Goal: Task Accomplishment & Management: Use online tool/utility

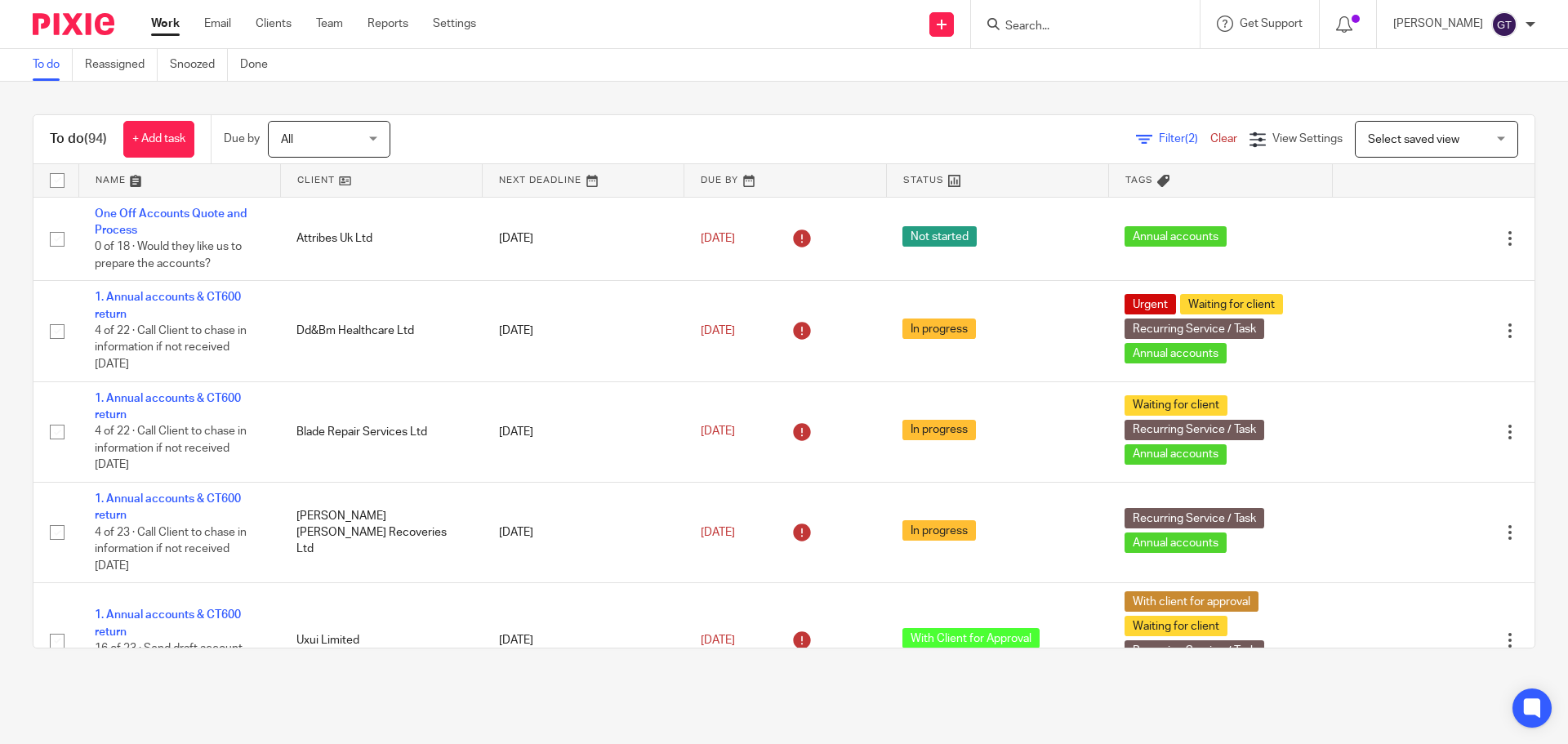
click at [1060, 26] on input "Search" at bounding box center [1077, 27] width 147 height 15
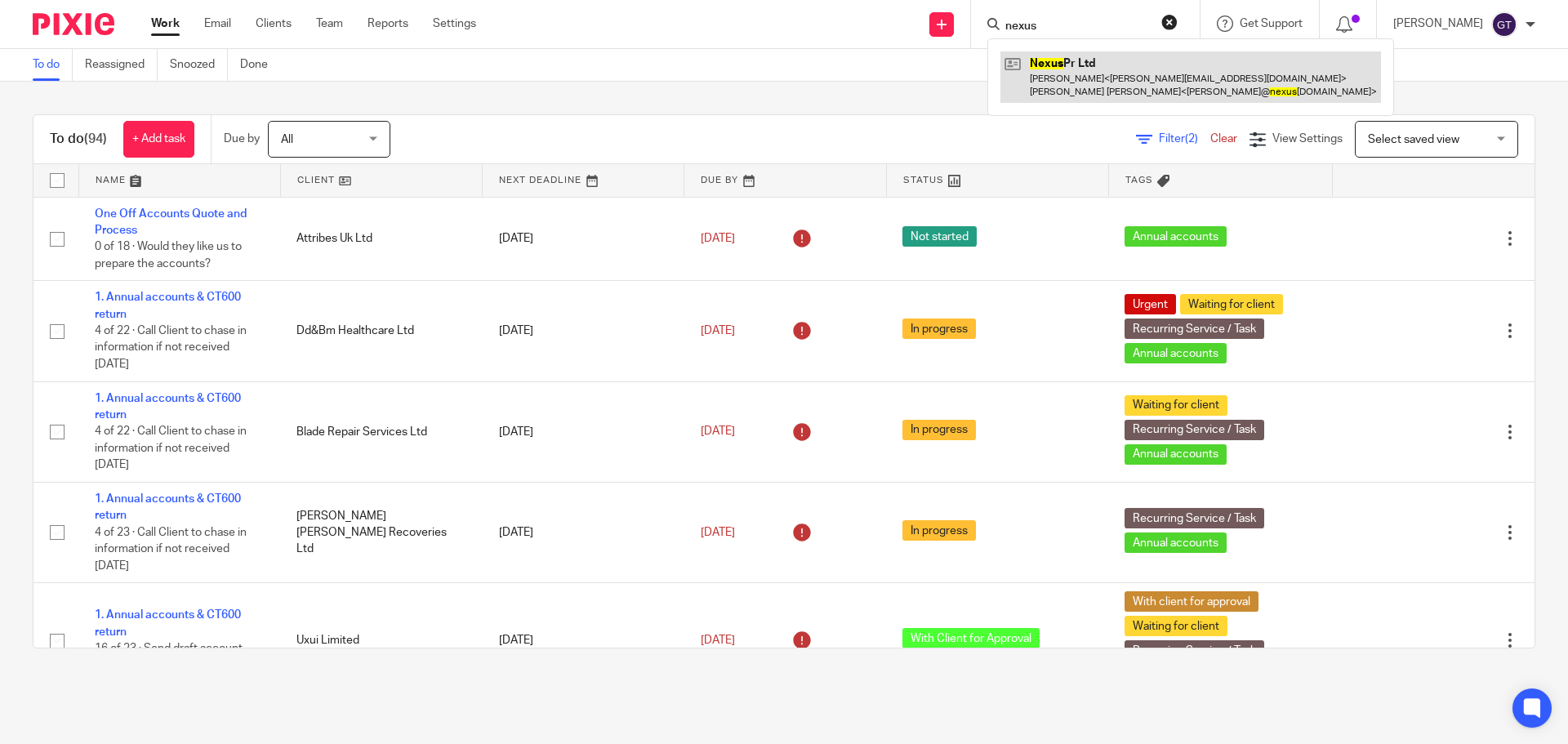
type input "nexus"
click at [1115, 78] on link at bounding box center [1191, 76] width 381 height 51
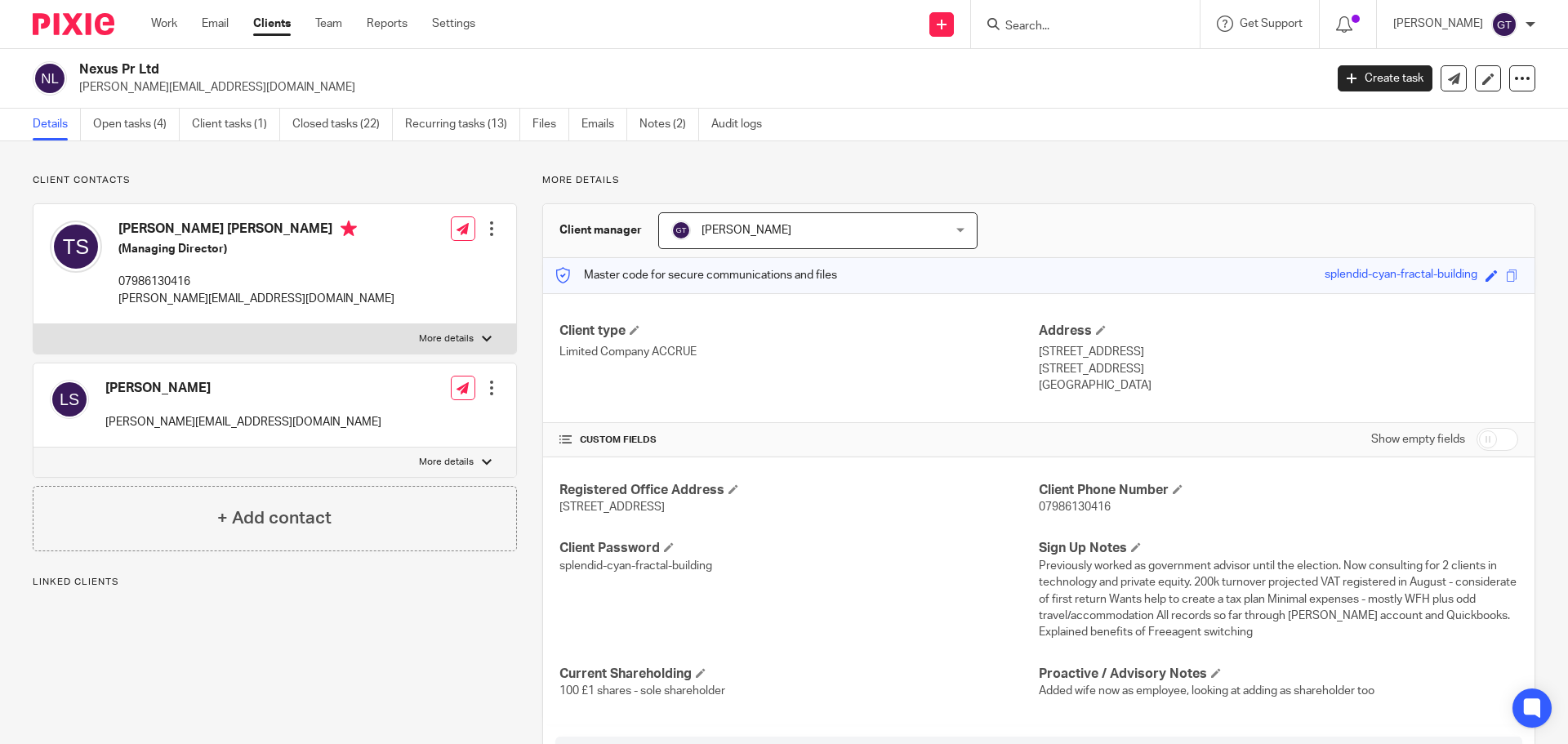
click at [1485, 445] on input "checkbox" at bounding box center [1497, 440] width 41 height 23
checkbox input "true"
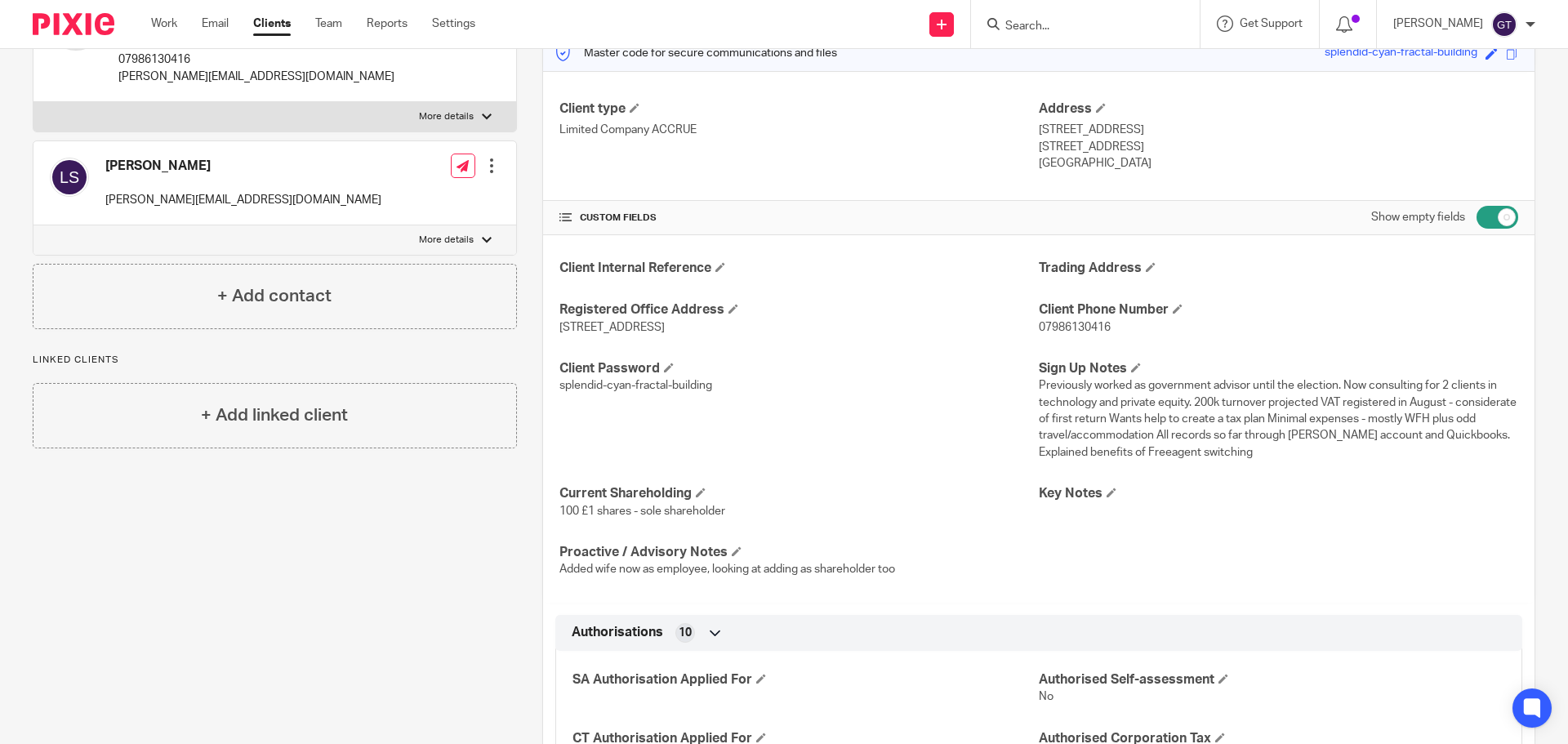
scroll to position [245, 0]
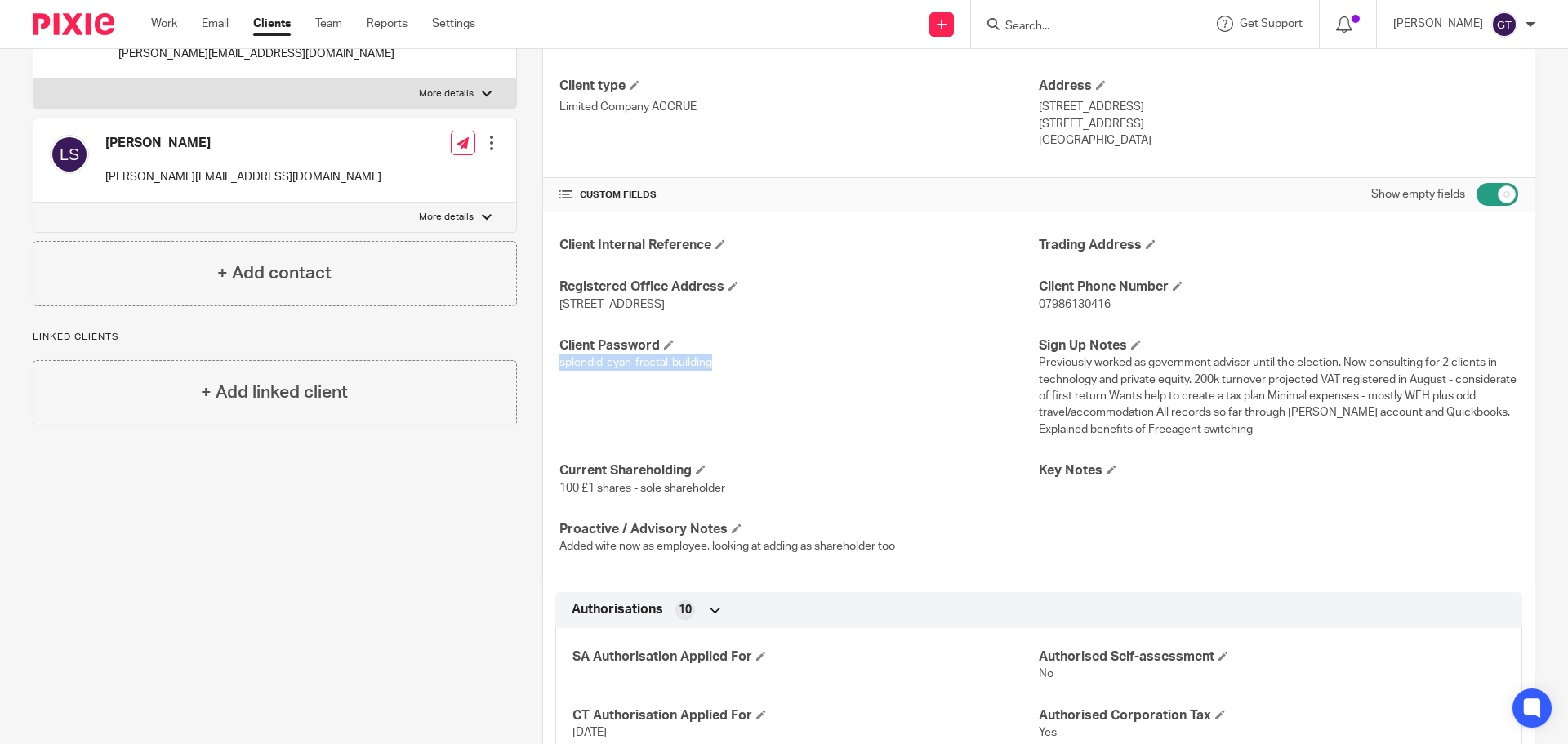
drag, startPoint x: 553, startPoint y: 366, endPoint x: 710, endPoint y: 362, distance: 157.1
click at [710, 362] on div "Client Internal Reference Trading Address Registered Office Address 63 Bouncers…" at bounding box center [1039, 396] width 991 height 367
copy span "splendid-cyan-fractal-building"
drag, startPoint x: 669, startPoint y: 364, endPoint x: 606, endPoint y: 370, distance: 63.3
click at [669, 364] on span "splendid-cyan-fractal-building" at bounding box center [635, 362] width 153 height 12
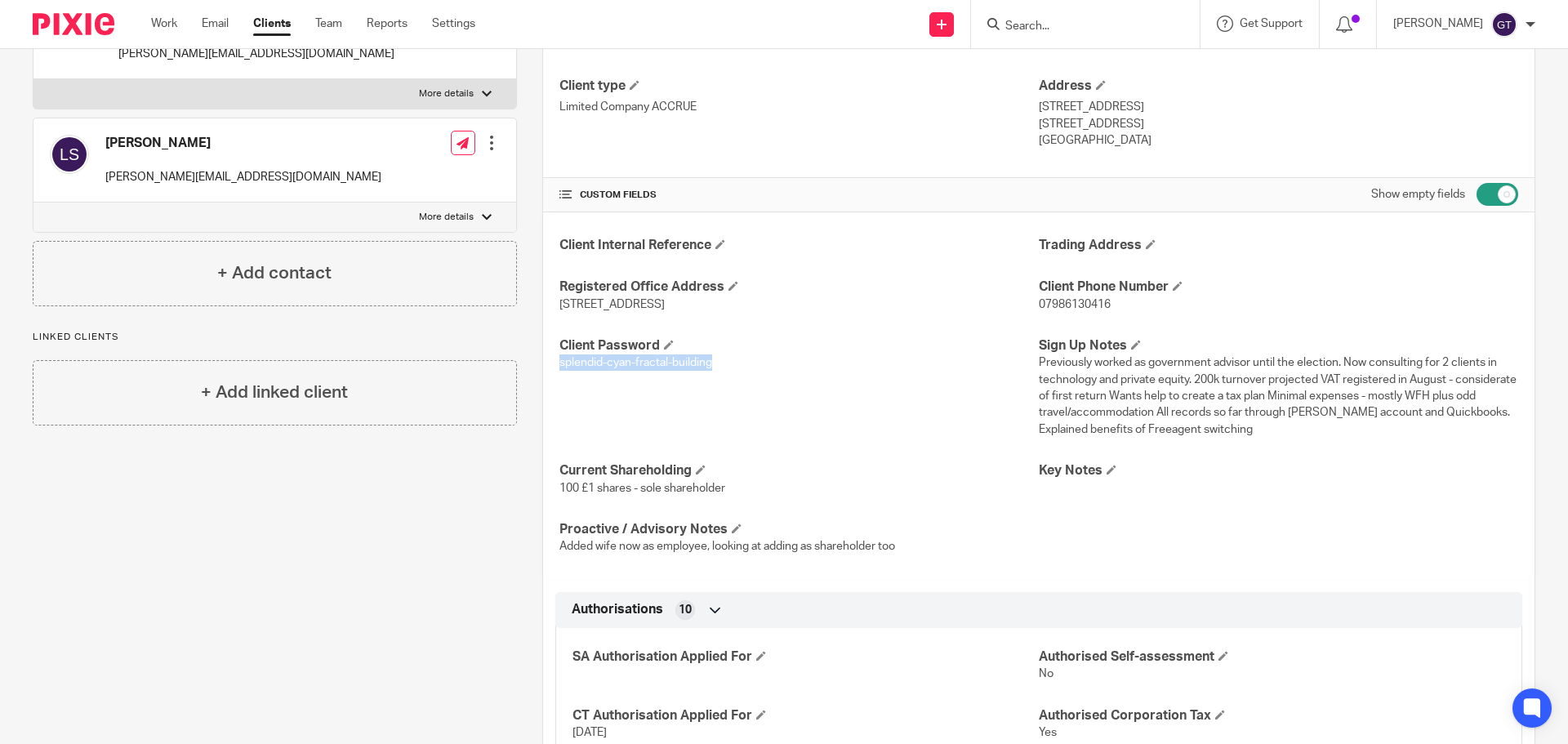
drag, startPoint x: 555, startPoint y: 365, endPoint x: 738, endPoint y: 362, distance: 183.0
click at [738, 362] on p "splendid-cyan-fractal-building" at bounding box center [799, 362] width 480 height 17
copy span "splendid-cyan-fractal-building"
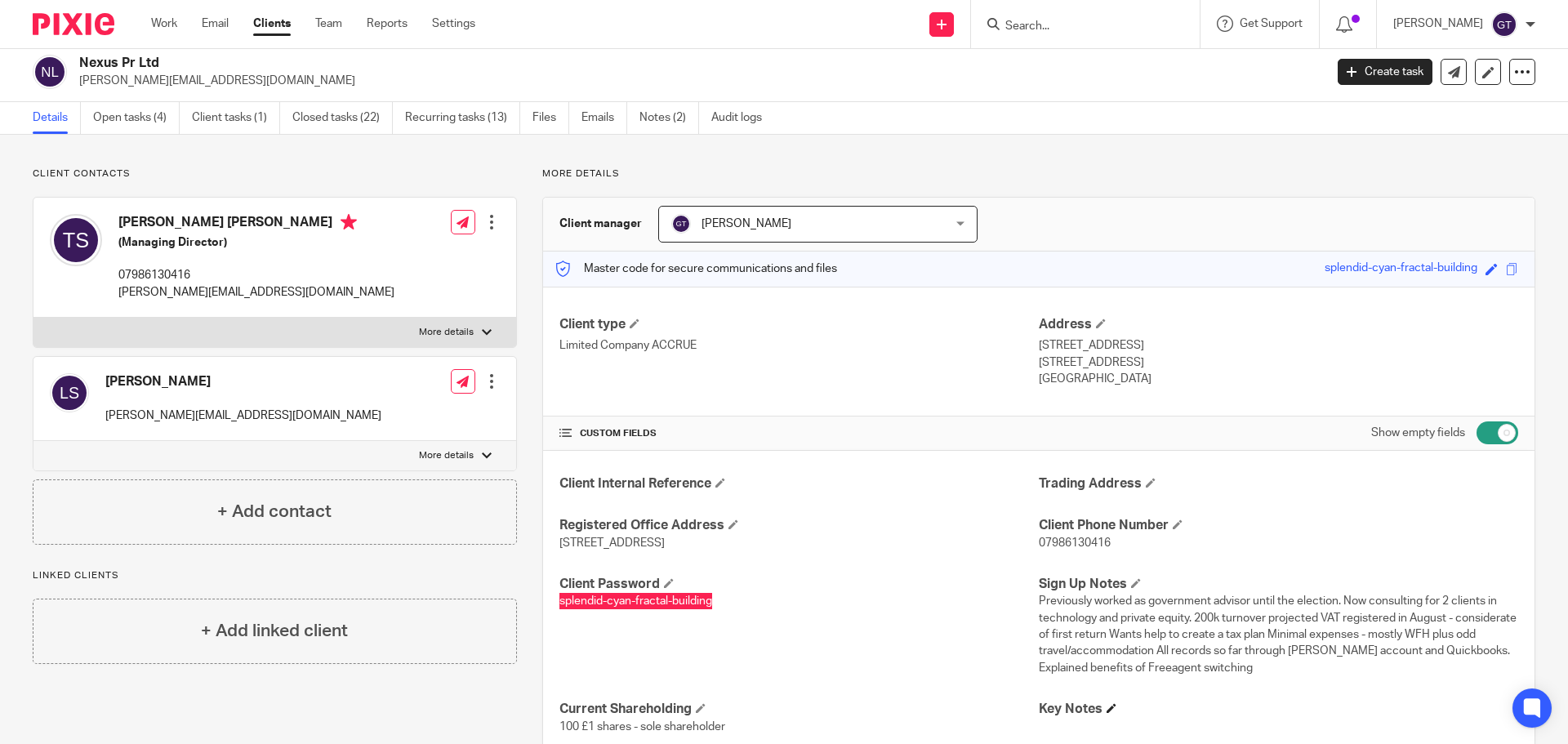
scroll to position [0, 0]
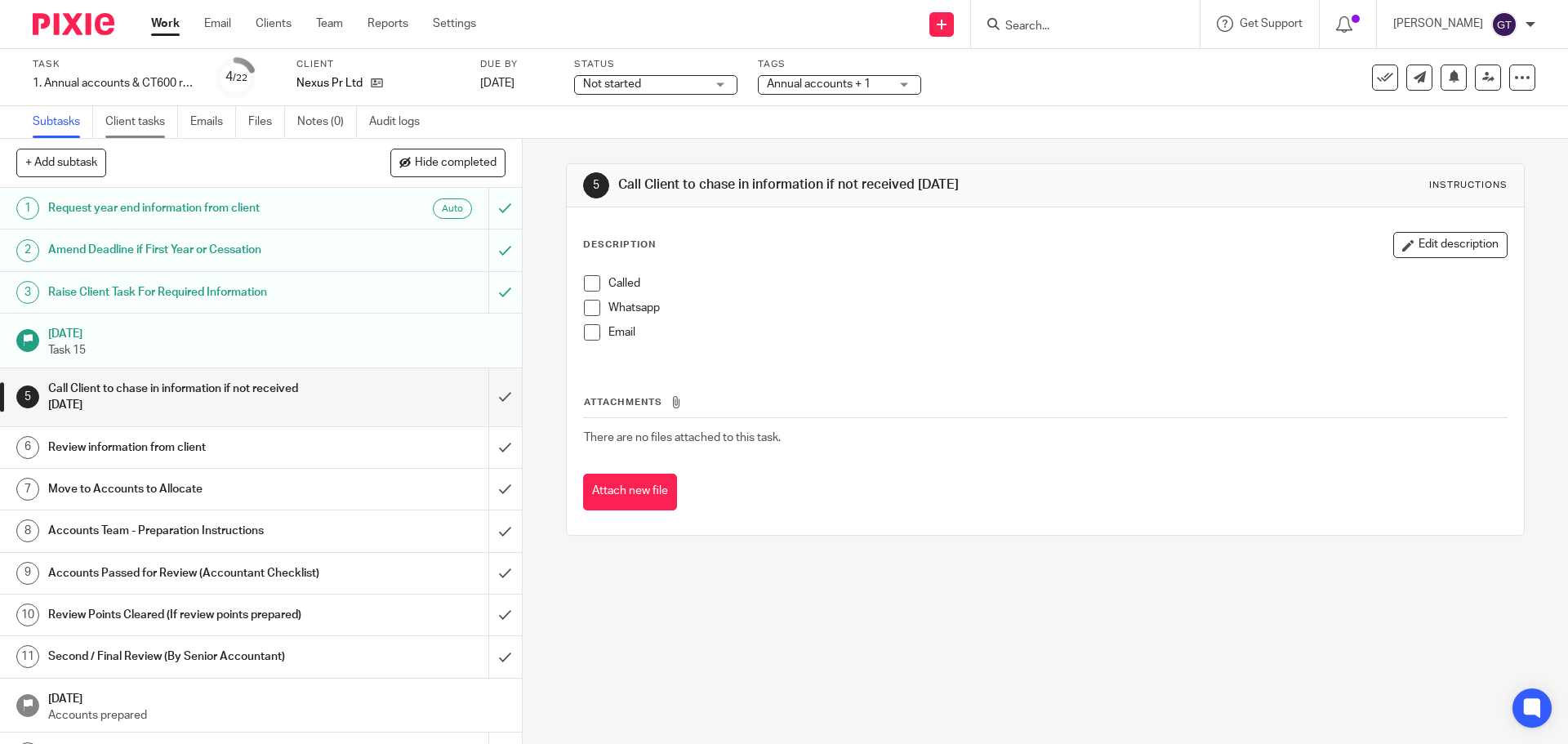
click at [148, 124] on link "Client tasks" at bounding box center [142, 122] width 73 height 32
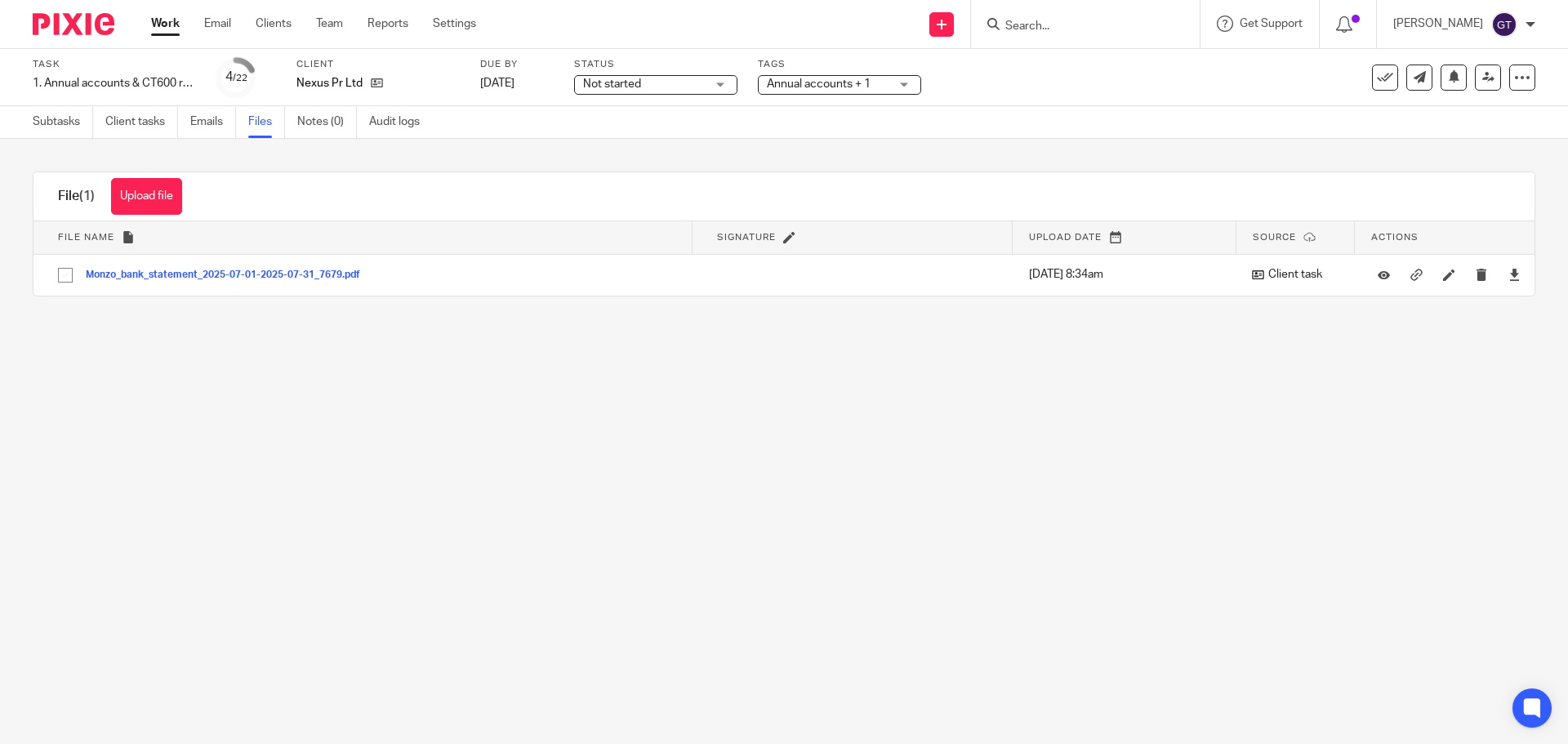
click at [609, 88] on span "Not started" at bounding box center [612, 84] width 58 height 12
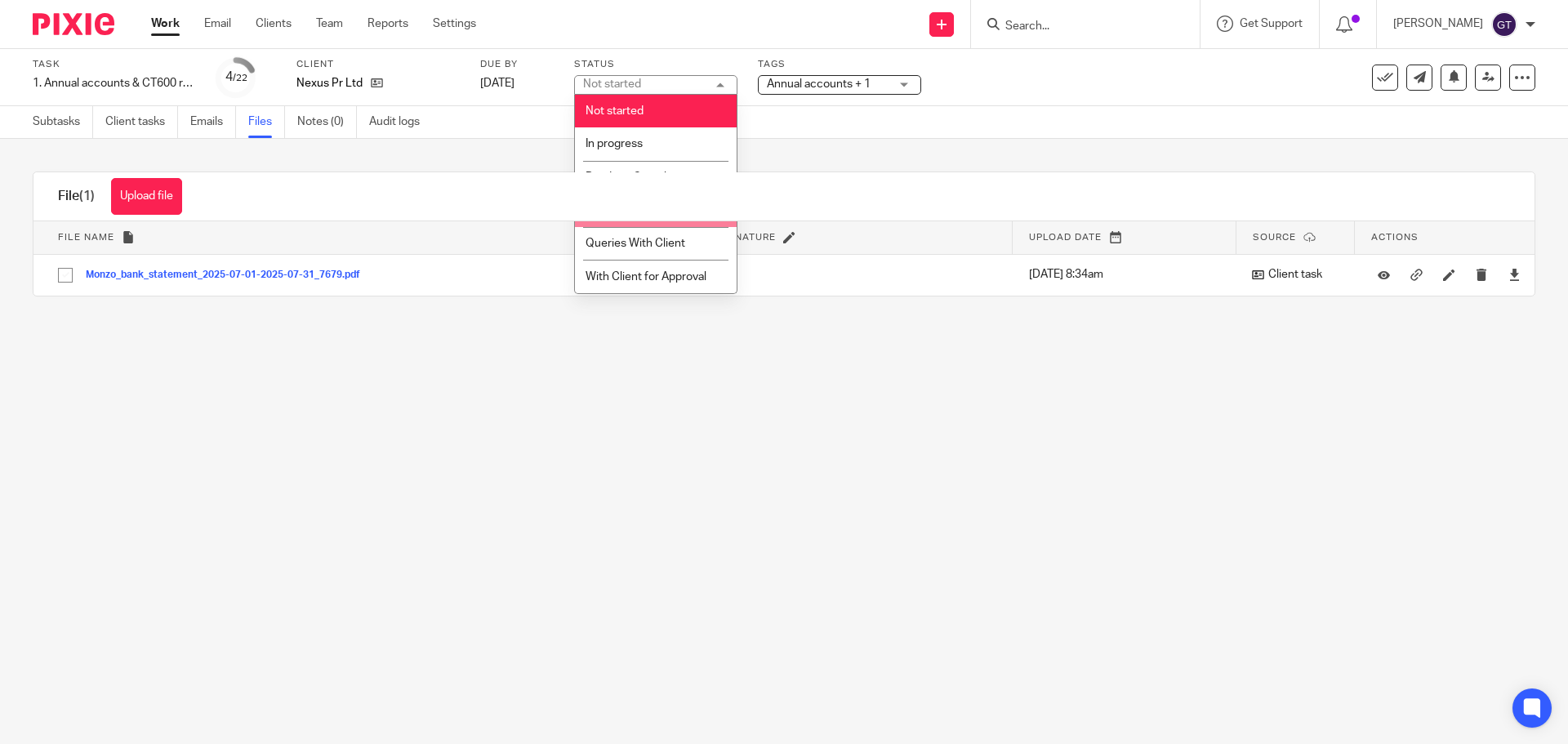
click at [645, 213] on div "File (1) Upload file Download selected Delete selected" at bounding box center [783, 197] width 1501 height 49
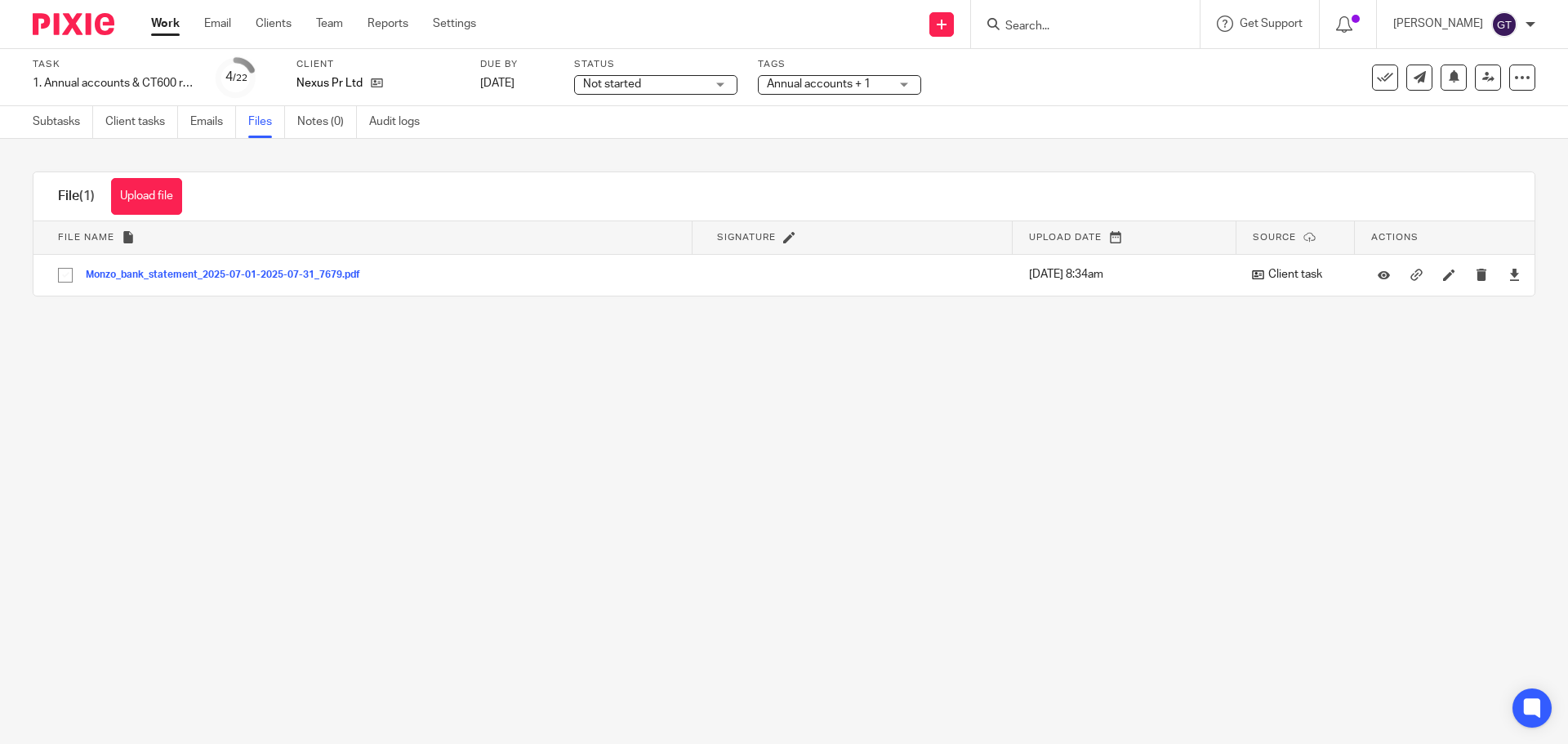
click at [673, 84] on span "Not started" at bounding box center [645, 85] width 123 height 17
click at [809, 119] on div "Subtasks Client tasks Emails Files Notes (0) Audit logs" at bounding box center [784, 122] width 1568 height 32
click at [64, 121] on link "Subtasks" at bounding box center [62, 122] width 61 height 32
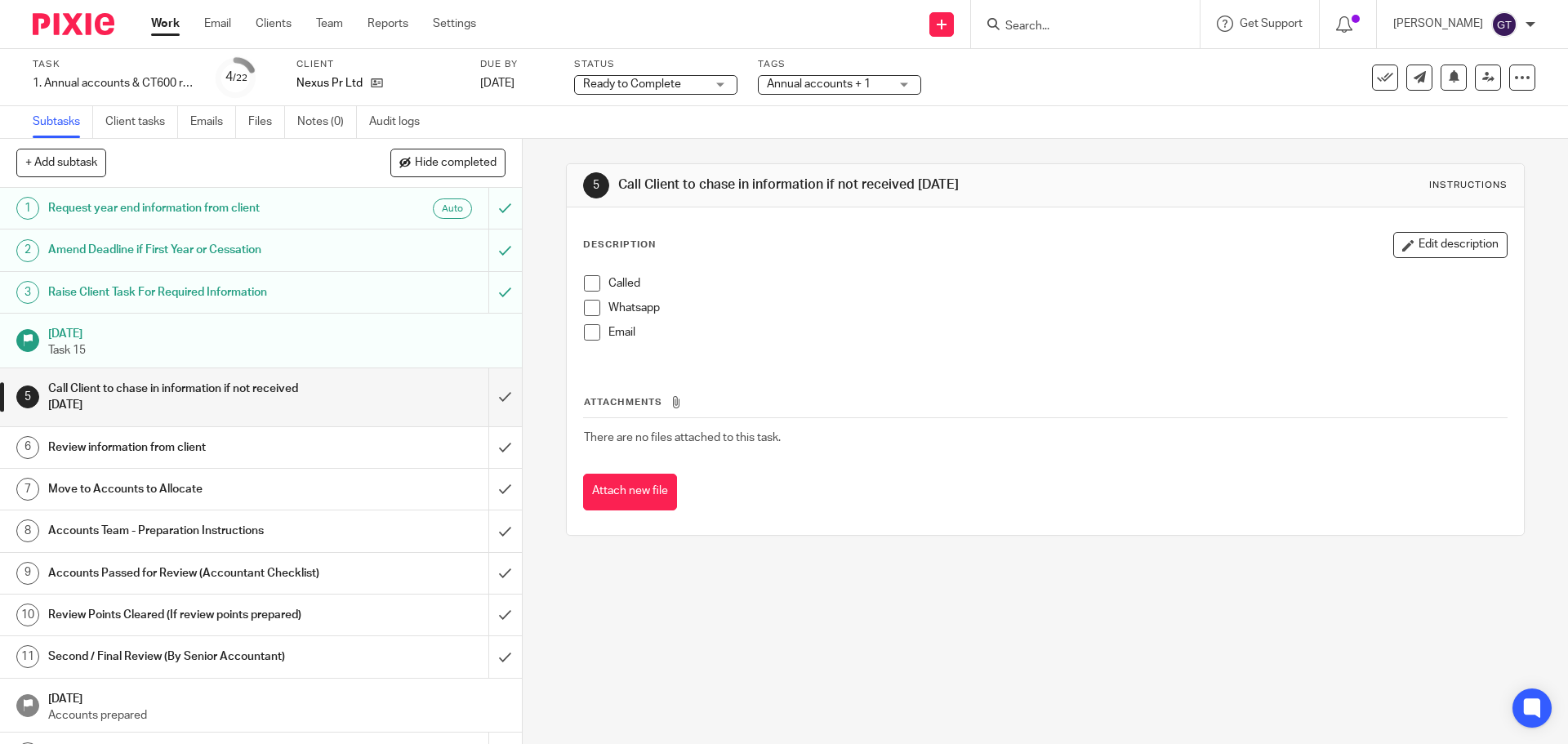
click at [622, 78] on span "Ready to Complete" at bounding box center [632, 84] width 98 height 12
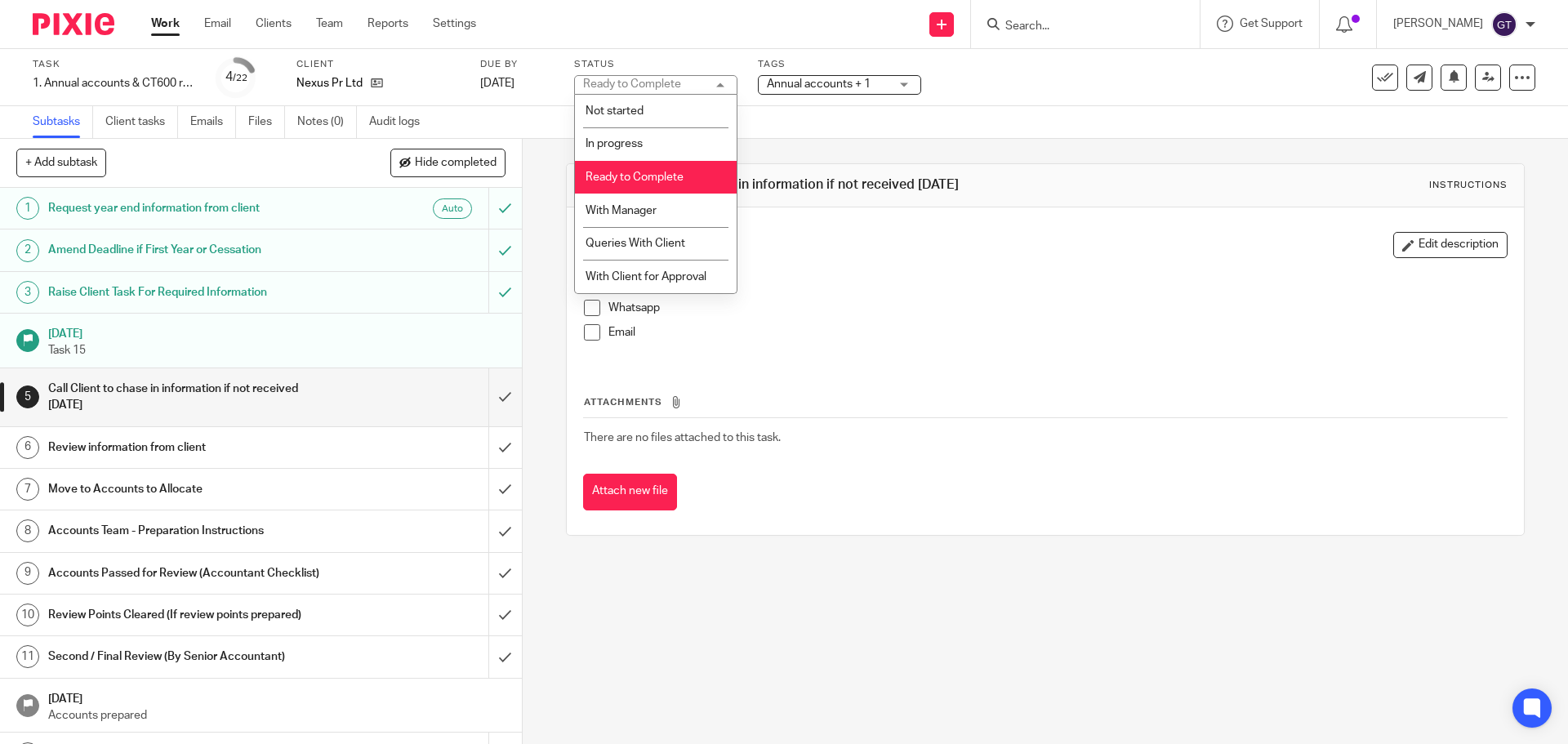
drag, startPoint x: 690, startPoint y: 80, endPoint x: 786, endPoint y: 80, distance: 96.0
click at [691, 80] on div "Ready to Complete Ready to Complete" at bounding box center [655, 85] width 163 height 20
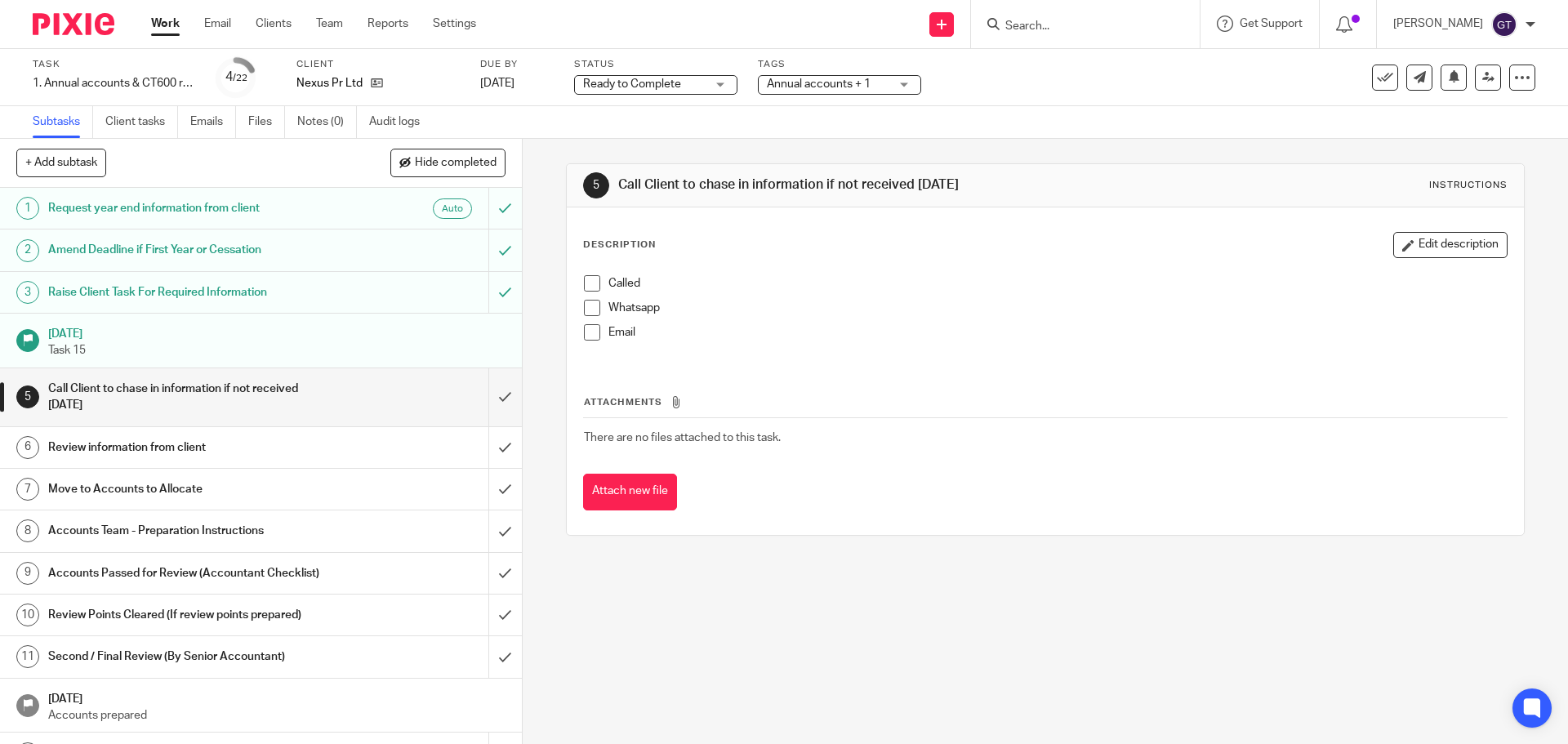
click at [825, 80] on span "Annual accounts + 1" at bounding box center [818, 84] width 104 height 12
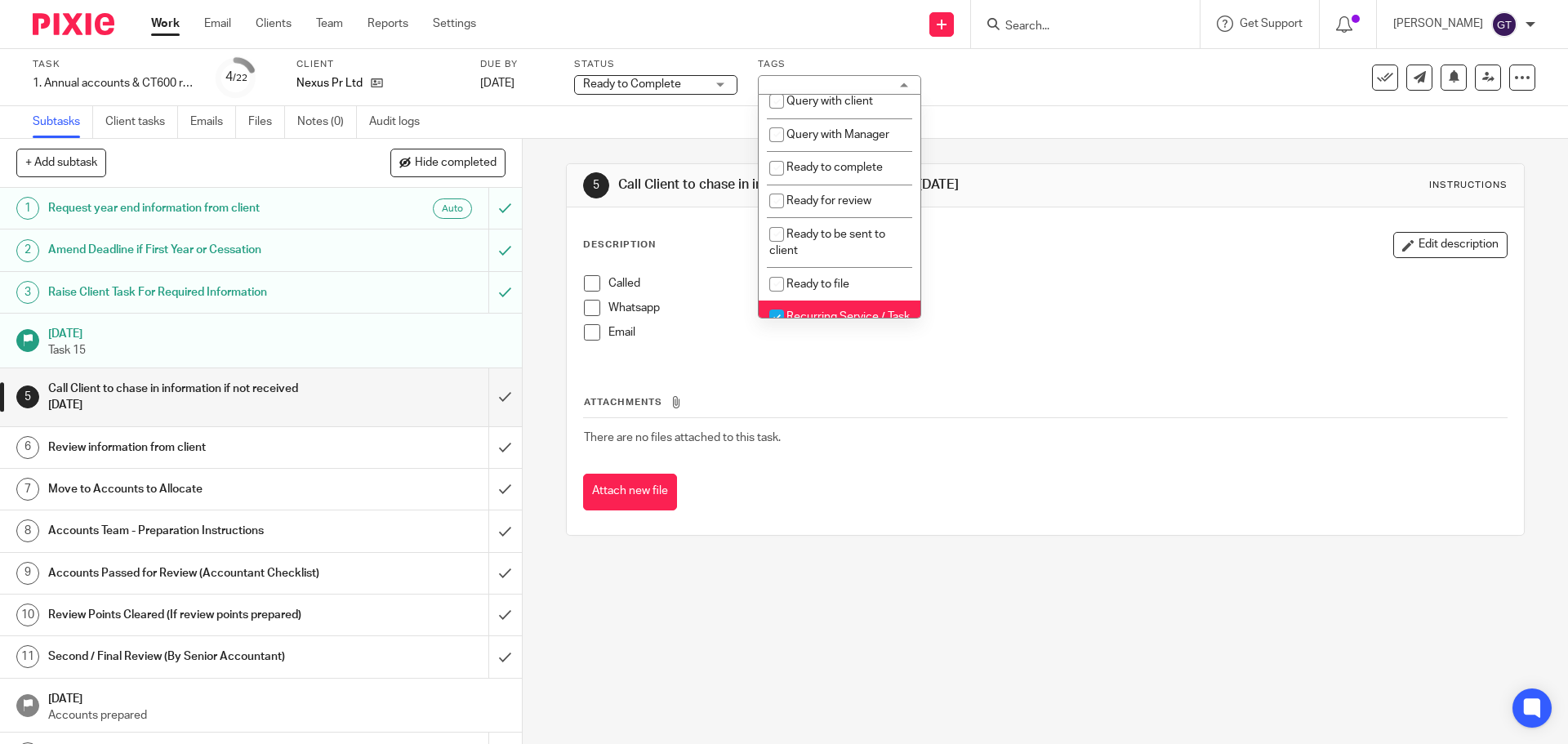
scroll to position [571, 0]
click at [836, 175] on span "Ready to complete" at bounding box center [835, 169] width 96 height 12
checkbox input "true"
click at [669, 155] on div "5 Call Client to chase in information if not received within 4 months Instructi…" at bounding box center [1045, 349] width 958 height 421
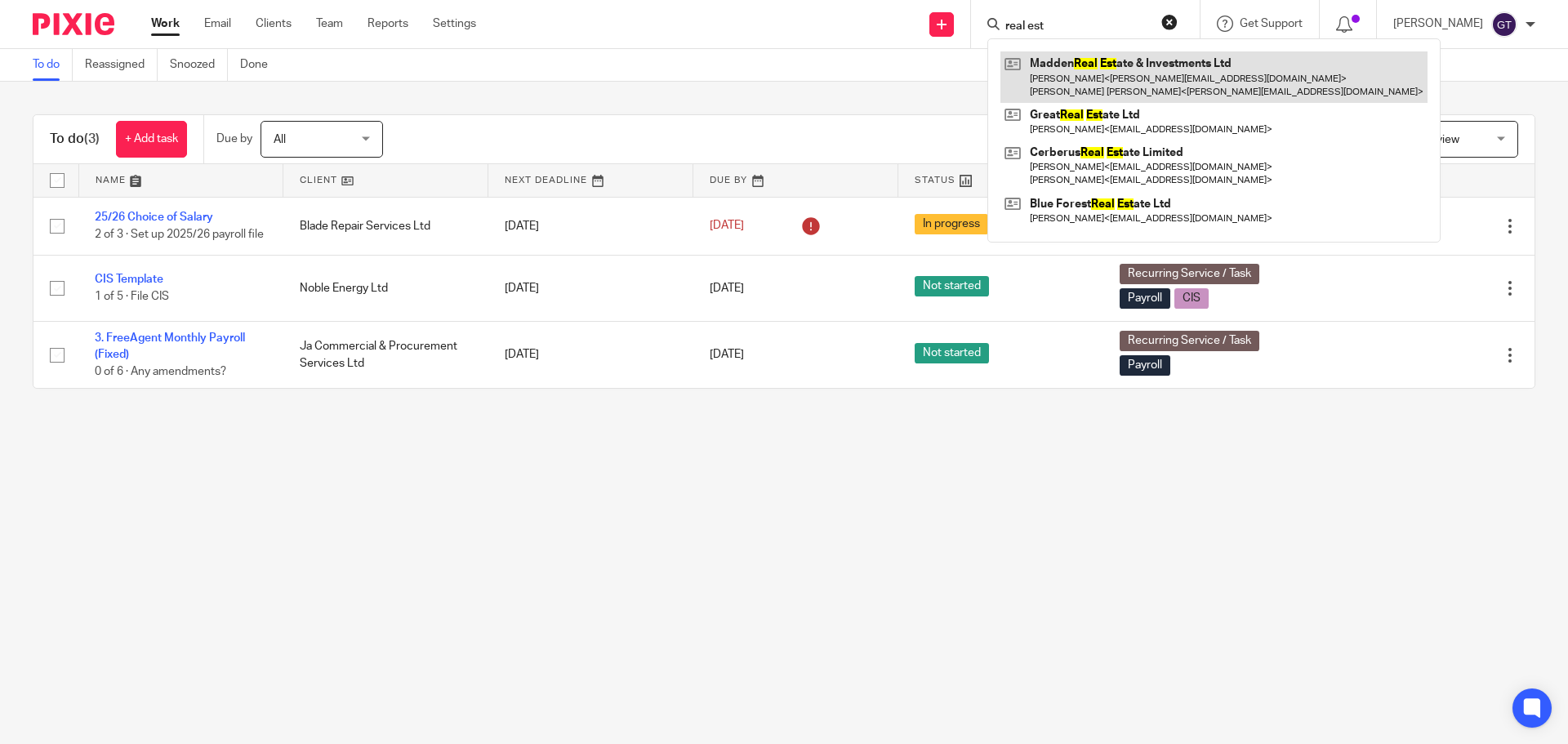
type input "real est"
click at [1113, 76] on link at bounding box center [1214, 76] width 427 height 51
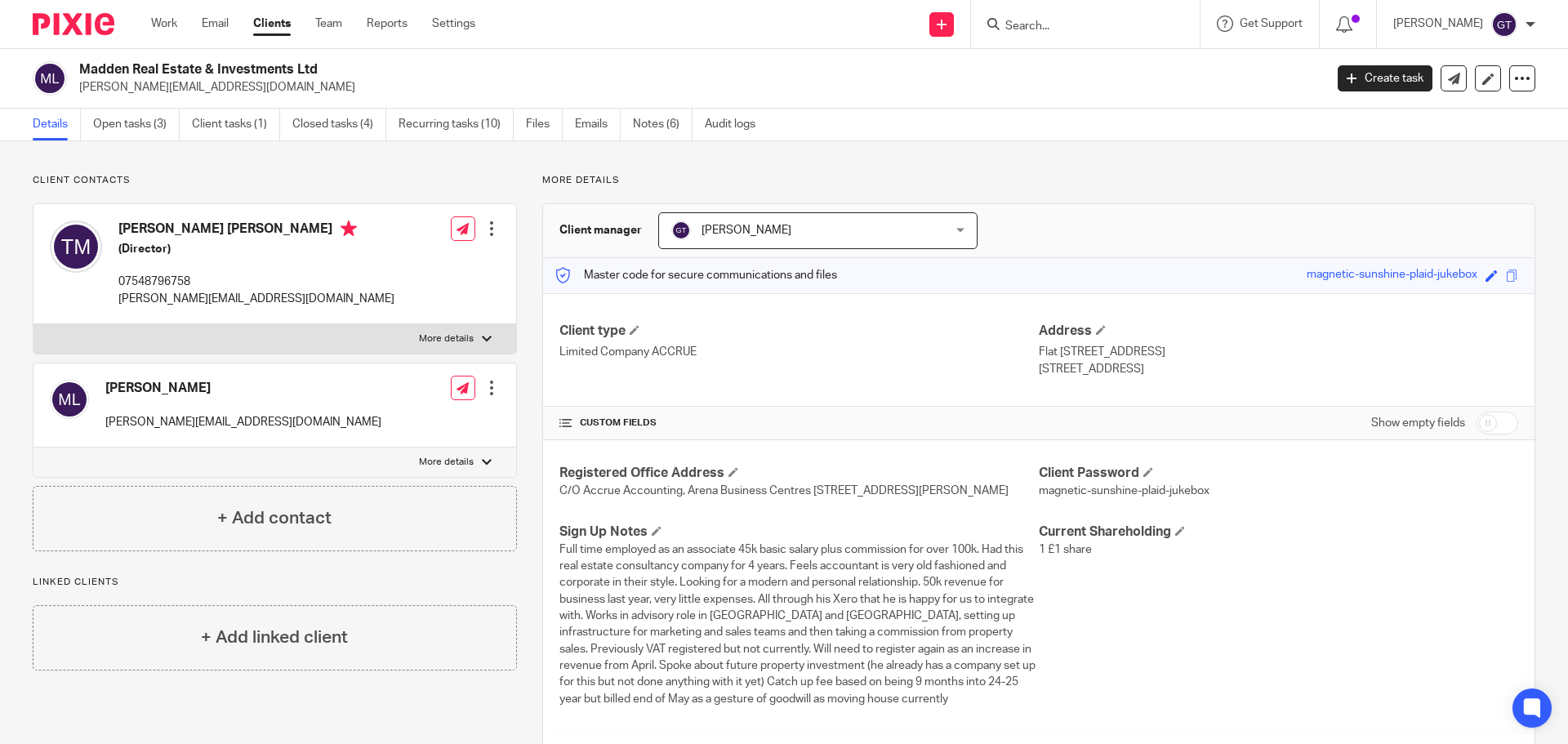
click at [1488, 426] on input "checkbox" at bounding box center [1497, 423] width 41 height 23
checkbox input "true"
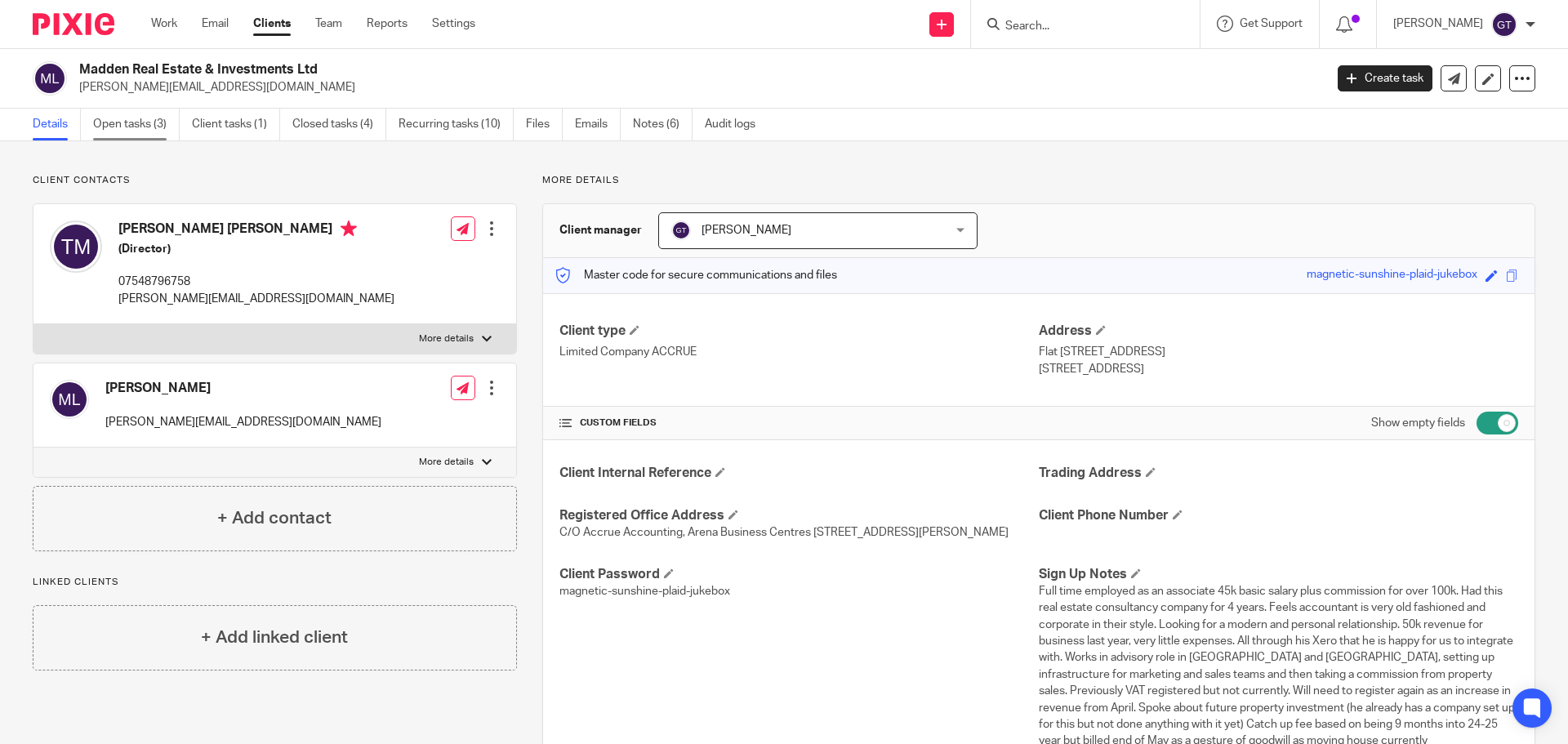
click at [144, 129] on link "Open tasks (3)" at bounding box center [136, 124] width 86 height 32
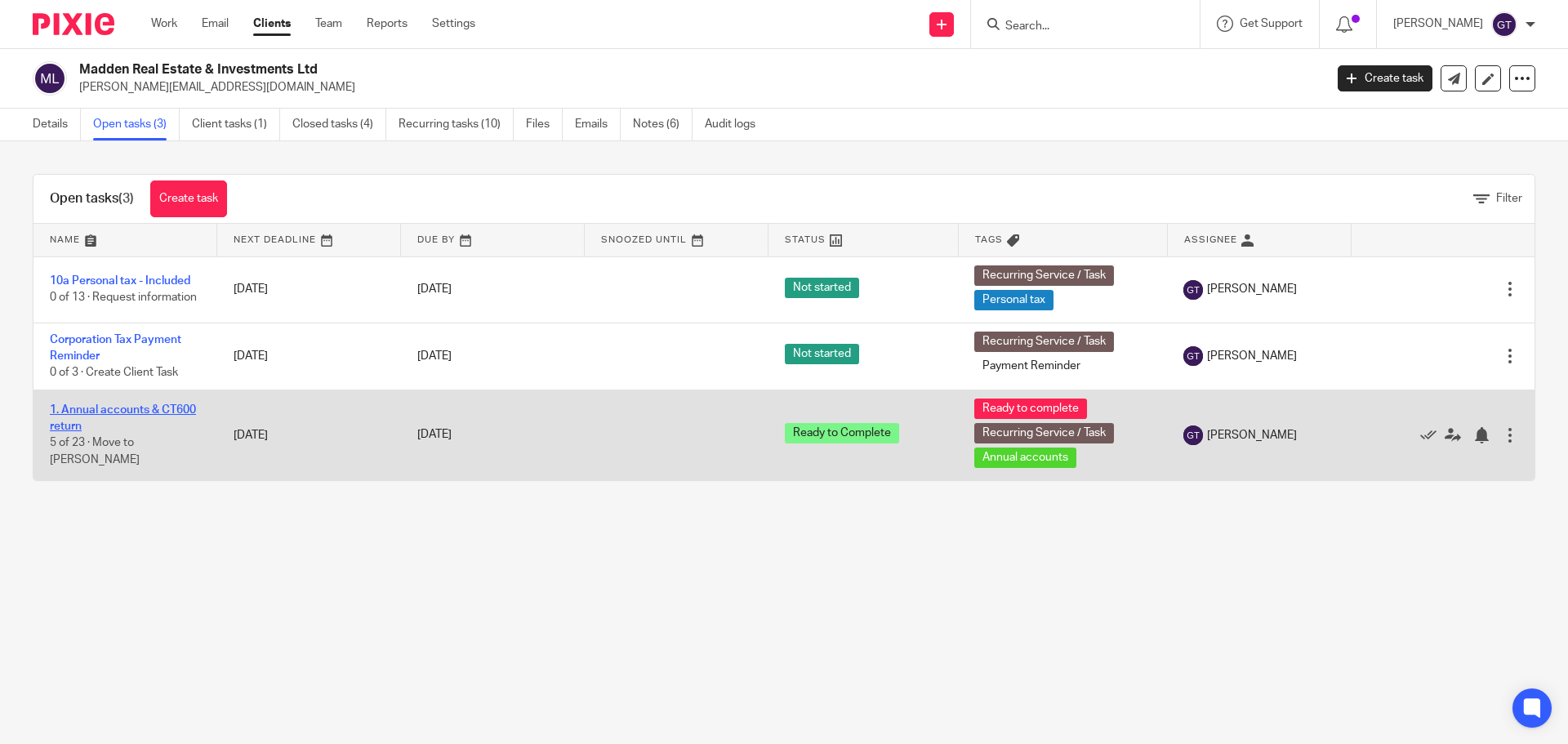
click at [132, 404] on link "1. Annual accounts & CT600 return" at bounding box center [123, 417] width 146 height 27
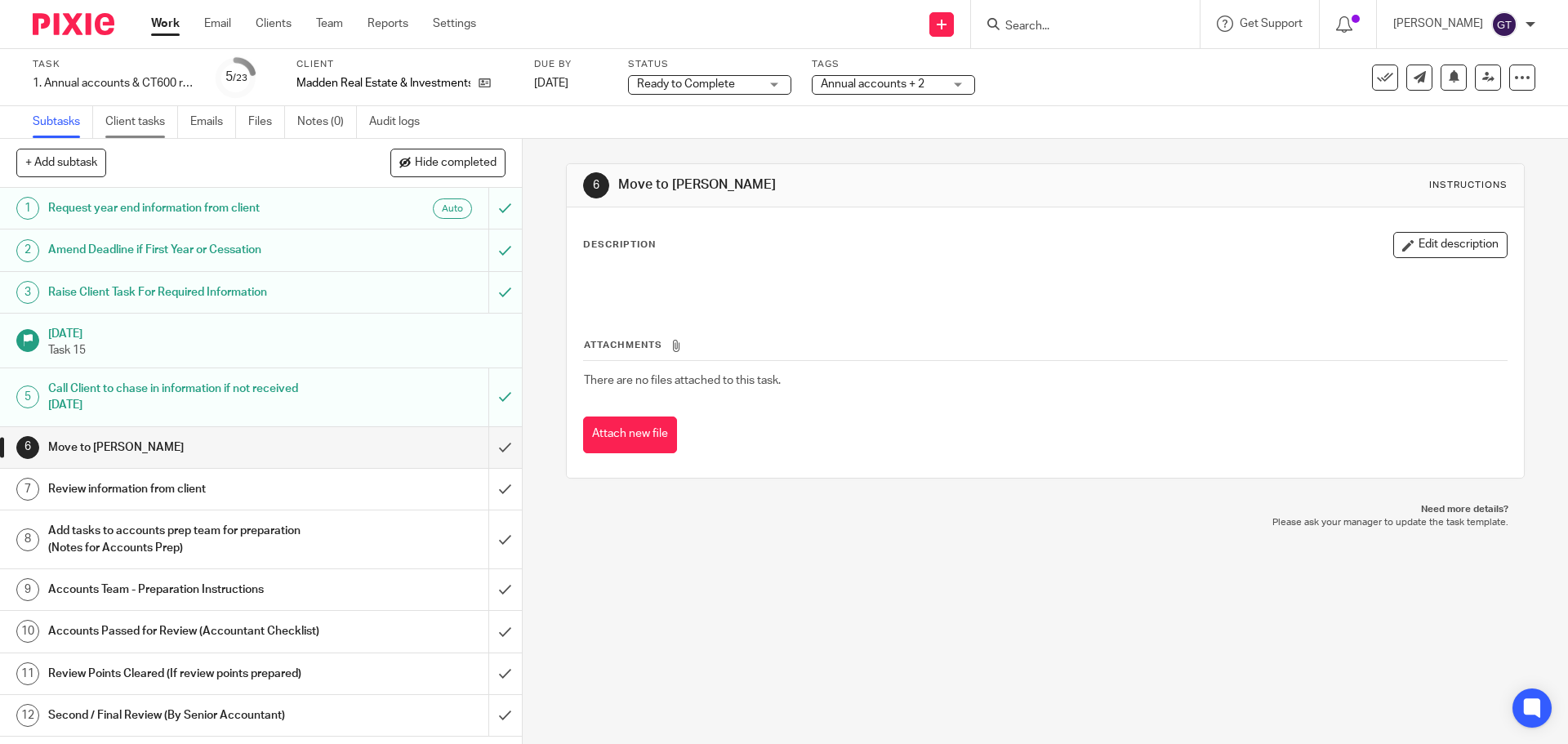
click at [157, 129] on link "Client tasks" at bounding box center [142, 122] width 73 height 32
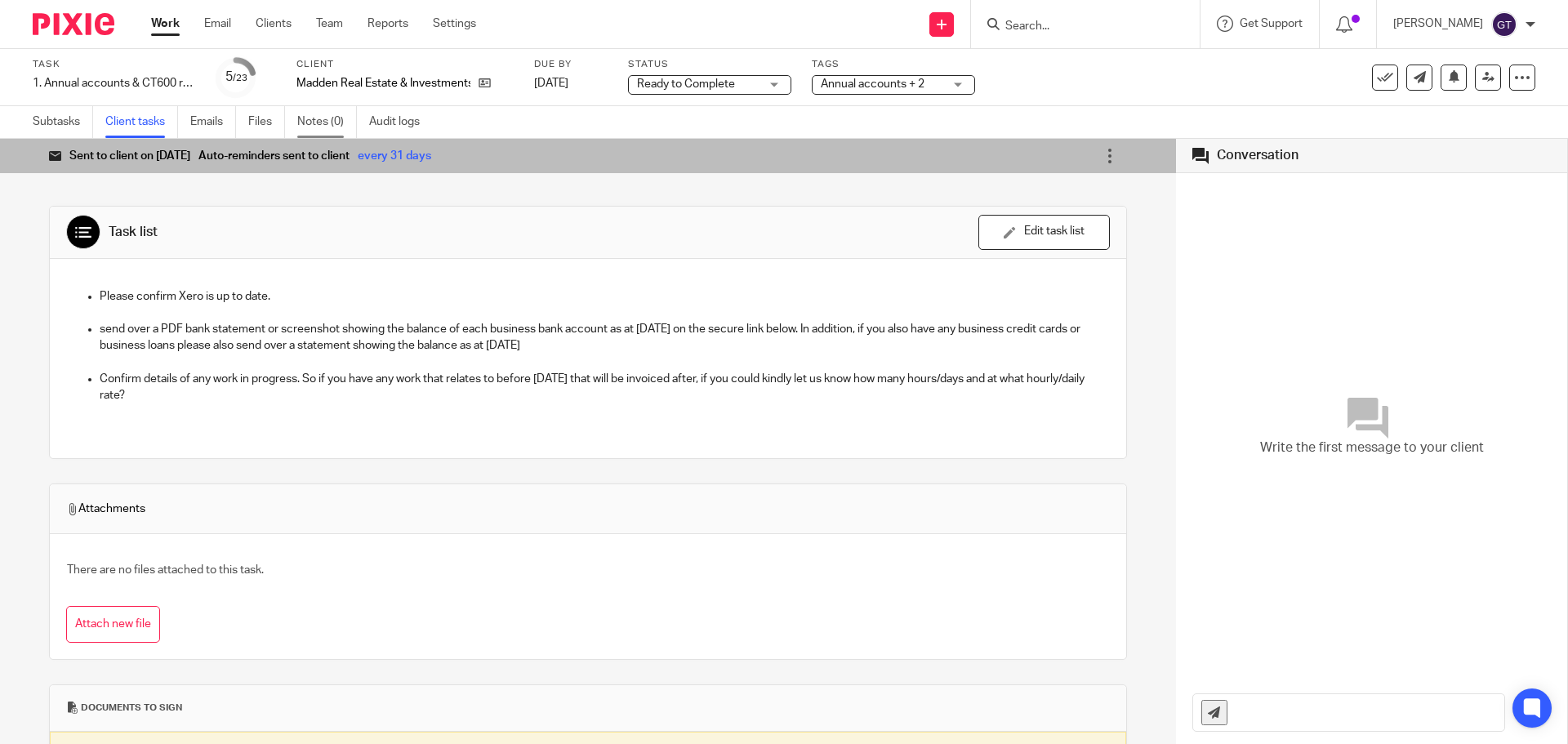
click at [322, 119] on link "Notes (0)" at bounding box center [327, 122] width 60 height 32
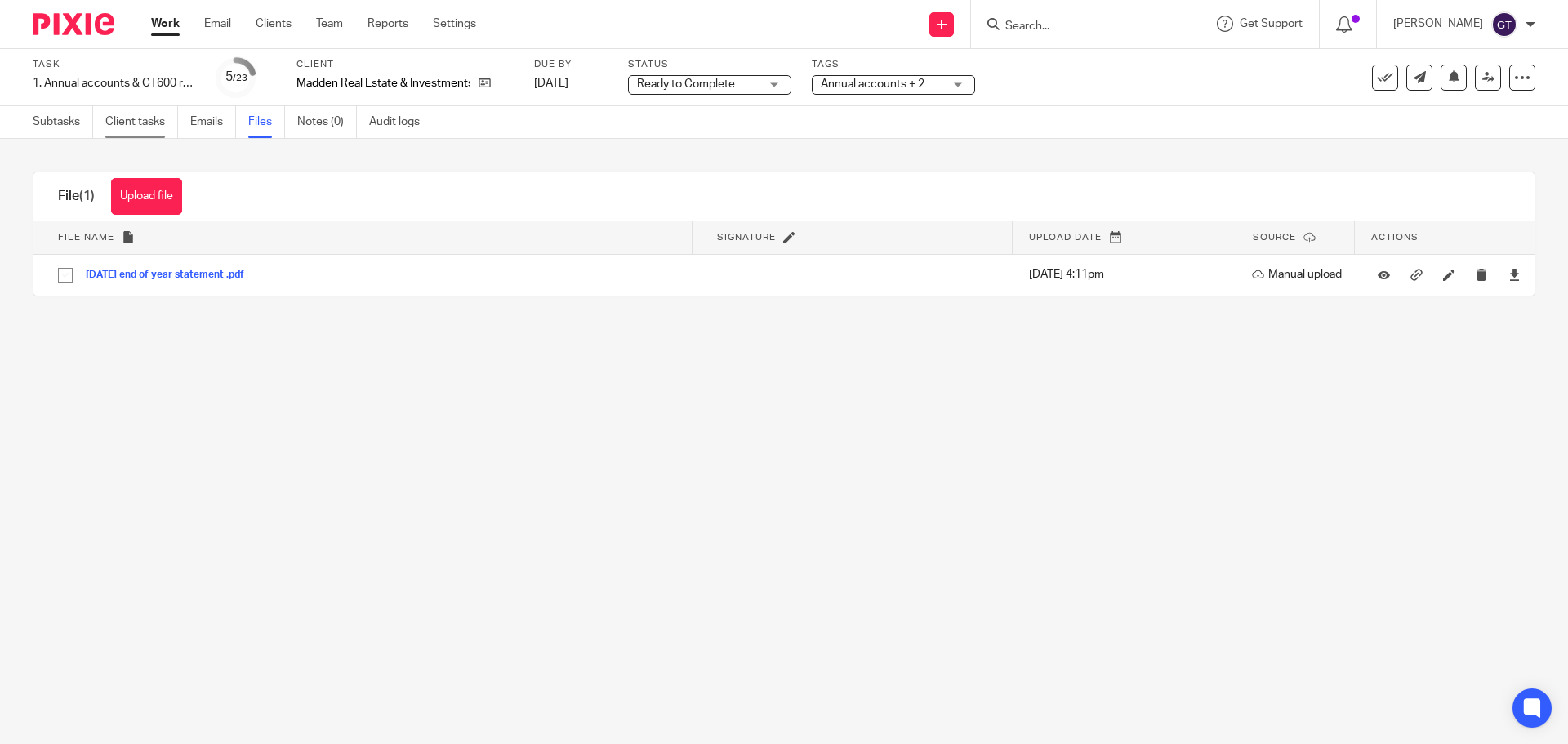
click at [119, 120] on link "Client tasks" at bounding box center [142, 122] width 73 height 32
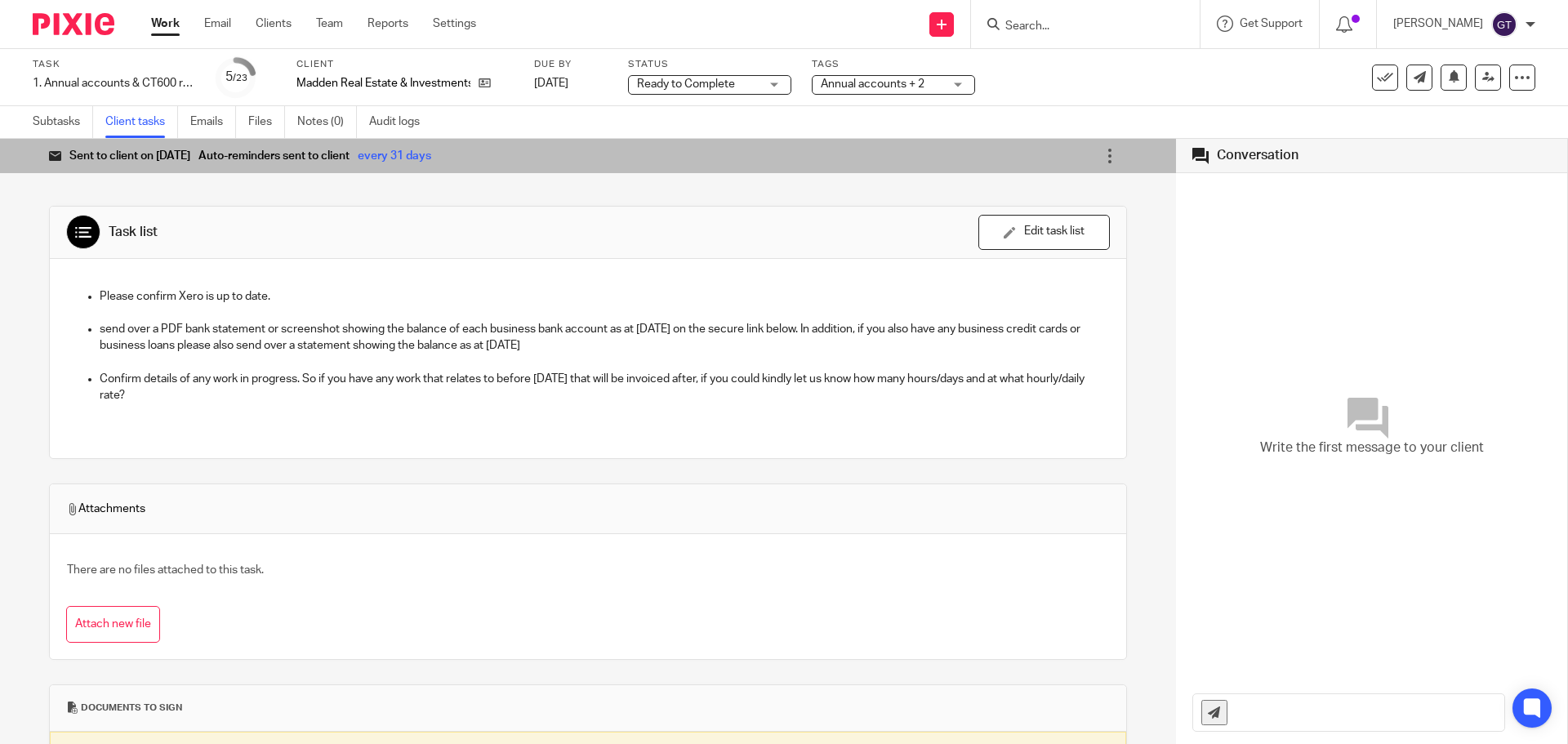
click at [54, 121] on link "Subtasks" at bounding box center [62, 122] width 61 height 32
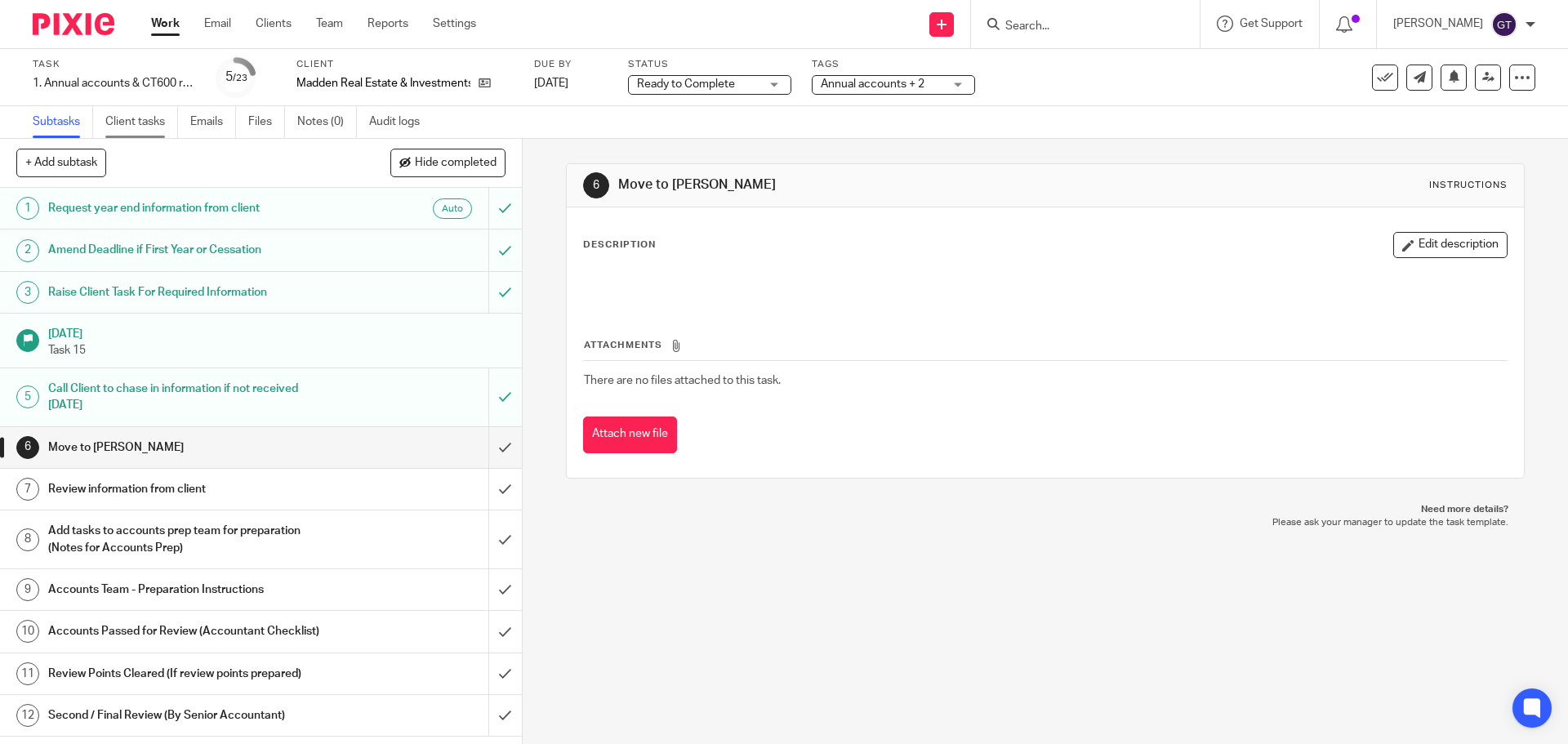
click at [153, 128] on link "Client tasks" at bounding box center [142, 122] width 73 height 32
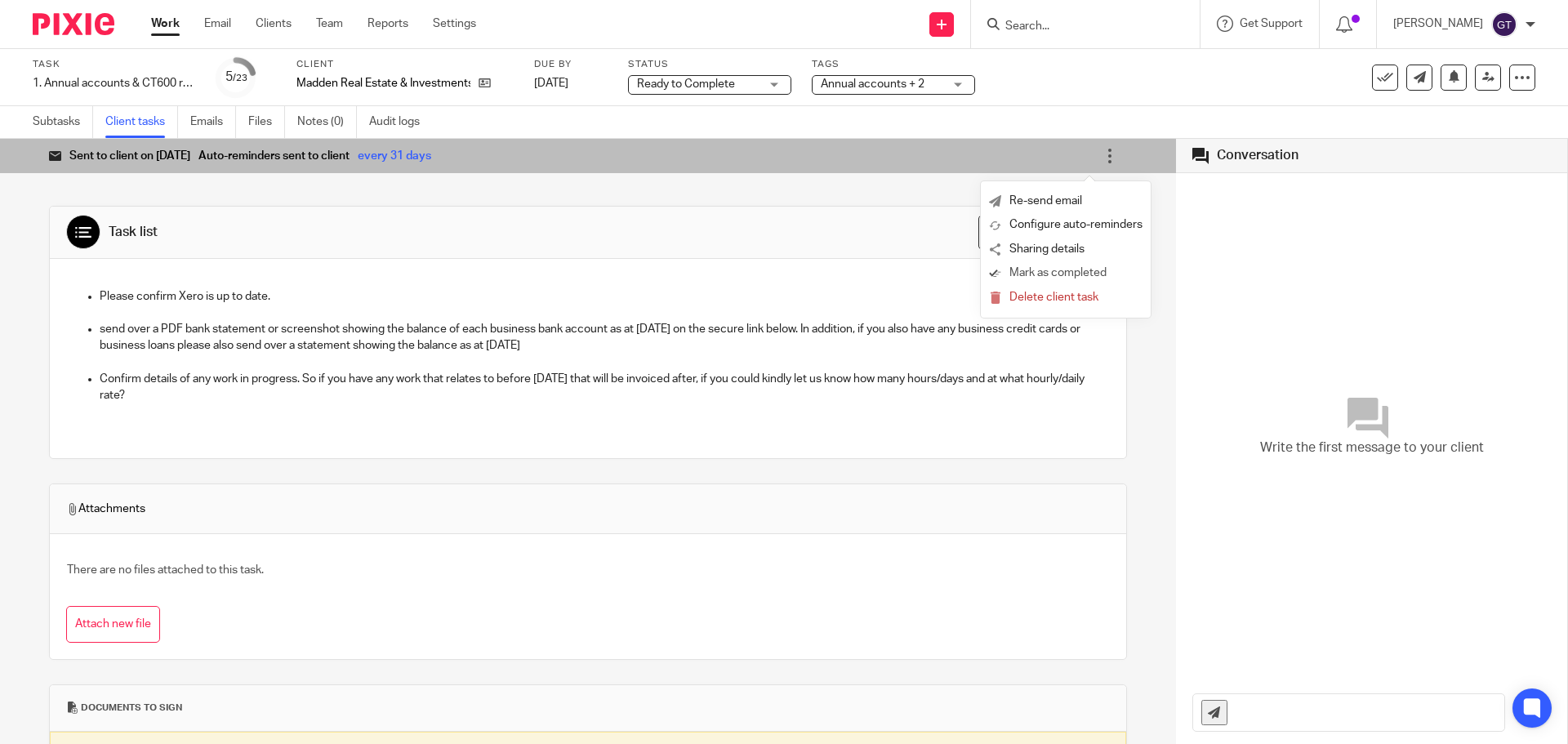
click at [1038, 270] on span "Mark as completed" at bounding box center [1058, 273] width 97 height 16
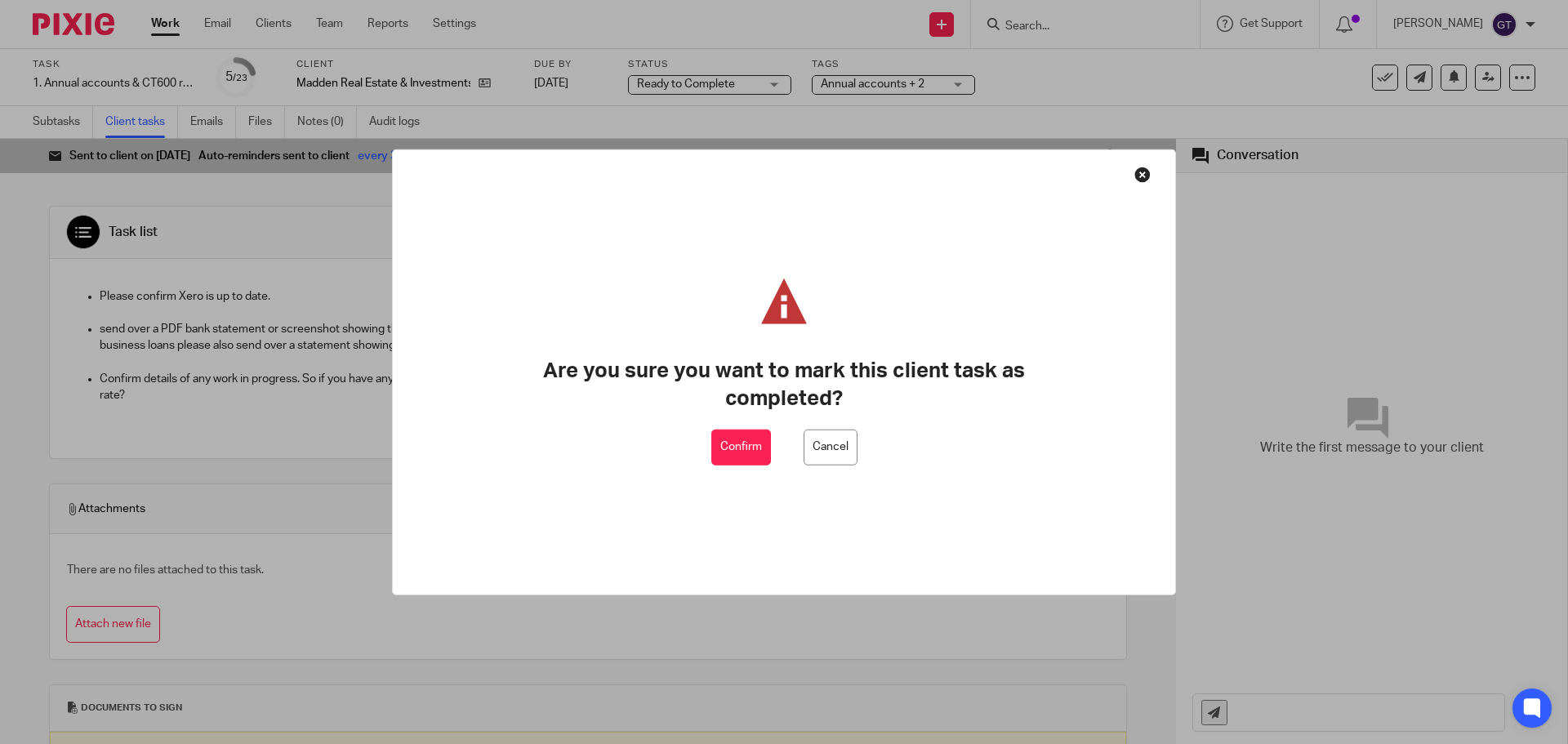
click at [728, 453] on button "Confirm" at bounding box center [741, 447] width 60 height 36
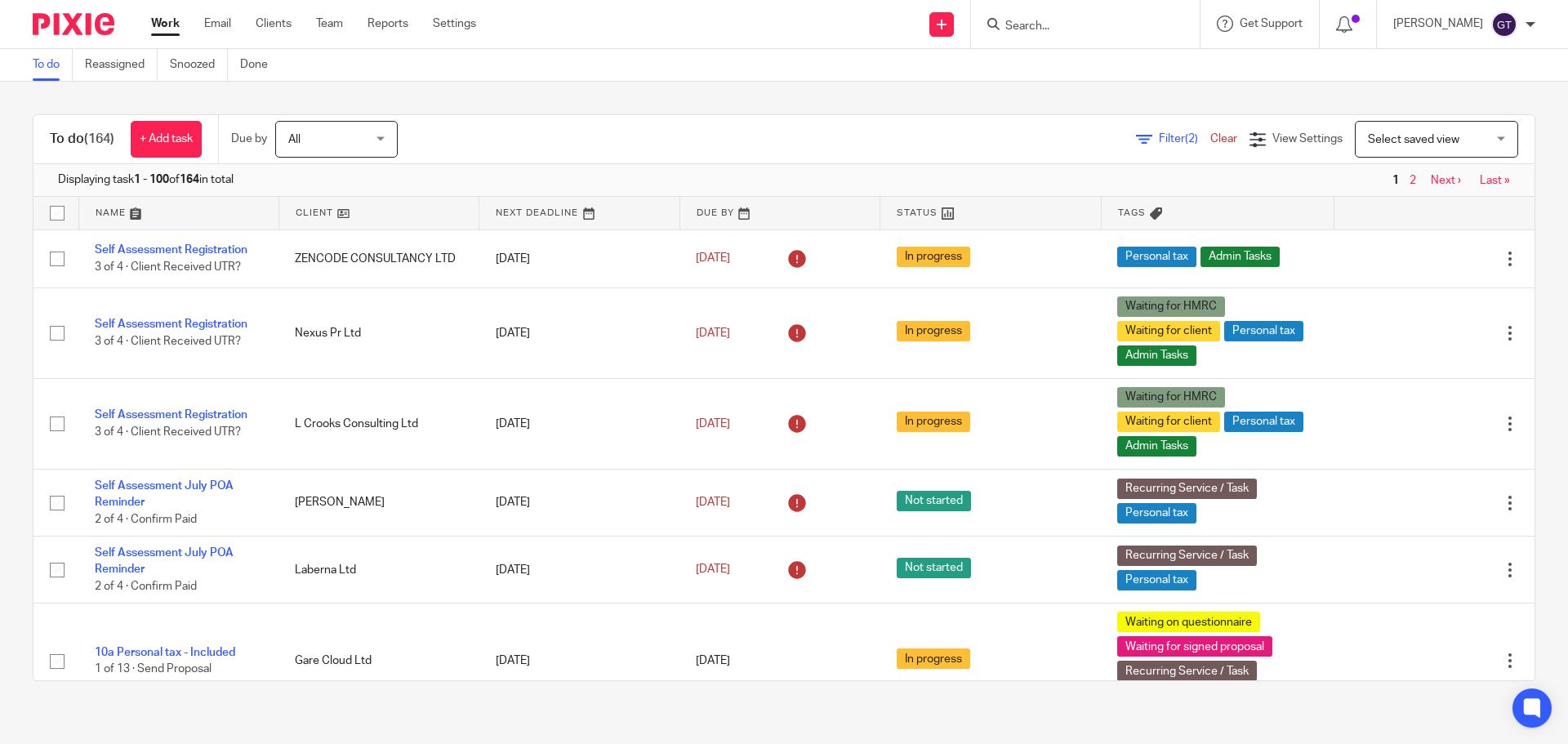
click at [1054, 28] on input "Search" at bounding box center [1077, 27] width 147 height 15
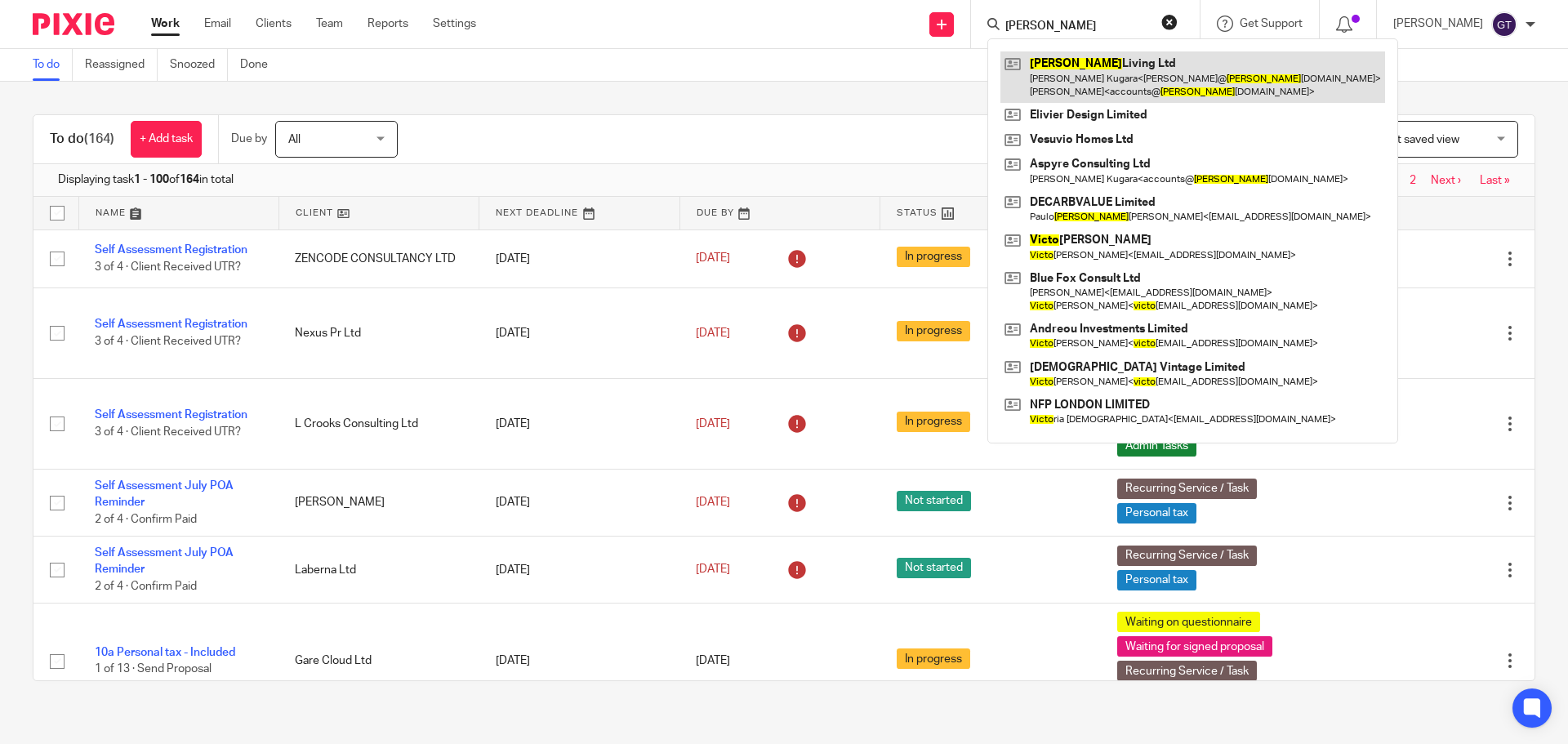
type input "vito"
click at [1093, 61] on link at bounding box center [1193, 76] width 385 height 51
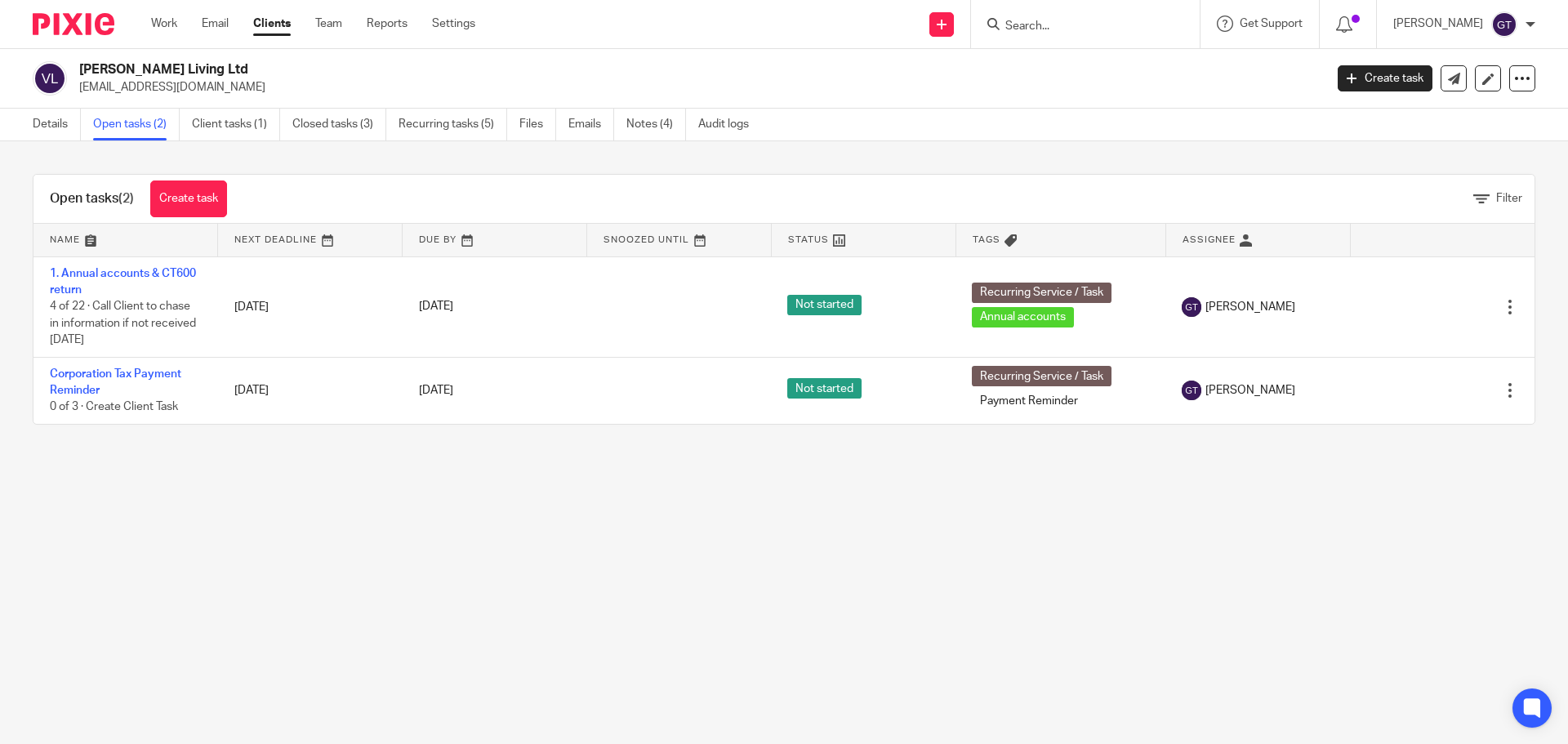
click at [177, 187] on link "Create task" at bounding box center [188, 199] width 77 height 36
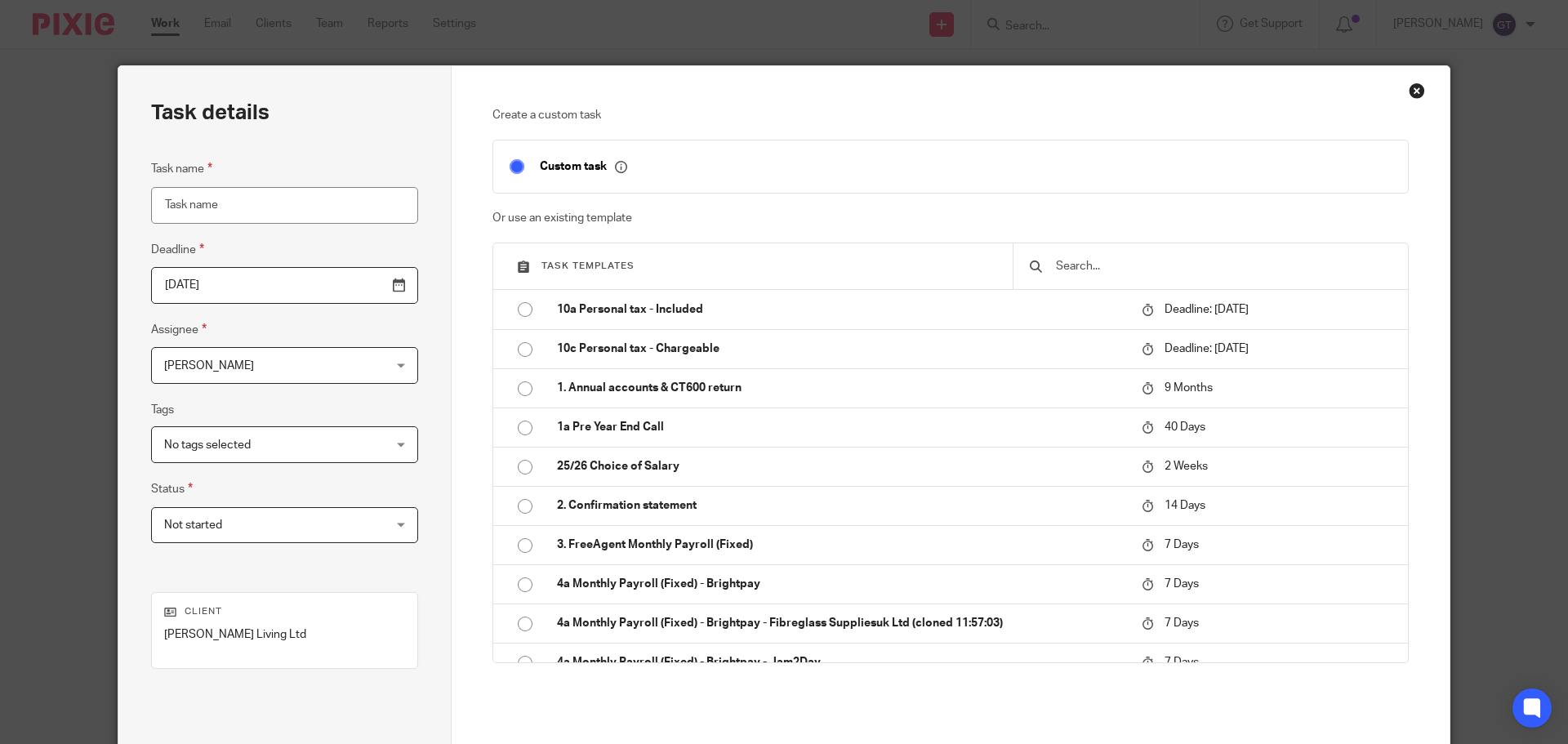
click at [1073, 262] on input "text" at bounding box center [1223, 266] width 337 height 18
click at [196, 199] on input "Task name" at bounding box center [285, 205] width 267 height 36
drag, startPoint x: 280, startPoint y: 198, endPoint x: 192, endPoint y: 198, distance: 88.0
click at [192, 198] on input "MR04 Completion" at bounding box center [285, 205] width 267 height 36
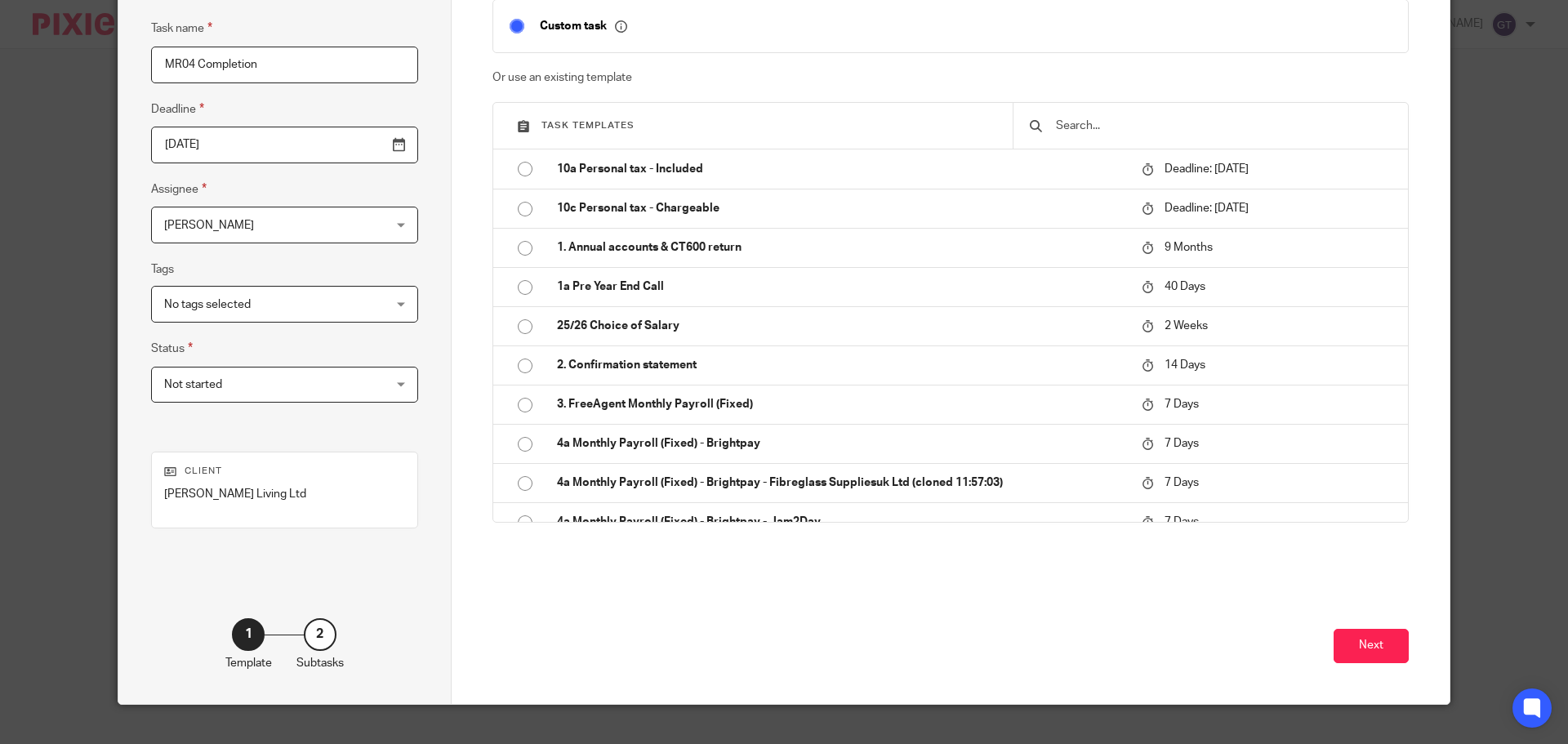
scroll to position [167, 0]
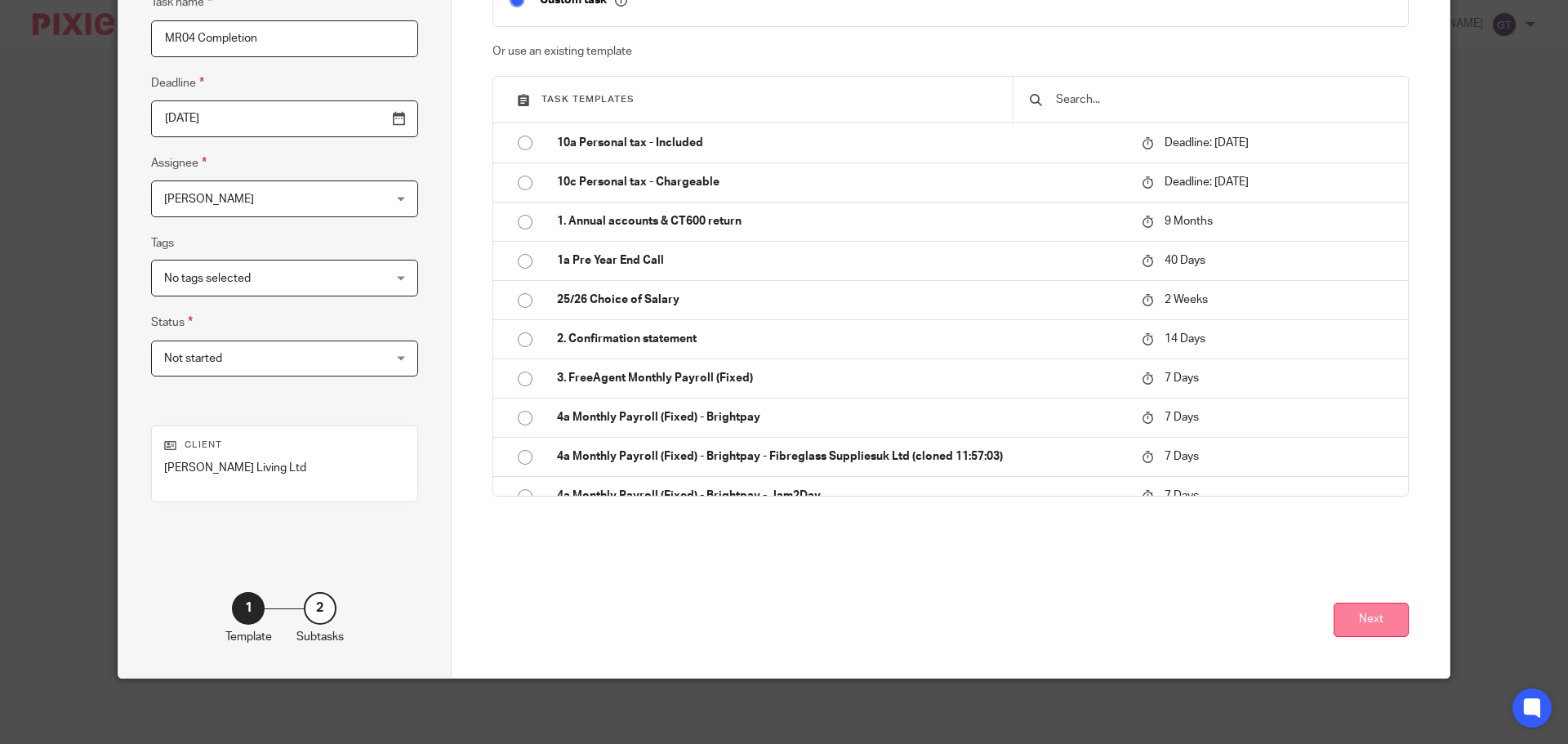
type input "MR04 Completion"
click at [1379, 612] on button "Next" at bounding box center [1371, 620] width 75 height 35
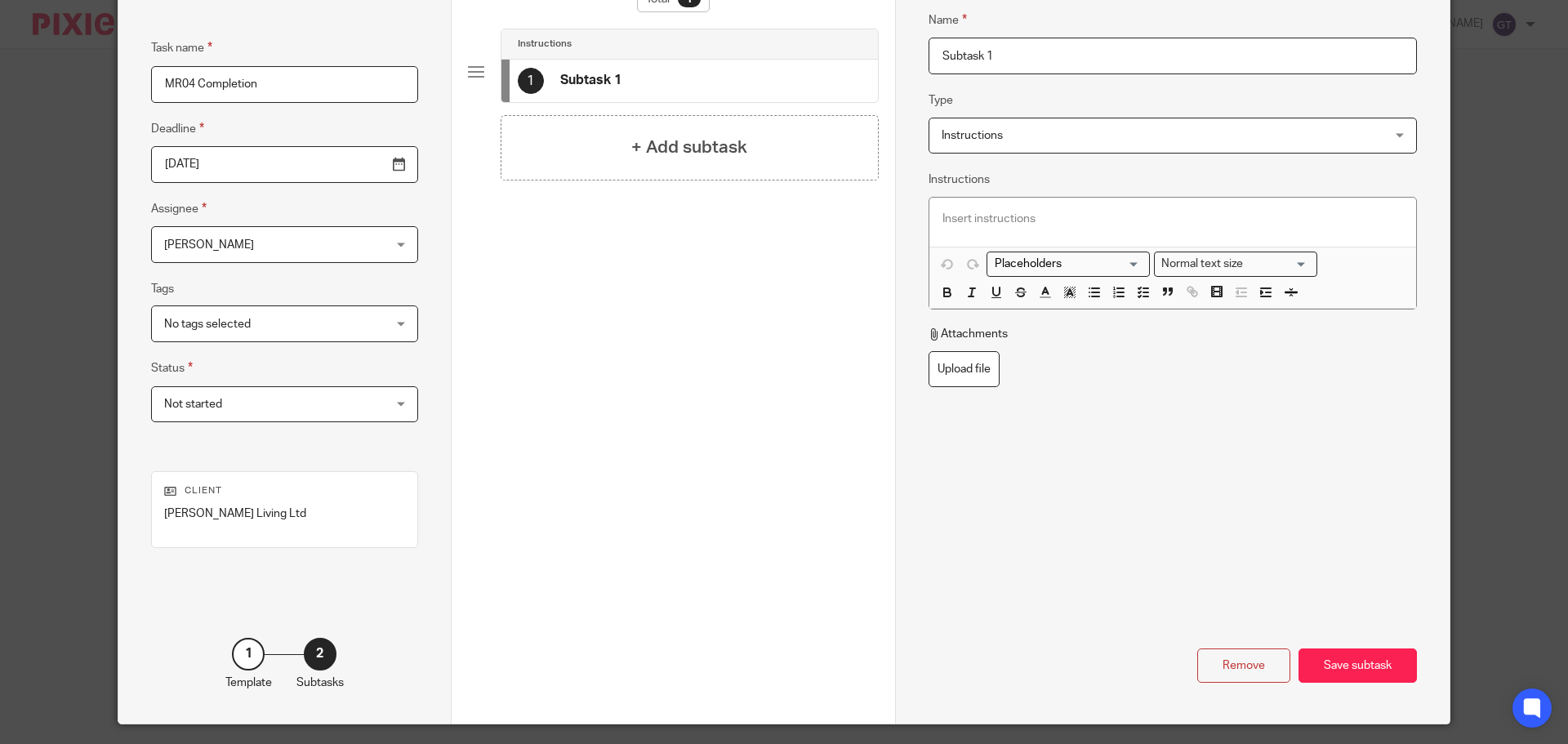
scroll to position [0, 0]
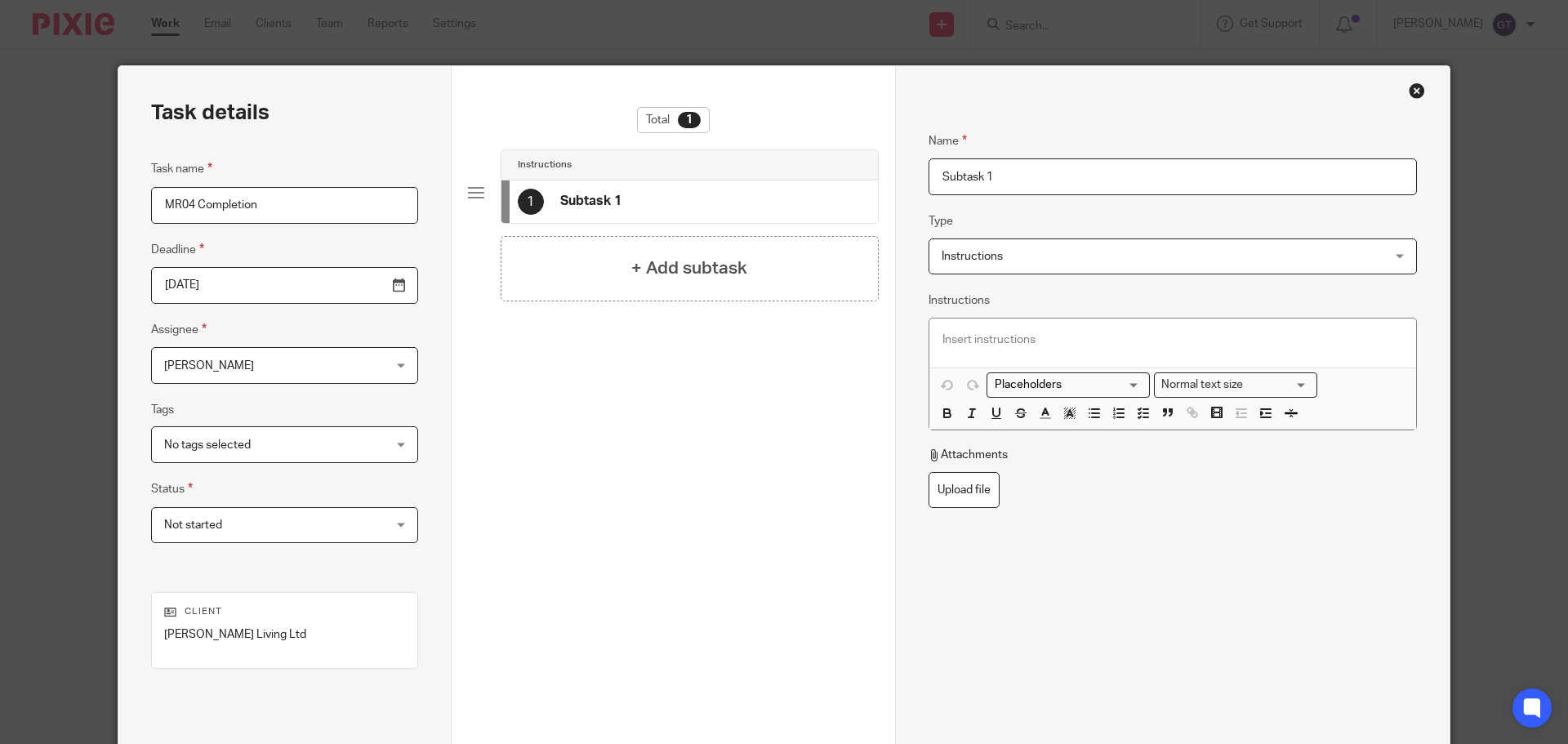
drag, startPoint x: 1005, startPoint y: 177, endPoint x: 913, endPoint y: 178, distance: 92.0
click at [913, 178] on div "Name Subtask 1 Type Instructions Instructions Instructions Document signing - r…" at bounding box center [1172, 455] width 554 height 778
type input "Prepare document in Inform Direct"
click at [998, 344] on p at bounding box center [1172, 340] width 460 height 17
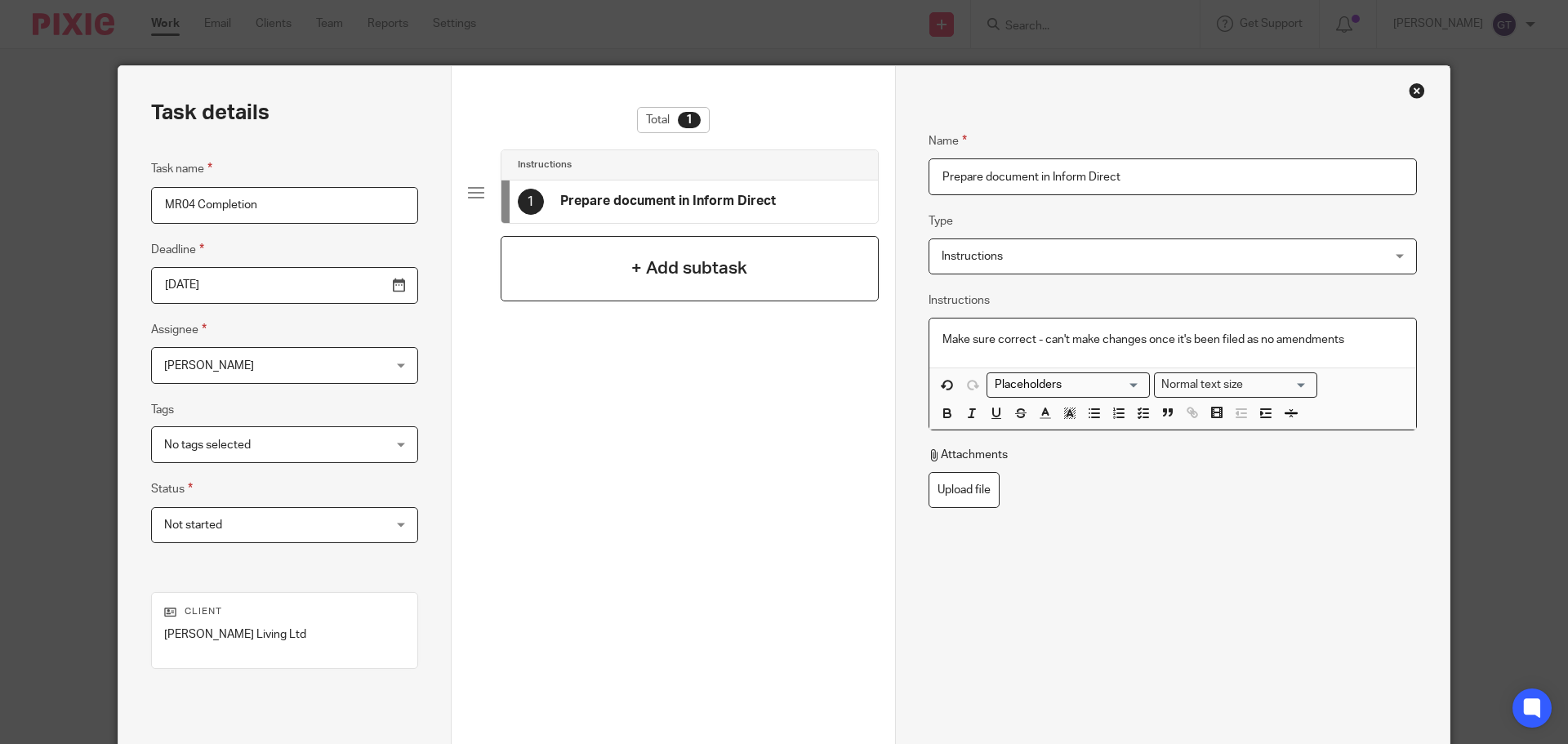
click at [690, 280] on h4 "+ Add subtask" at bounding box center [689, 268] width 116 height 26
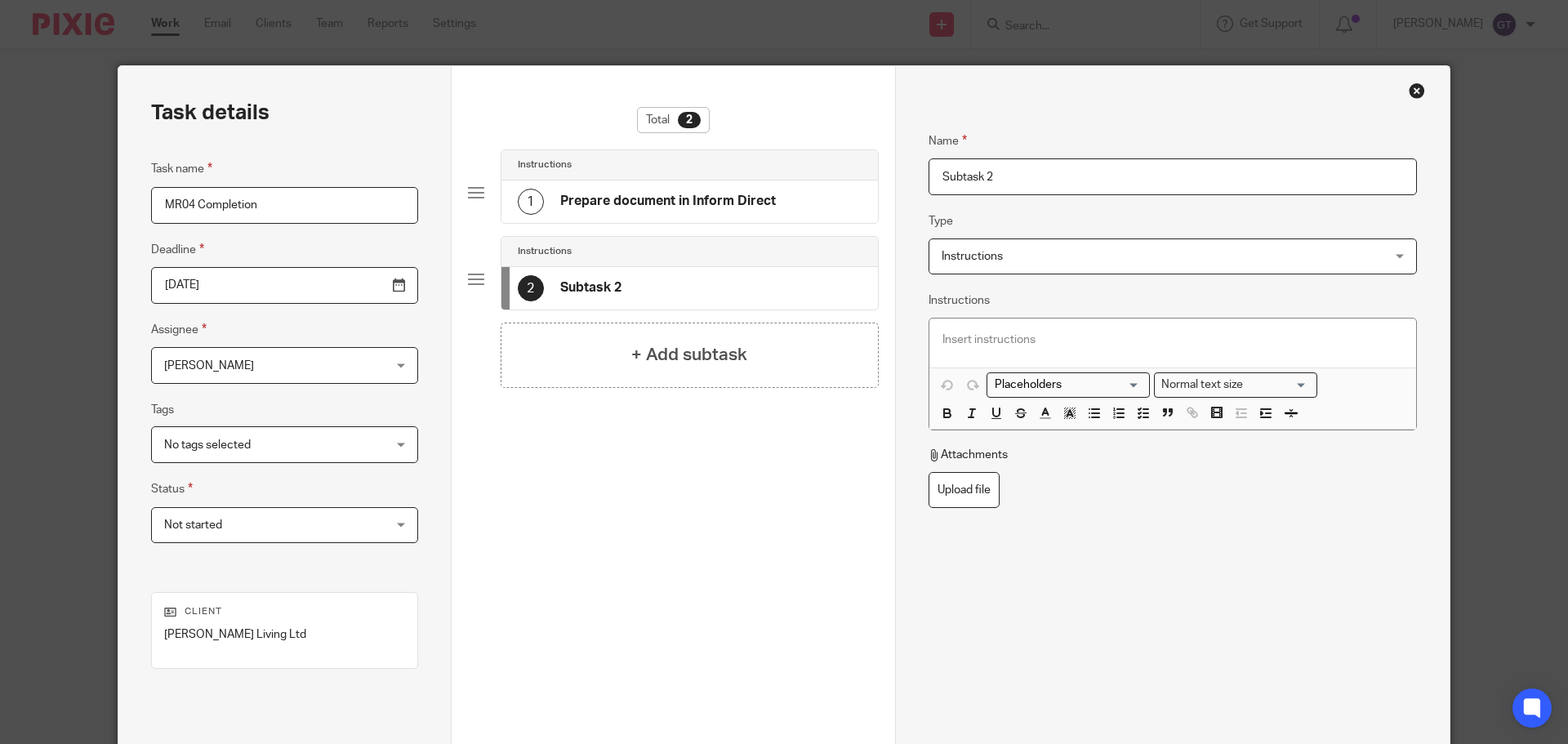
click at [995, 174] on input "Subtask 2" at bounding box center [1172, 177] width 489 height 36
click at [1017, 257] on span "Instructions" at bounding box center [1132, 255] width 380 height 34
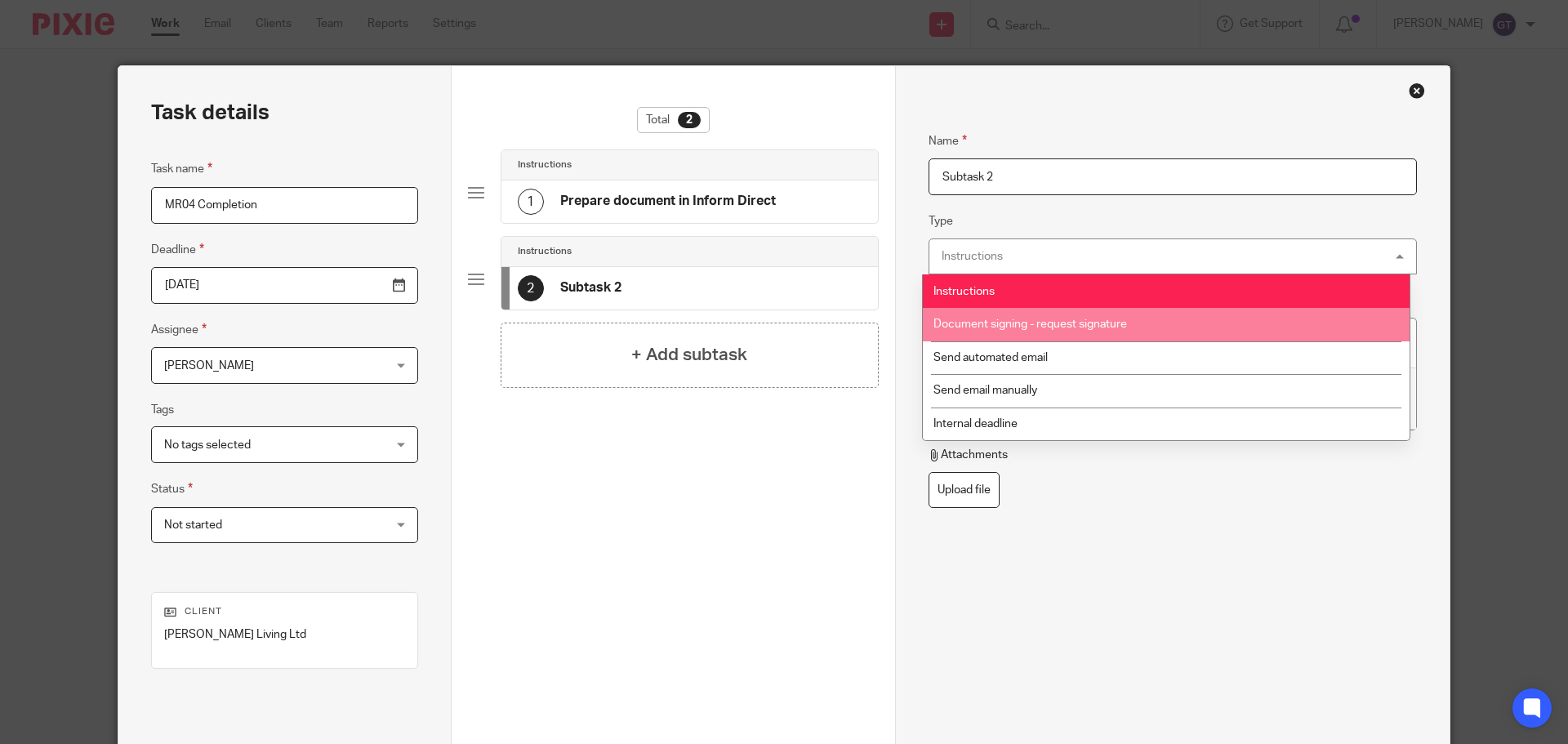
click at [1025, 323] on span "Document signing - request signature" at bounding box center [1030, 324] width 193 height 12
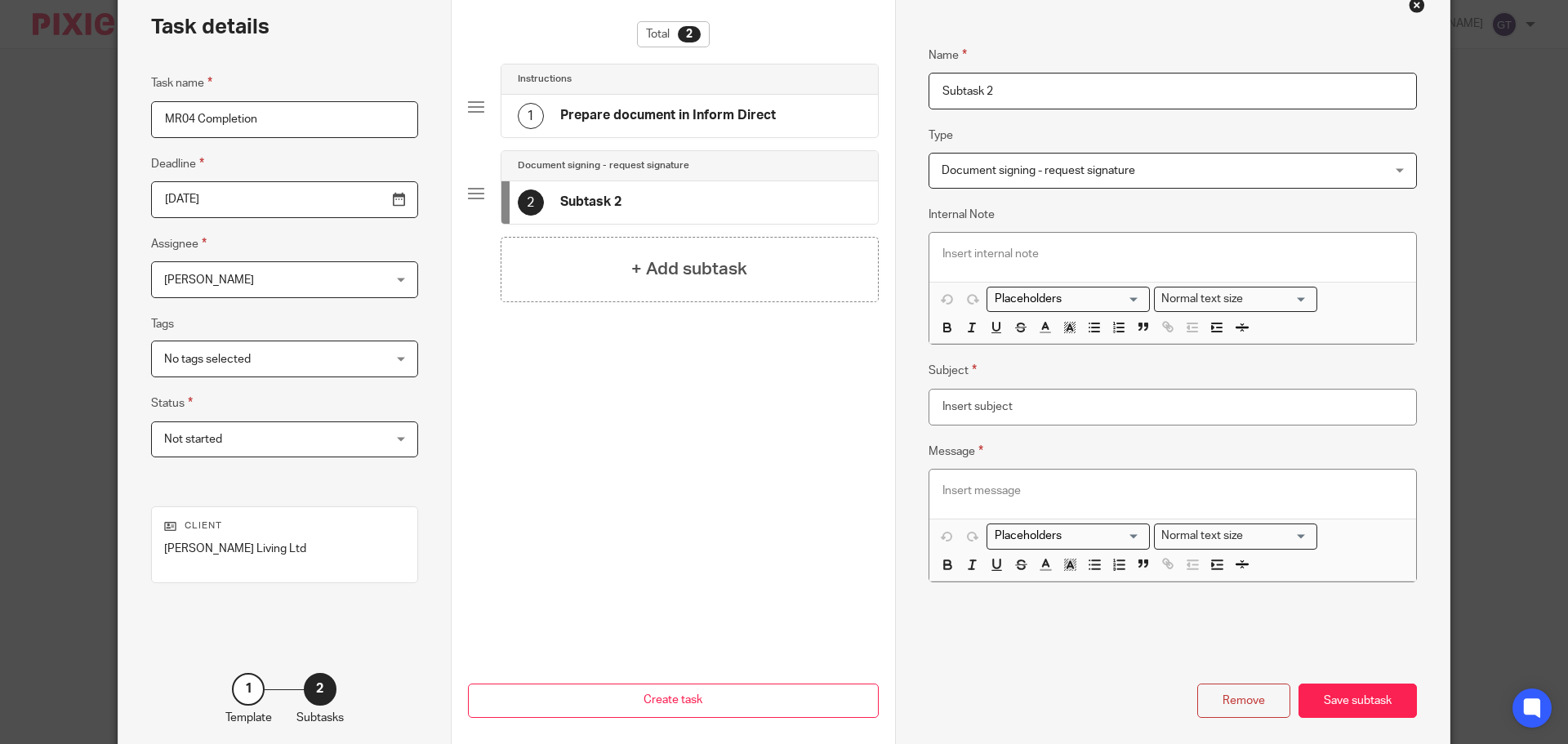
scroll to position [81, 0]
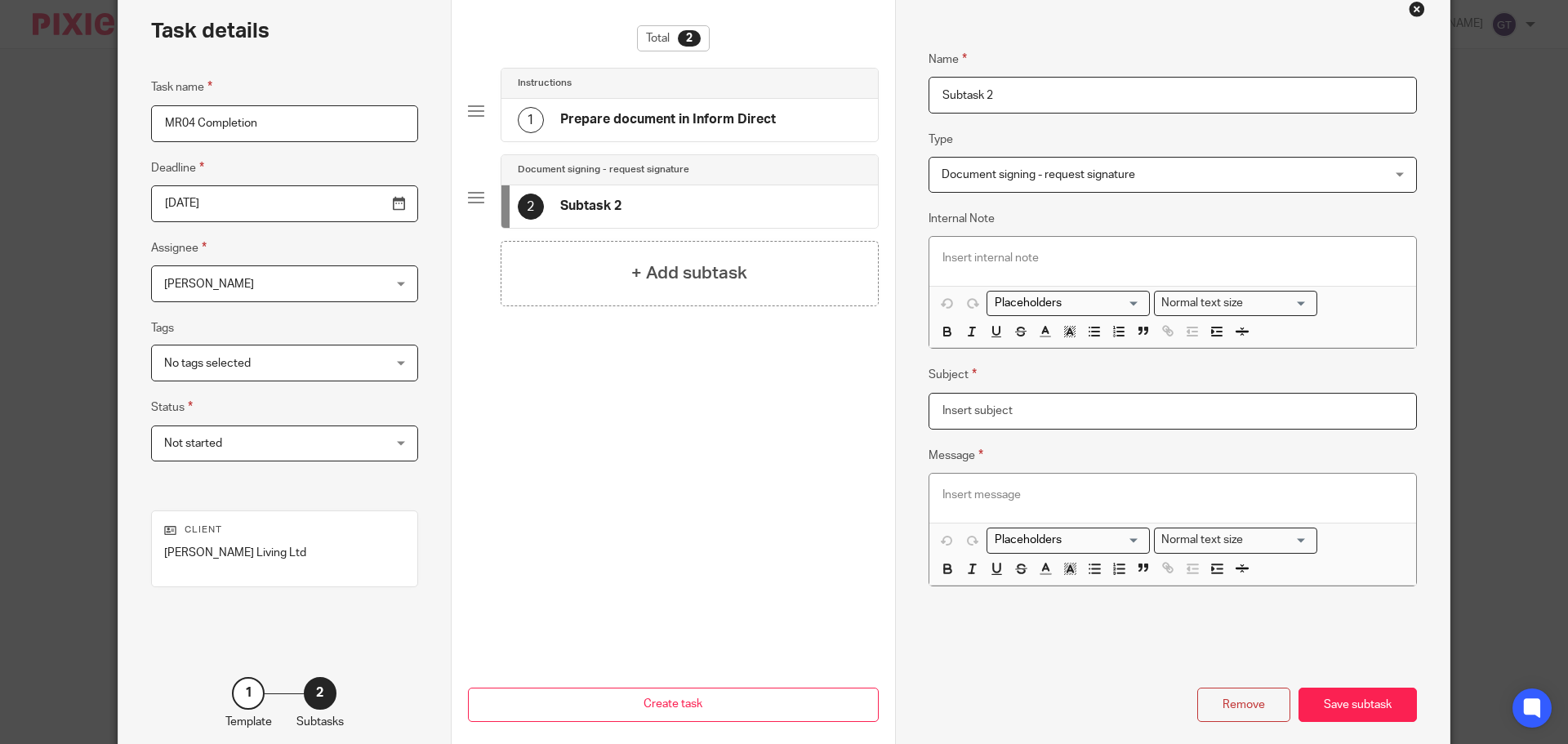
click at [982, 417] on input "Email subject" at bounding box center [1172, 411] width 489 height 36
type input "MR04 form - signature required"
click at [672, 269] on h4 "+ Add subtask" at bounding box center [689, 273] width 116 height 26
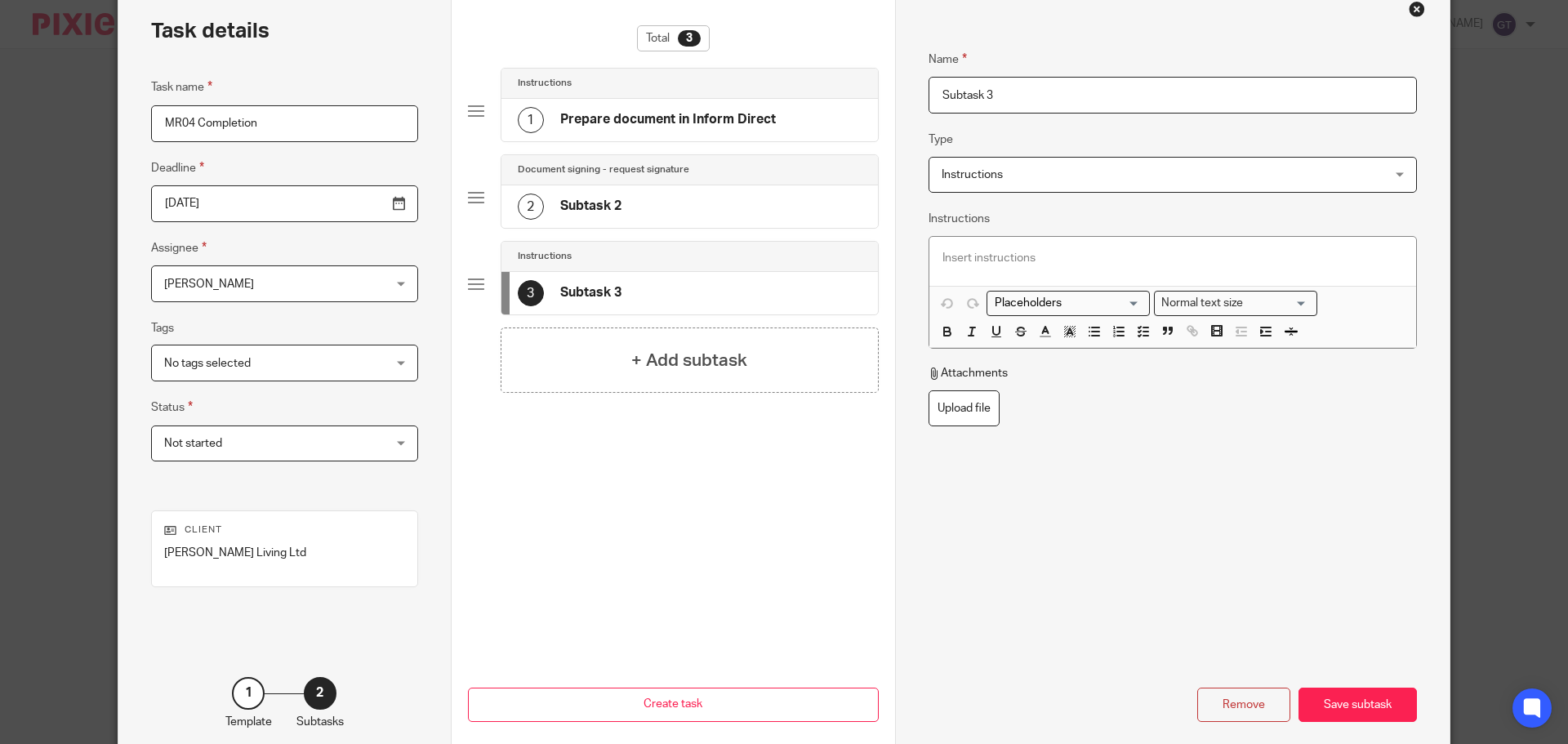
drag, startPoint x: 1007, startPoint y: 94, endPoint x: 915, endPoint y: 95, distance: 92.0
click at [915, 95] on div "Name Prepare document in Inform Direct Type Instructions Instructions Instructi…" at bounding box center [1172, 373] width 554 height 778
click at [984, 255] on p at bounding box center [1172, 258] width 460 height 17
drag, startPoint x: 979, startPoint y: 90, endPoint x: 869, endPoint y: 73, distance: 111.3
click at [868, 81] on div "Task details Task name MR04 Completion Deadline 2025-09-15 Assignee Greg Timson…" at bounding box center [784, 373] width 1331 height 778
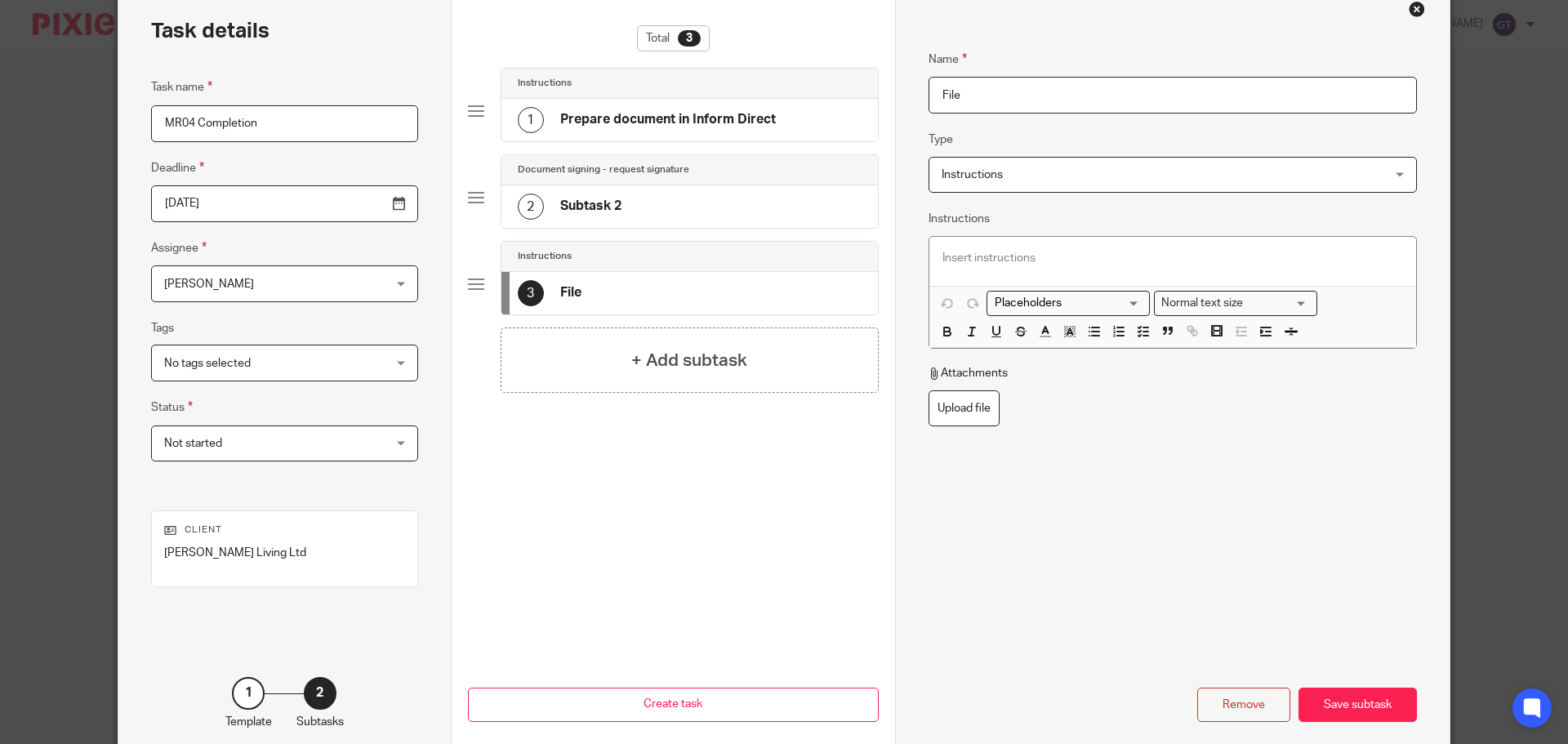
type input "File"
click at [1373, 710] on div "Save subtask" at bounding box center [1357, 705] width 119 height 35
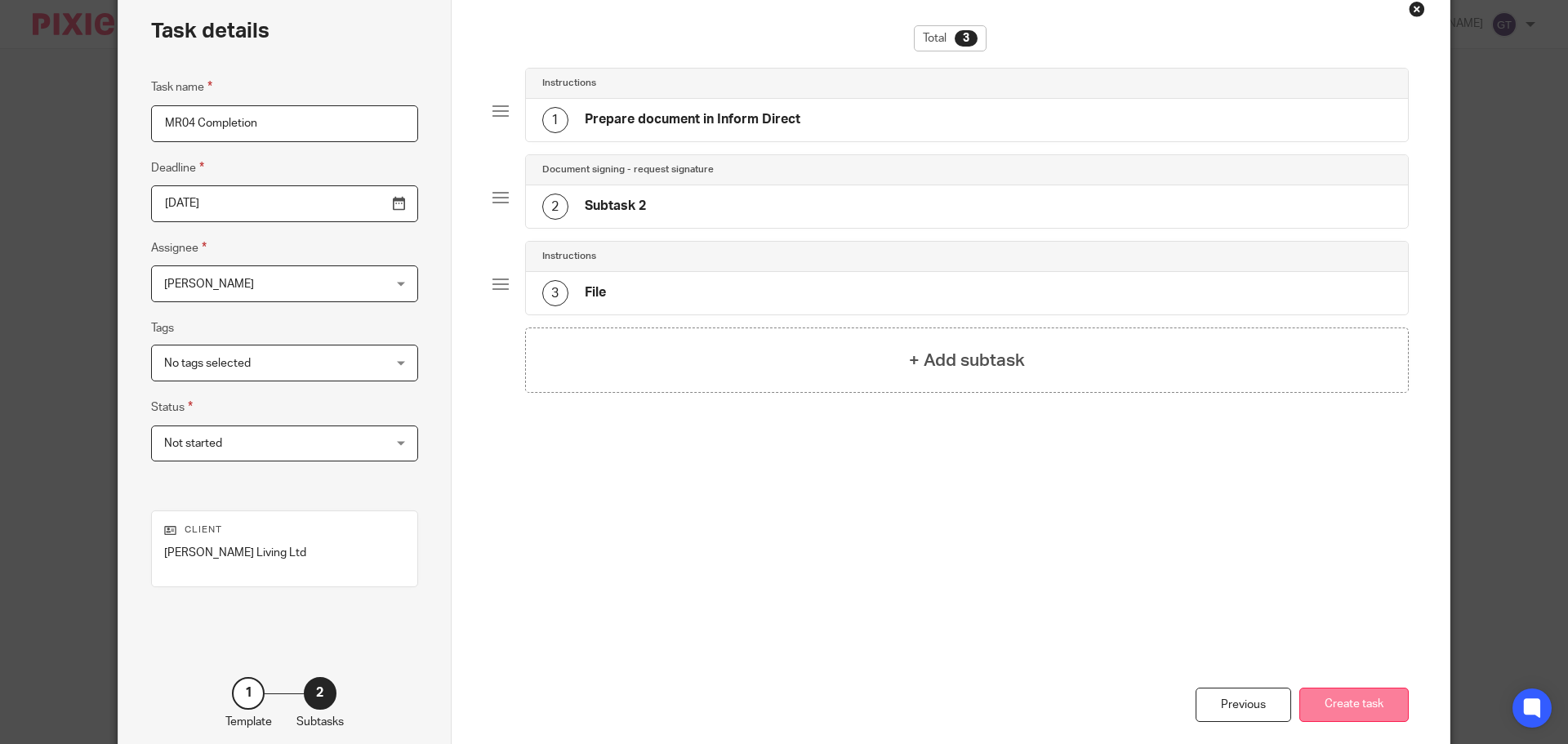
click at [1361, 703] on button "Create task" at bounding box center [1354, 705] width 110 height 35
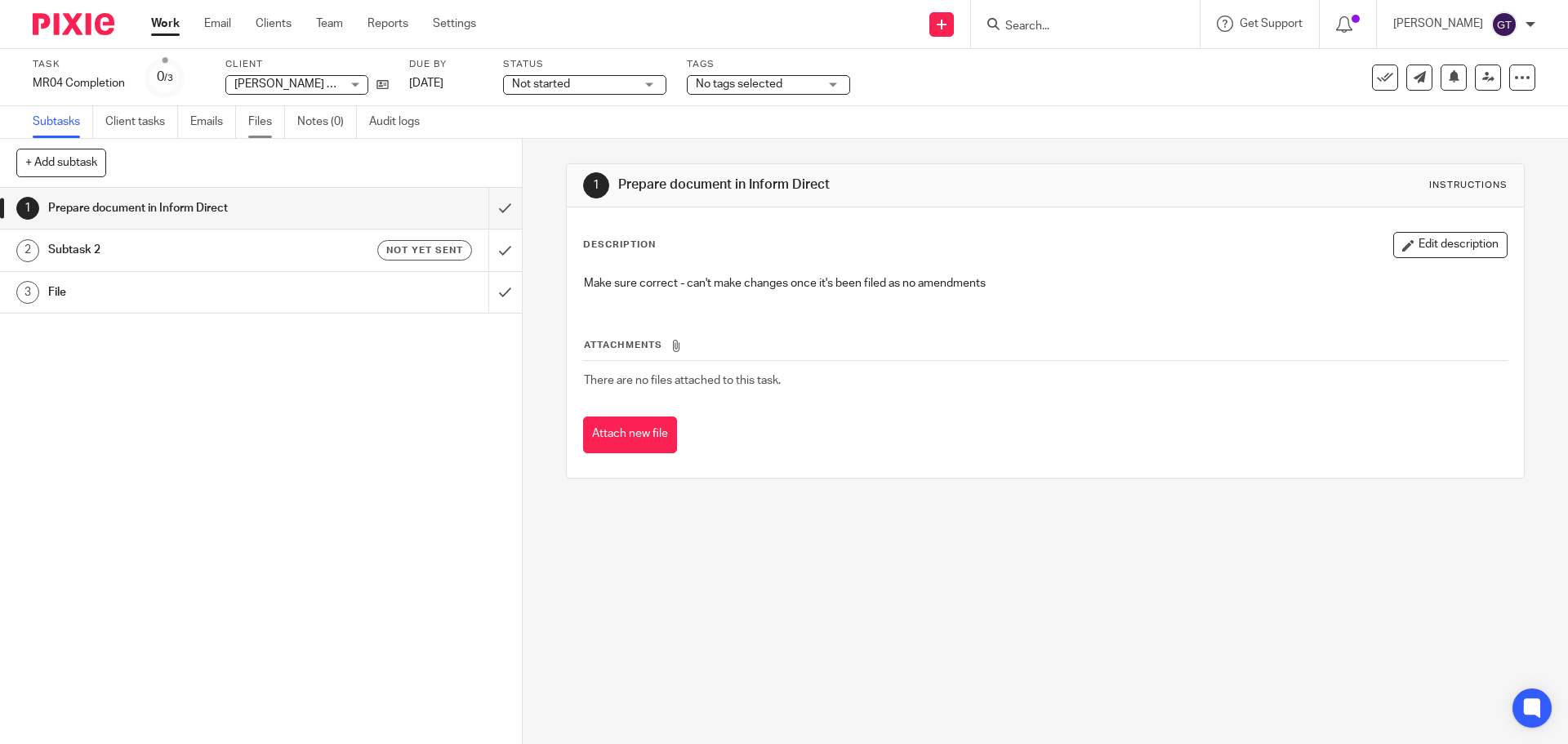
click at [270, 129] on link "Files" at bounding box center [266, 122] width 37 height 32
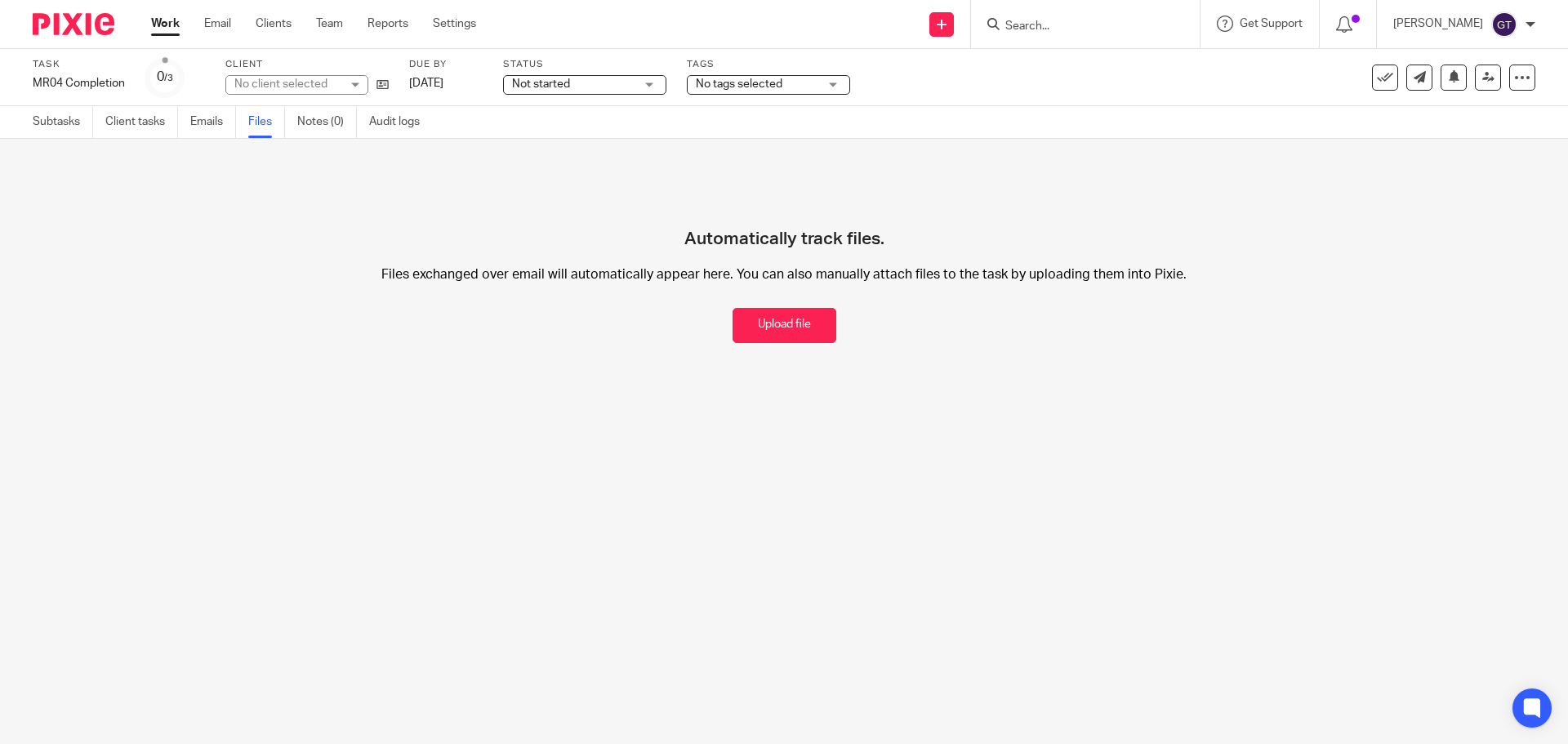
click at [804, 335] on button "Upload file" at bounding box center [784, 325] width 104 height 35
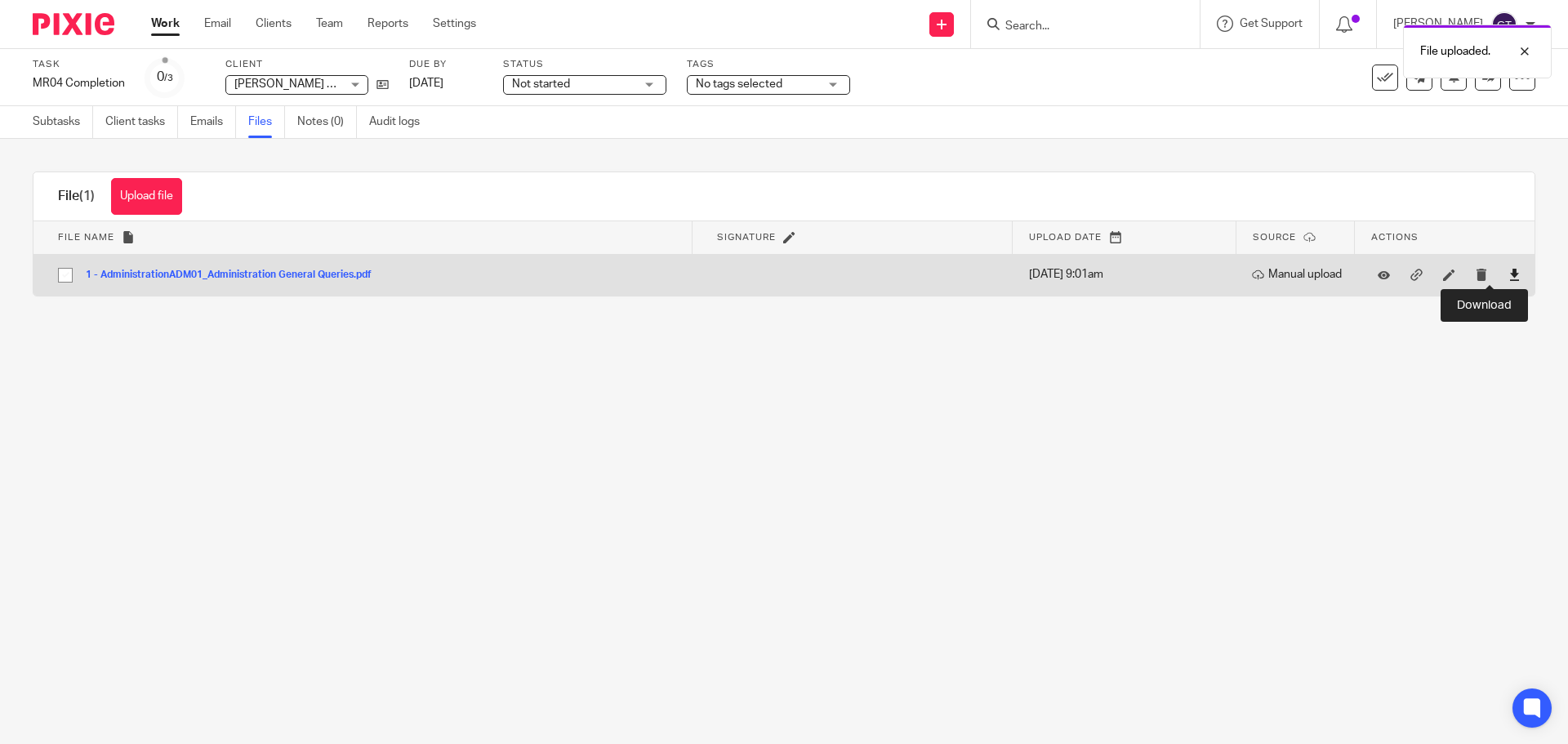
click at [1508, 279] on icon at bounding box center [1514, 275] width 12 height 12
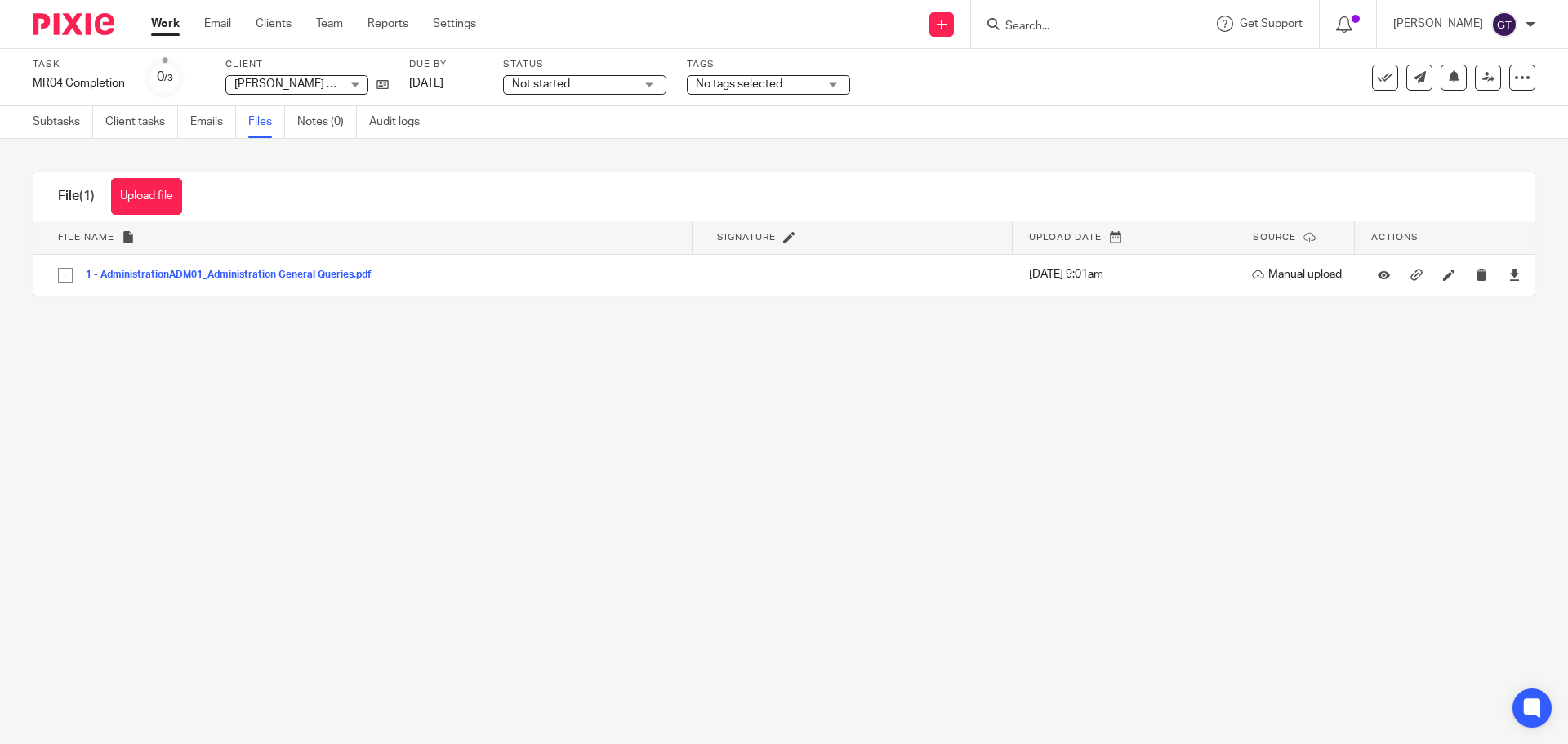
click at [23, 121] on div "Subtasks Client tasks Emails Files Notes (0) Audit logs" at bounding box center [230, 122] width 460 height 32
click at [37, 121] on link "Subtasks" at bounding box center [62, 122] width 61 height 32
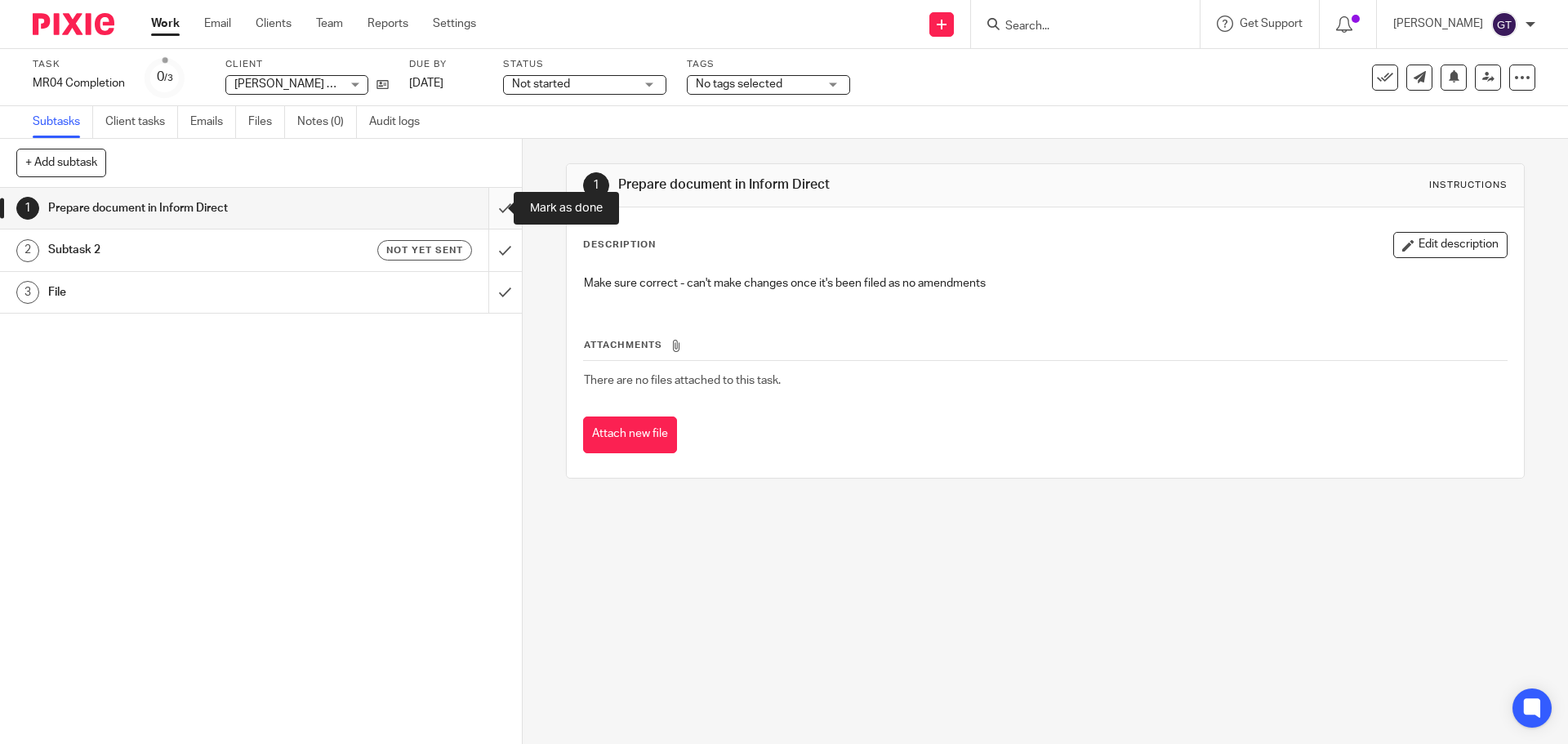
click at [494, 212] on input "submit" at bounding box center [261, 207] width 522 height 41
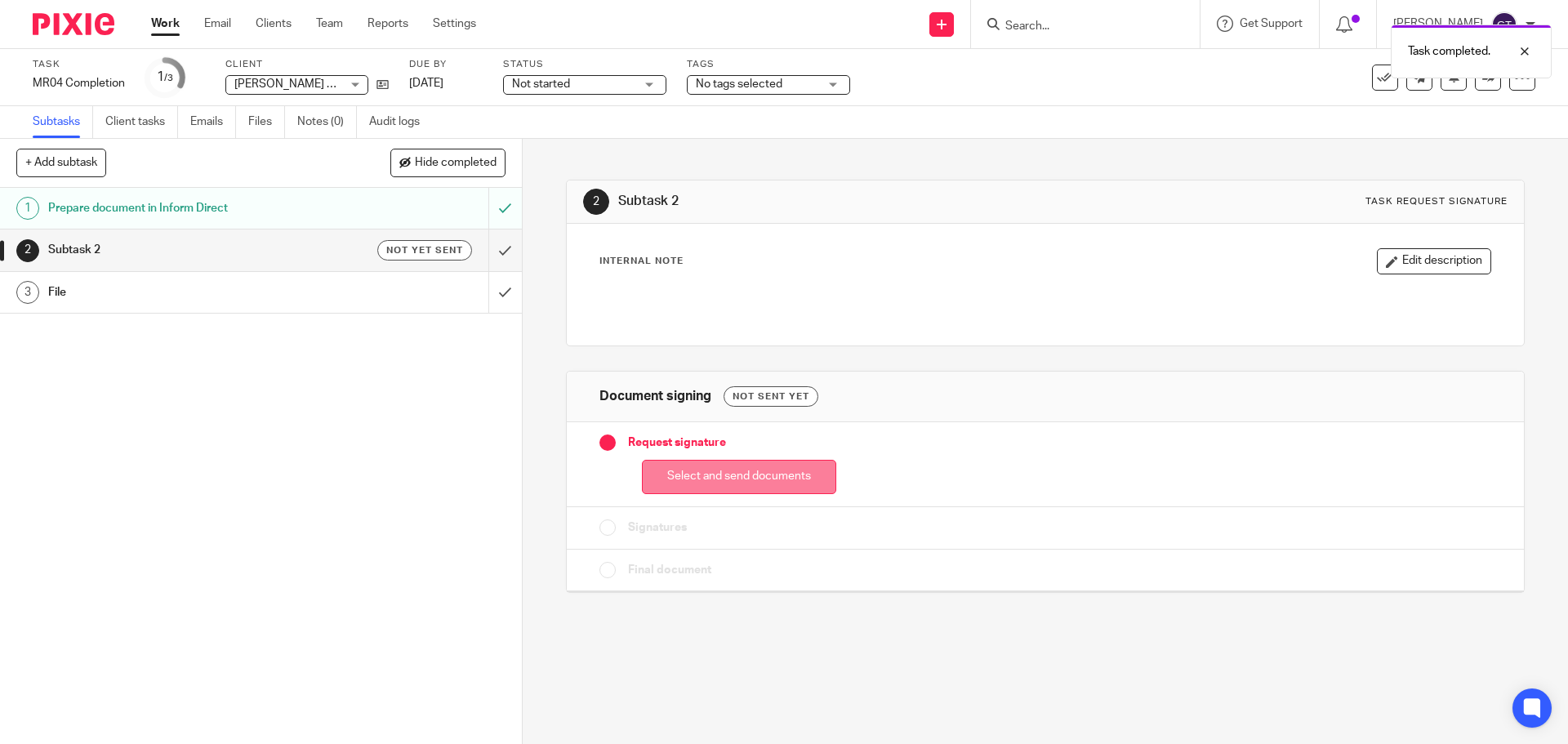
click at [752, 478] on button "Select and send documents" at bounding box center [739, 477] width 194 height 35
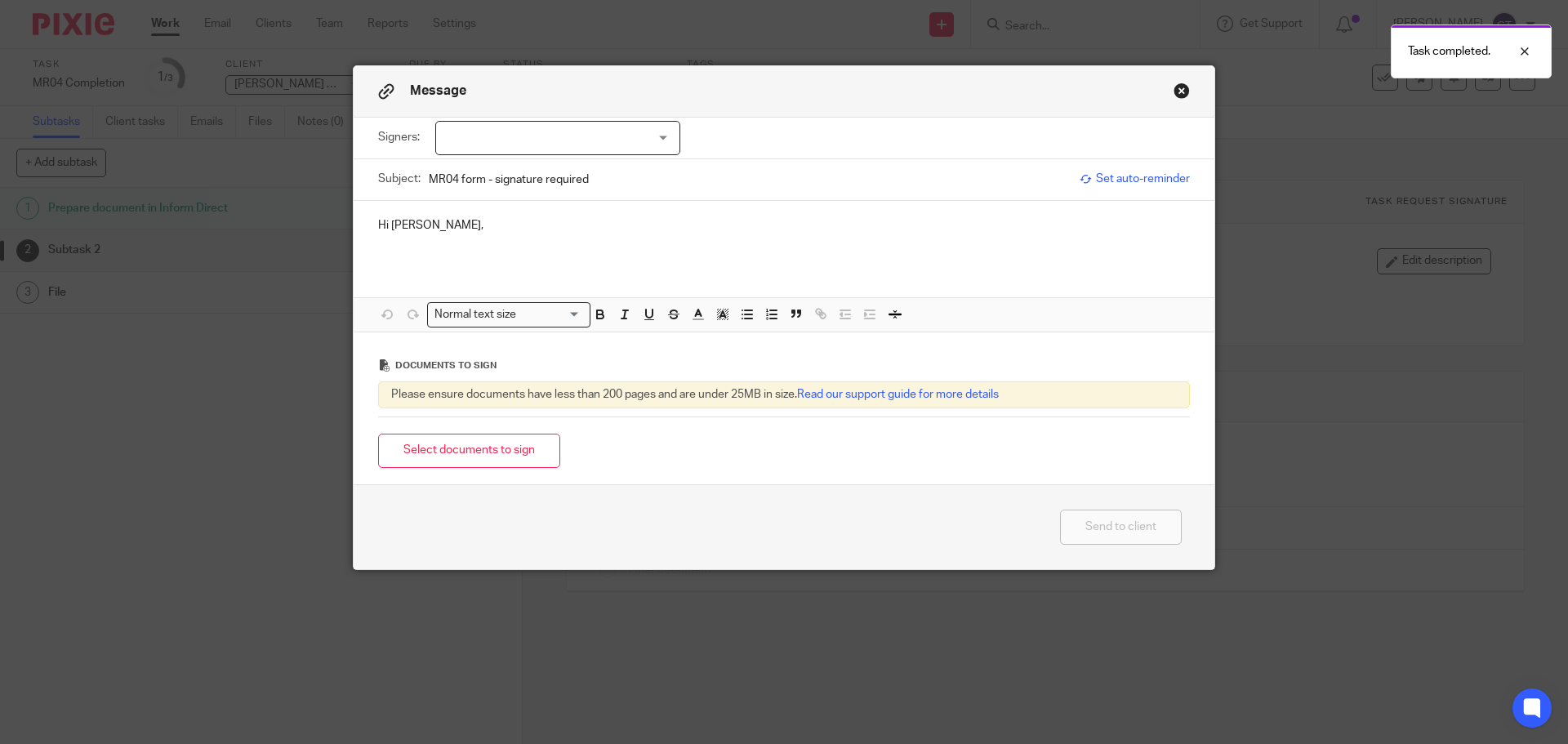
click at [482, 228] on p "Hi [PERSON_NAME]," at bounding box center [784, 226] width 811 height 17
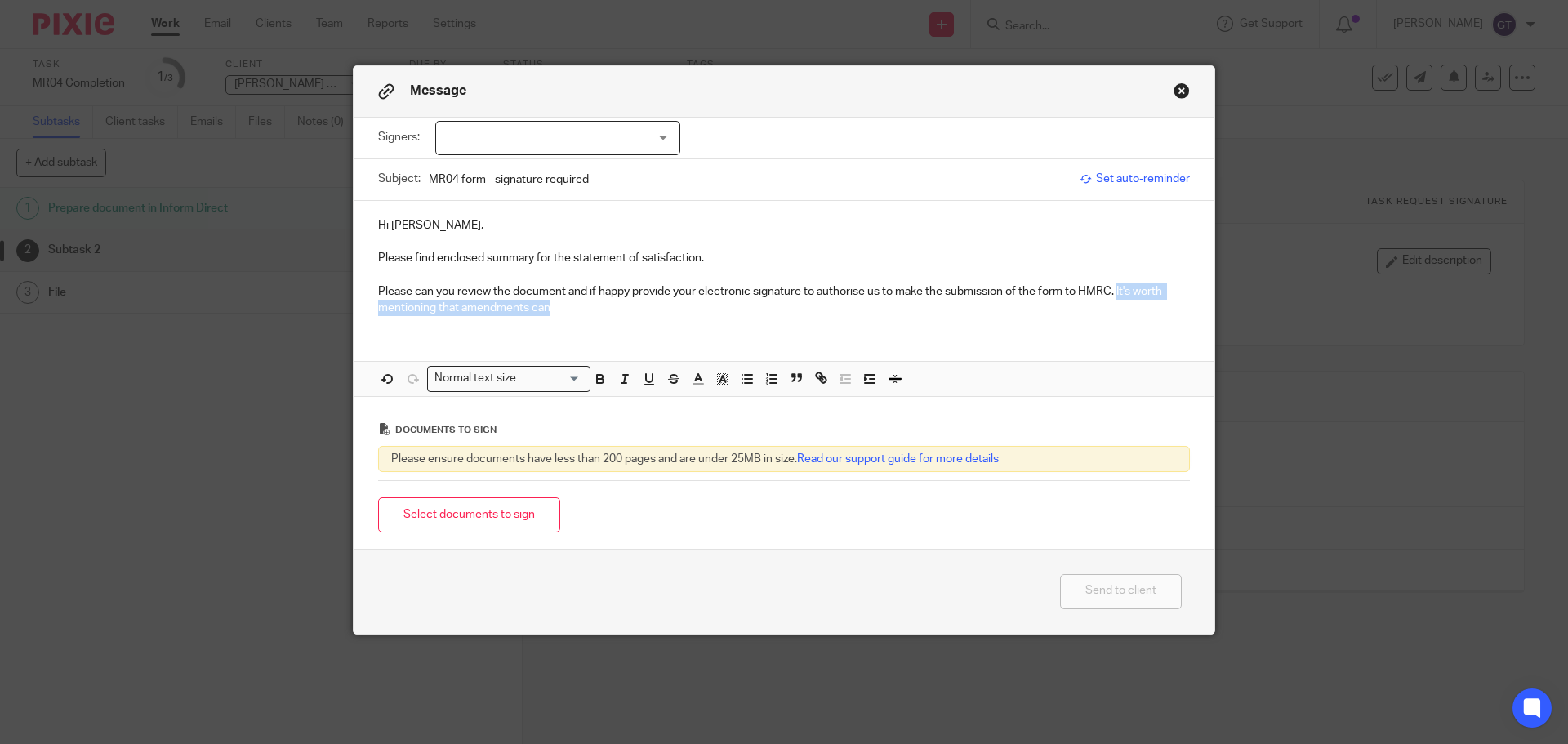
drag, startPoint x: 1072, startPoint y: 309, endPoint x: 1113, endPoint y: 293, distance: 44.0
click at [1113, 293] on p "Please can you review the document and if happy provide your electronic signatu…" at bounding box center [784, 300] width 811 height 33
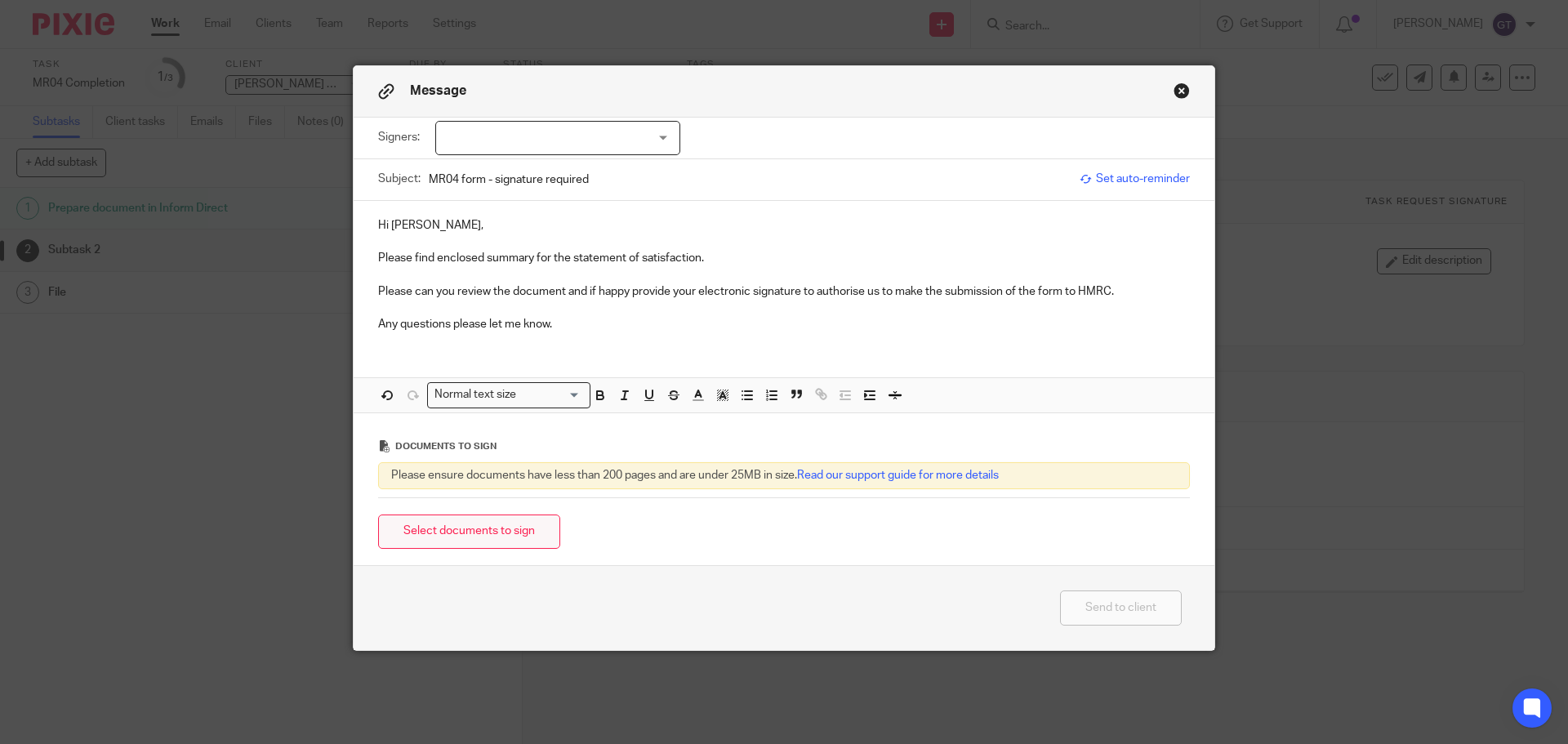
click at [507, 530] on button "Select documents to sign" at bounding box center [469, 532] width 182 height 35
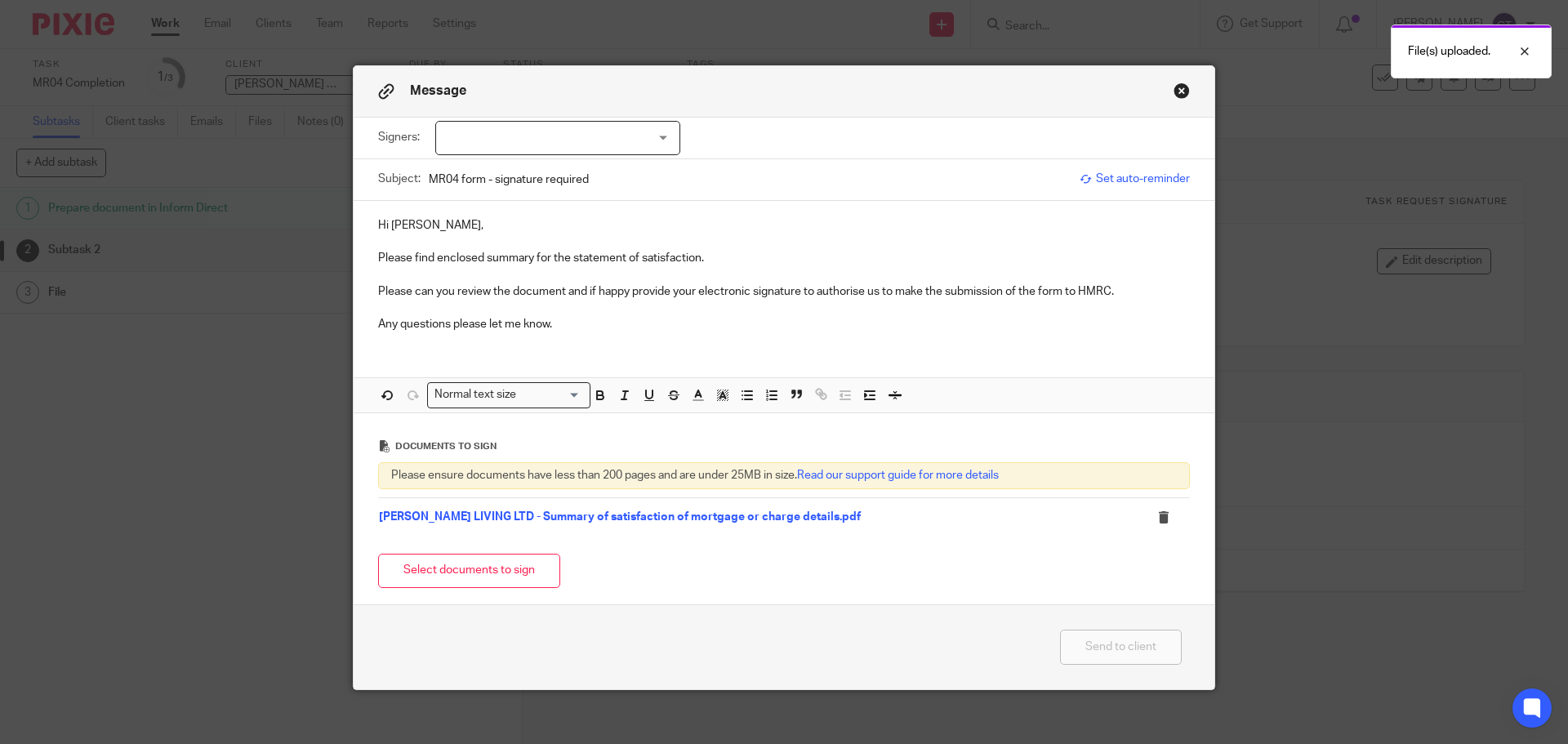
click at [519, 147] on div at bounding box center [558, 138] width 245 height 34
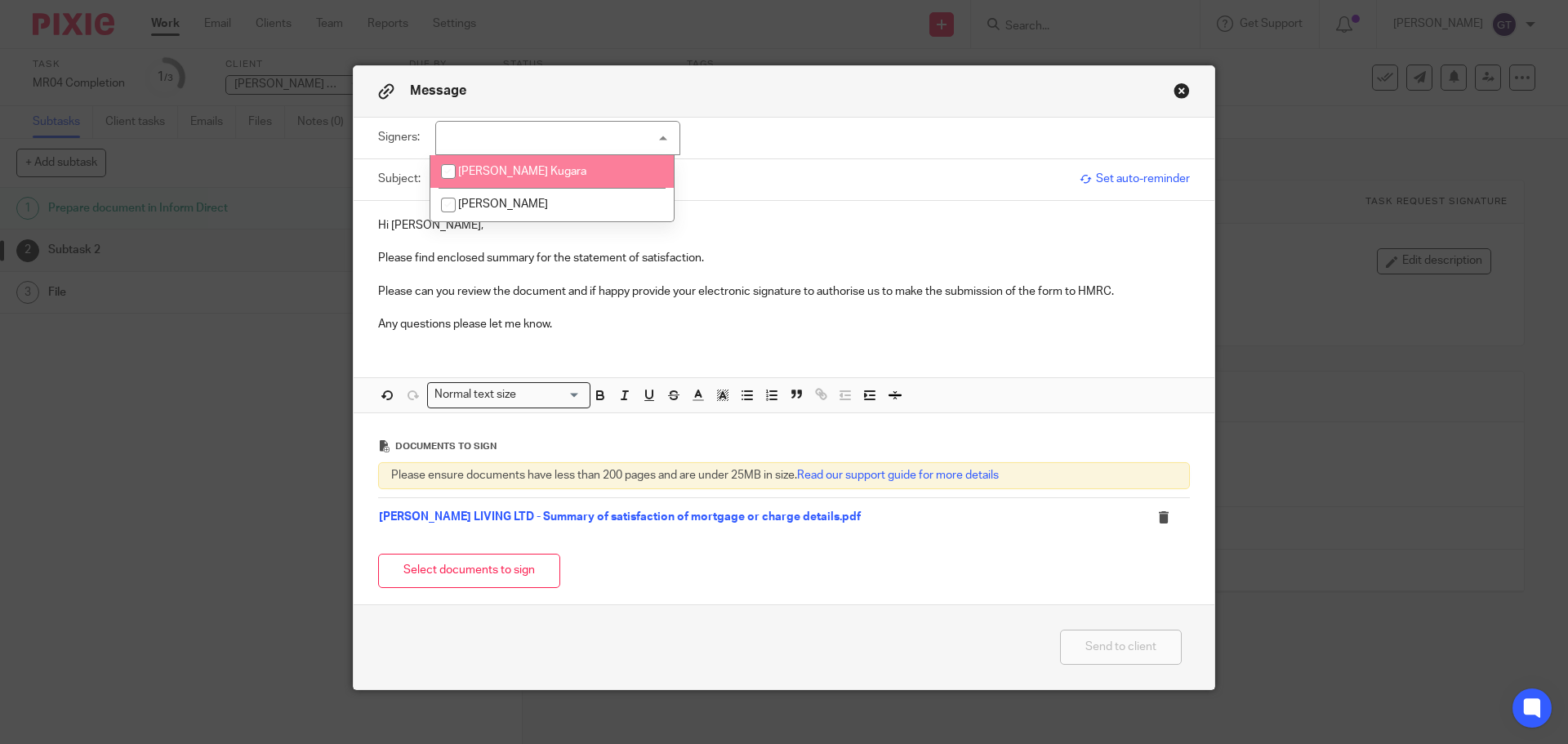
click at [506, 173] on span "[PERSON_NAME] Kugara" at bounding box center [522, 172] width 129 height 12
checkbox input "true"
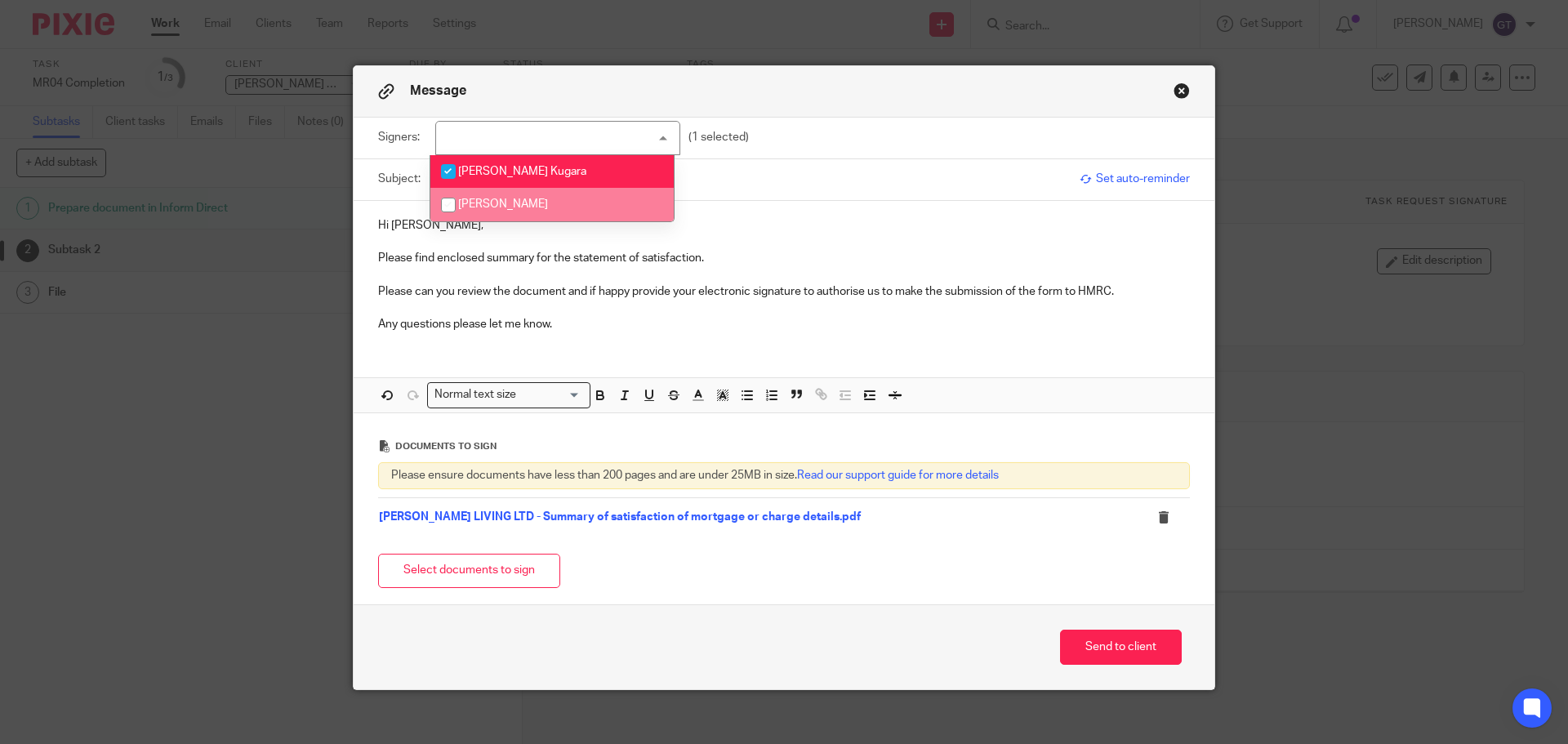
click at [478, 295] on p "Please can you review the document and if happy provide your electronic signatu…" at bounding box center [784, 292] width 811 height 17
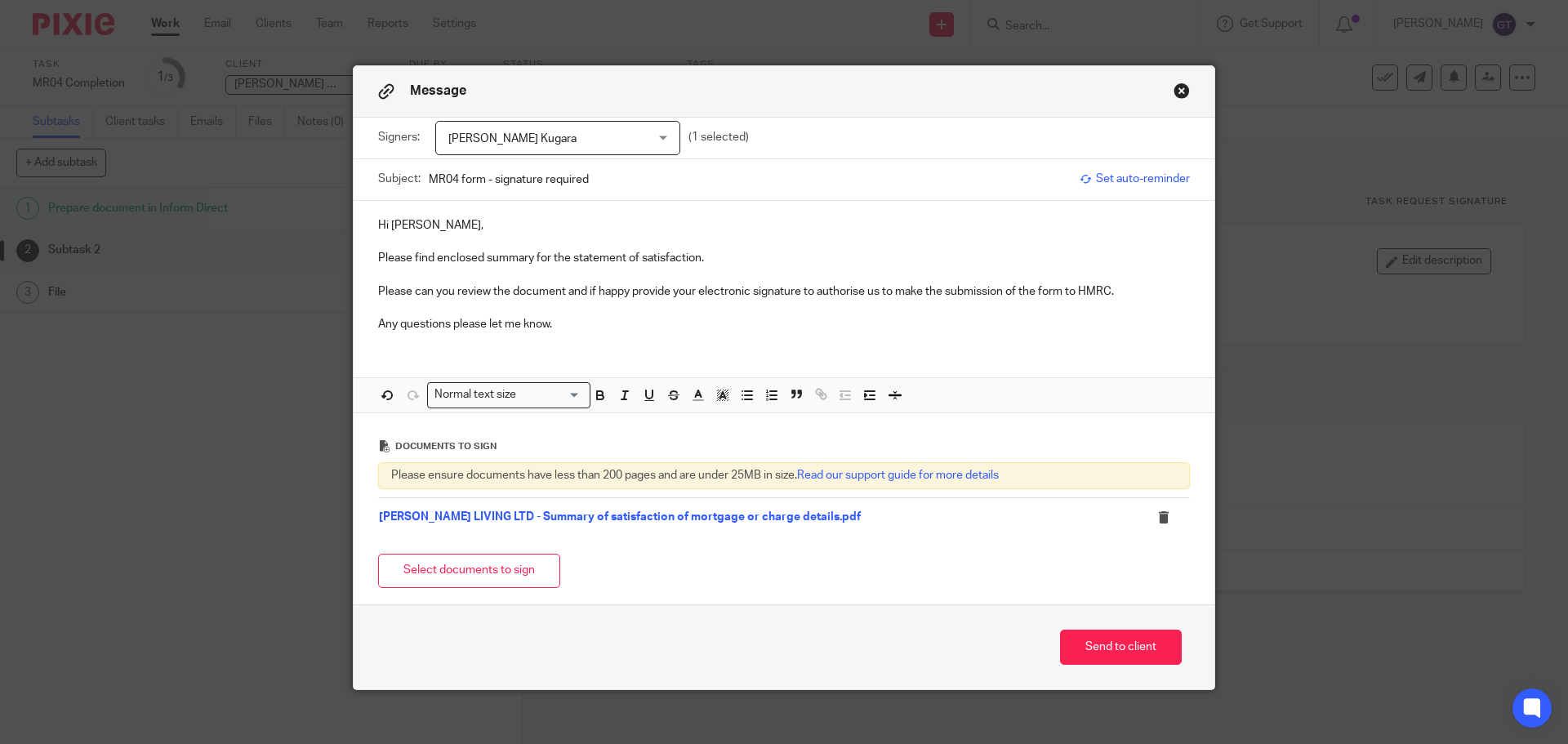
click at [695, 260] on p "Please find enclosed summary for the statement of satisfaction." at bounding box center [784, 258] width 811 height 17
click at [565, 323] on p "Any questions please let me know." at bounding box center [784, 324] width 811 height 17
click at [664, 291] on p "Please can you review the document and if happy provide your electronic signatu…" at bounding box center [784, 292] width 811 height 17
click at [671, 290] on p "Please can you review the document and if happy provide your electronic signatu…" at bounding box center [784, 292] width 811 height 17
click at [698, 290] on p "Please can you review the document and if happy provide your electronic signatu…" at bounding box center [784, 292] width 811 height 17
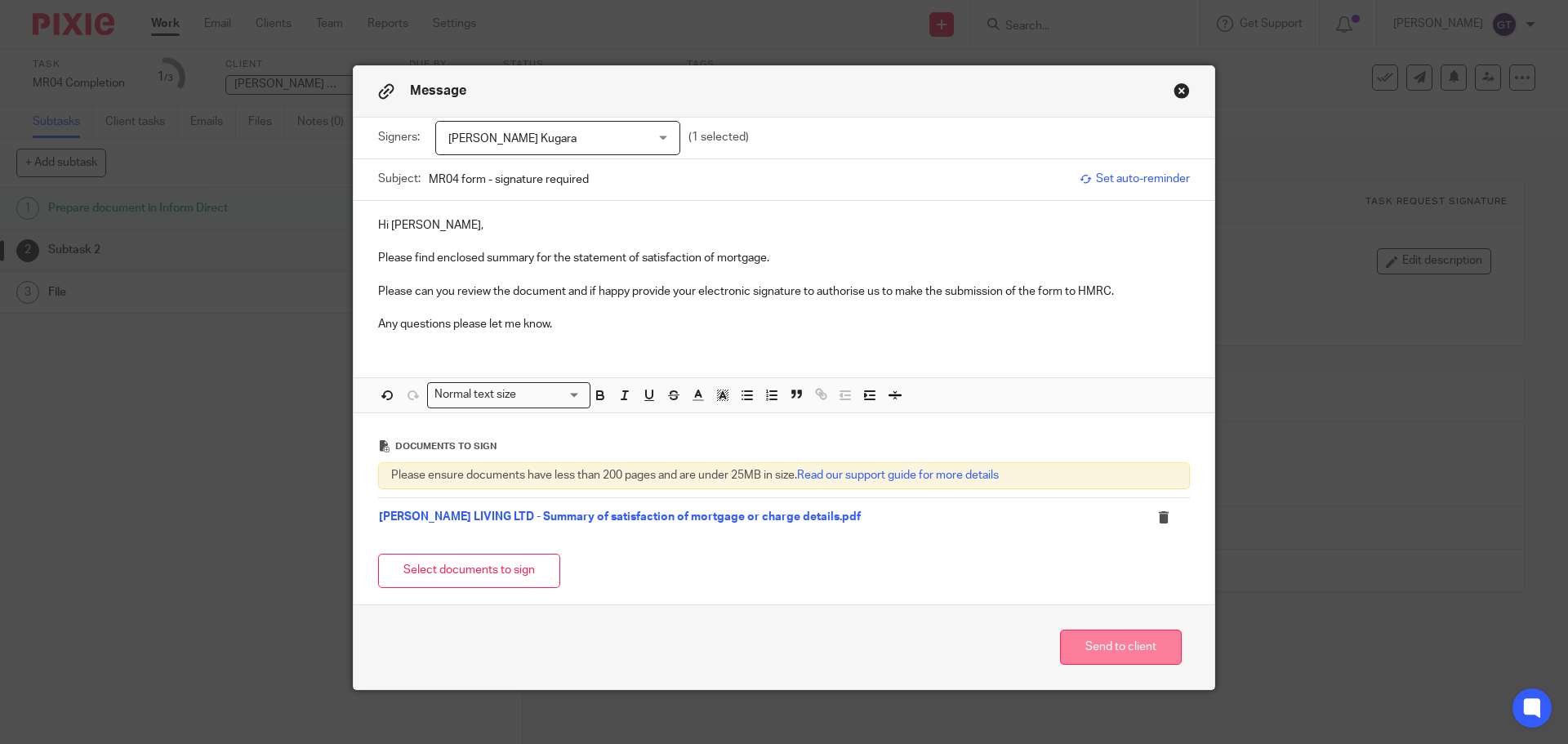
click at [1107, 648] on button "Send to client" at bounding box center [1121, 647] width 122 height 35
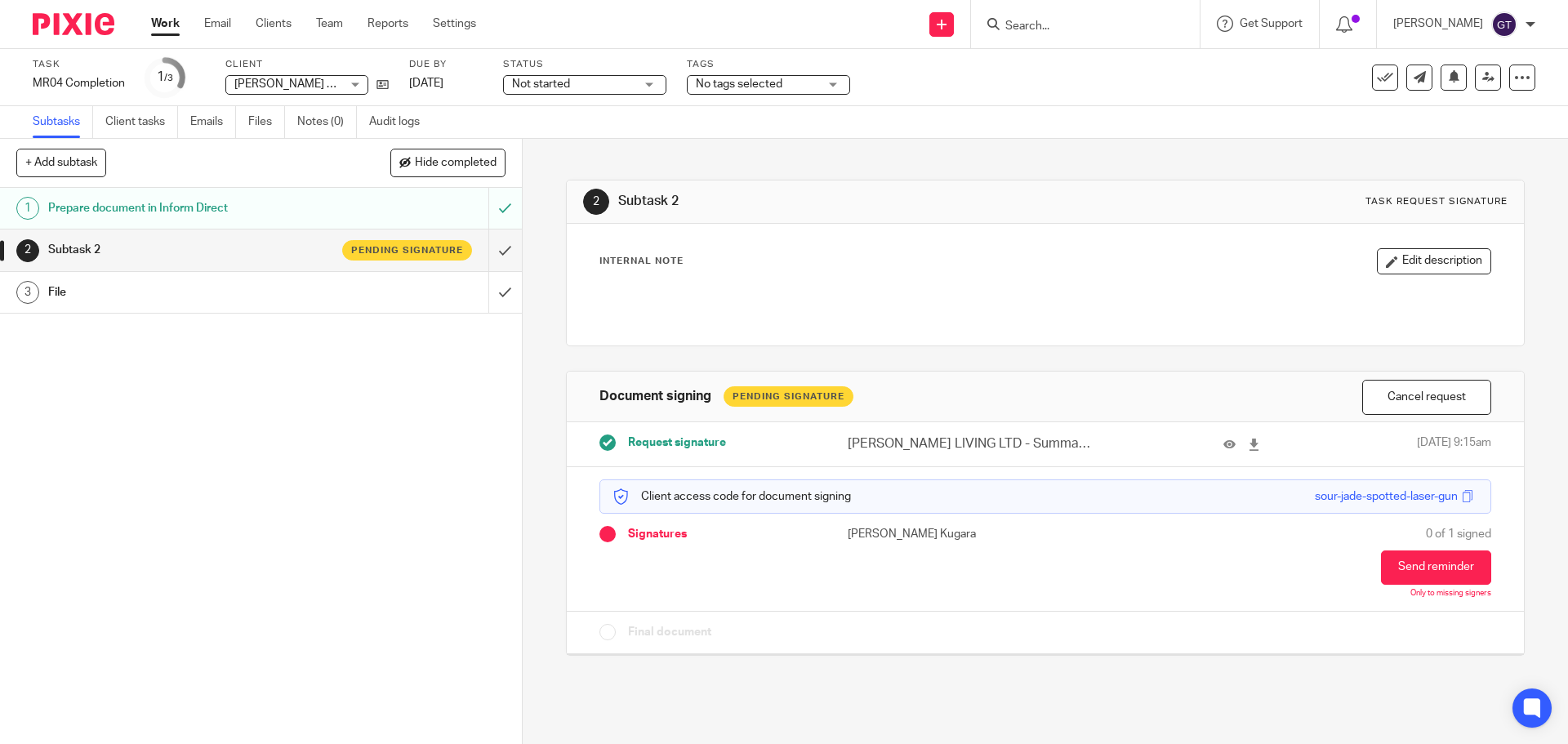
click at [622, 82] on span "Not started" at bounding box center [573, 85] width 123 height 17
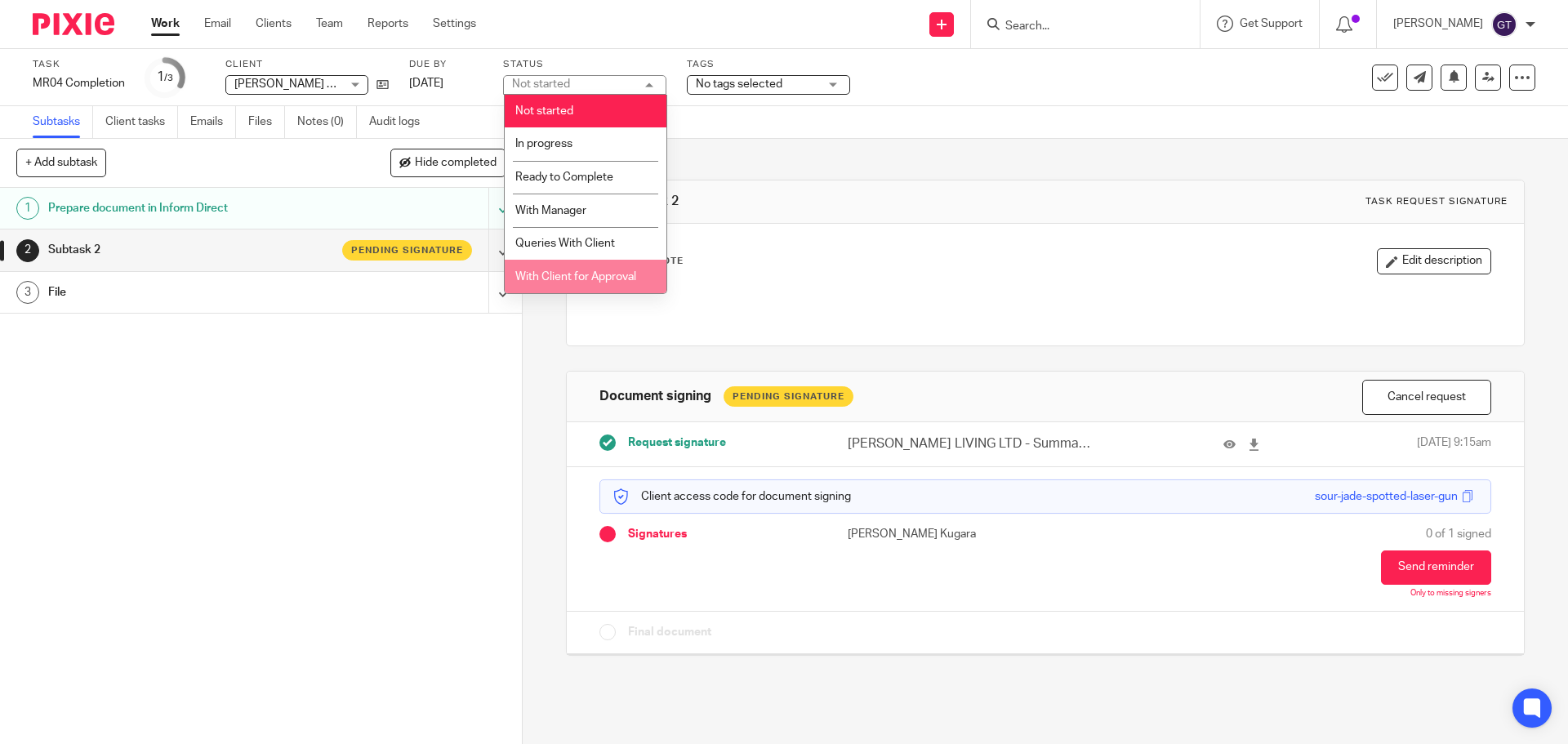
click at [617, 270] on li "With Client for Approval" at bounding box center [585, 276] width 162 height 33
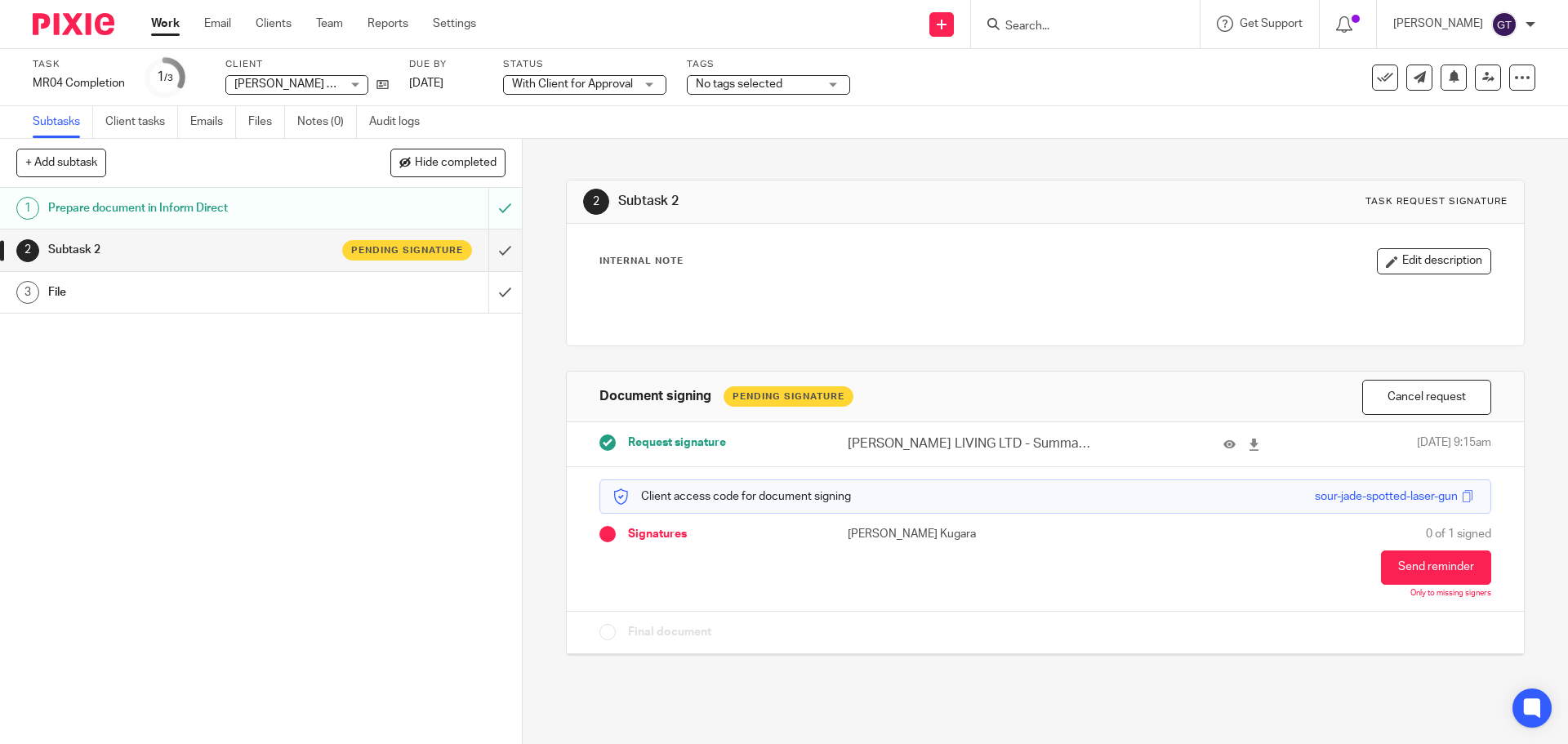
click at [772, 87] on span "No tags selected" at bounding box center [739, 84] width 86 height 12
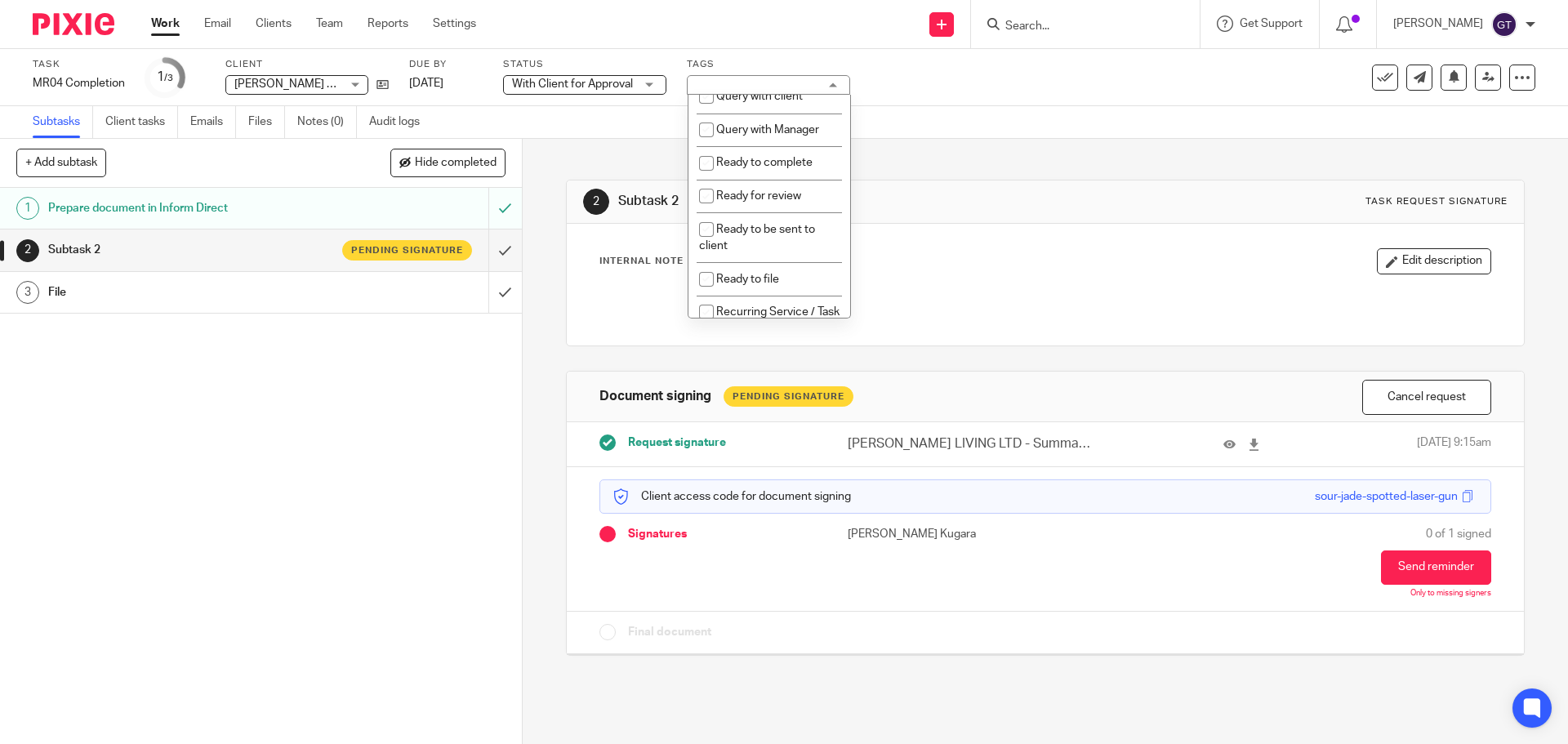
scroll to position [628, 0]
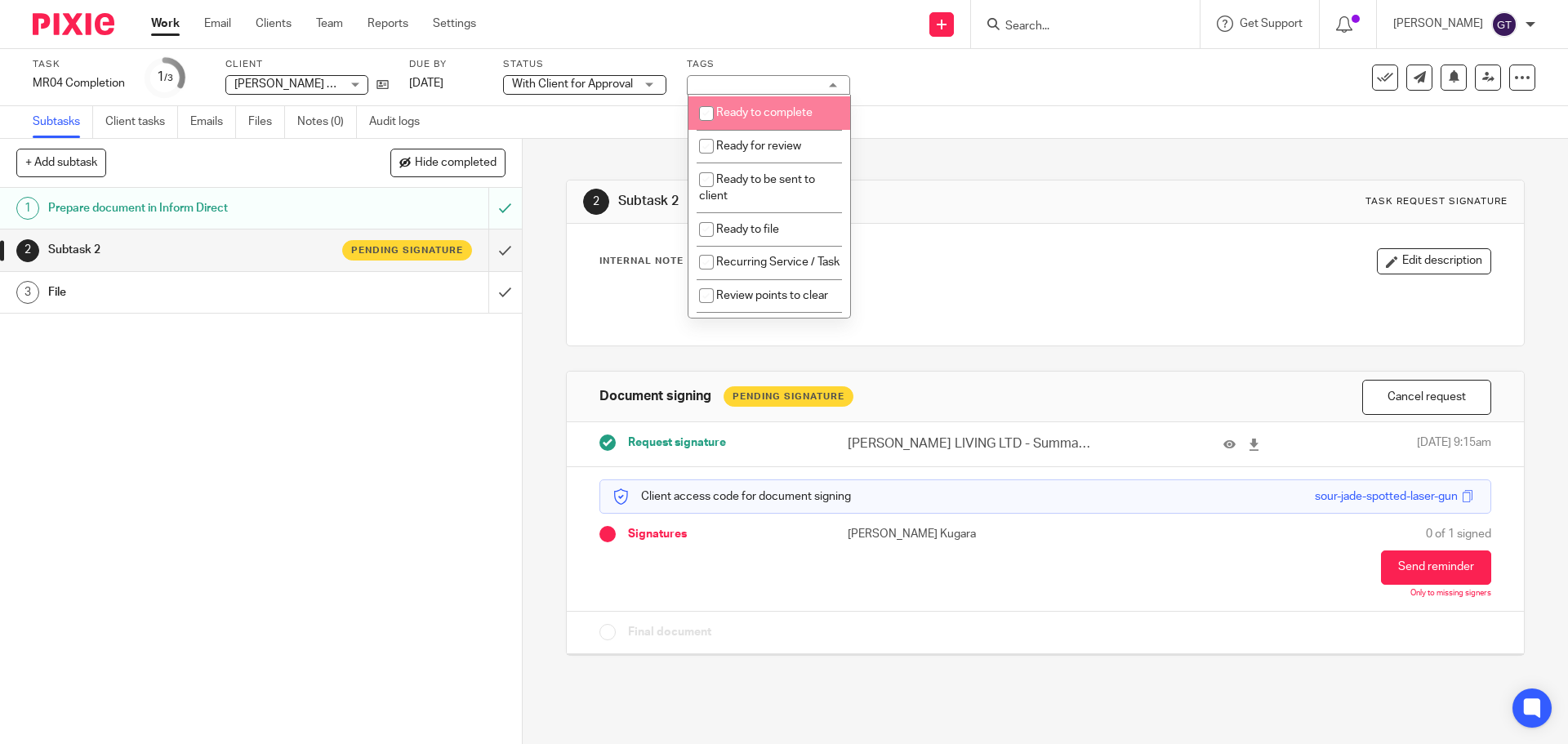
click at [789, 129] on li "Ready to complete" at bounding box center [769, 113] width 162 height 33
click at [614, 140] on div "2 Subtask 2 Task request signature Internal Note Edit description Document sign…" at bounding box center [1045, 405] width 958 height 533
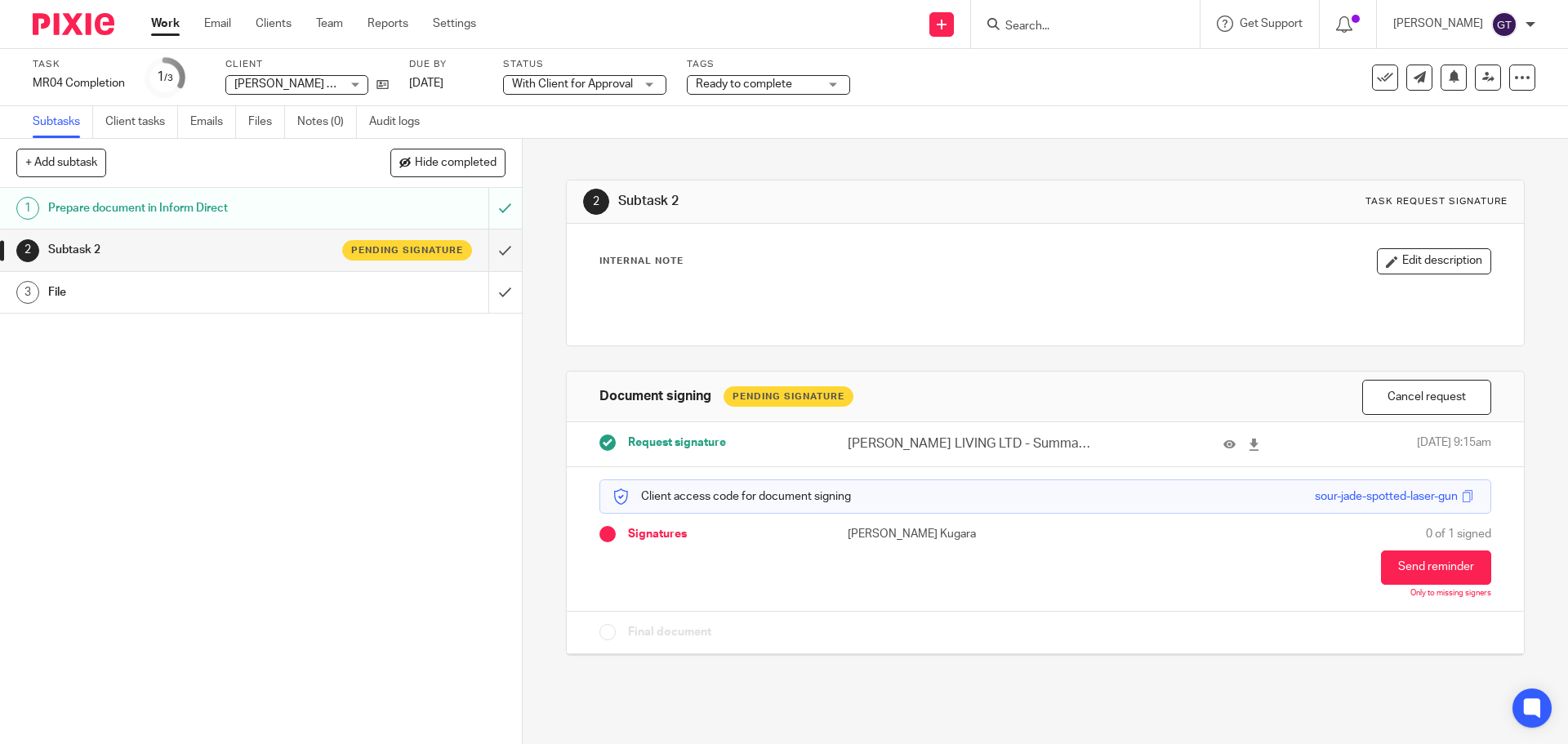
click at [712, 75] on div "Ready to complete" at bounding box center [768, 85] width 163 height 20
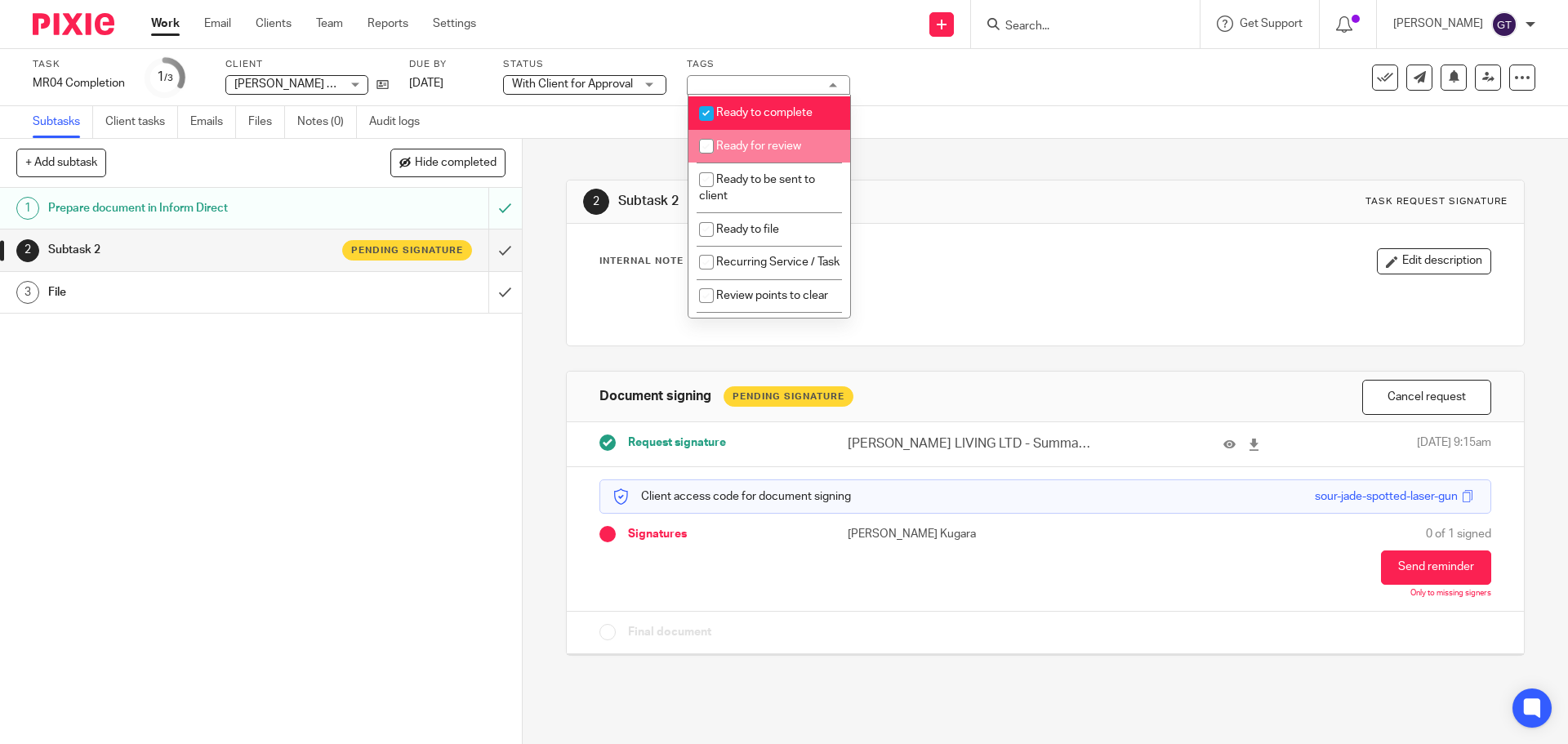
click at [792, 119] on span "Ready to complete" at bounding box center [764, 113] width 96 height 12
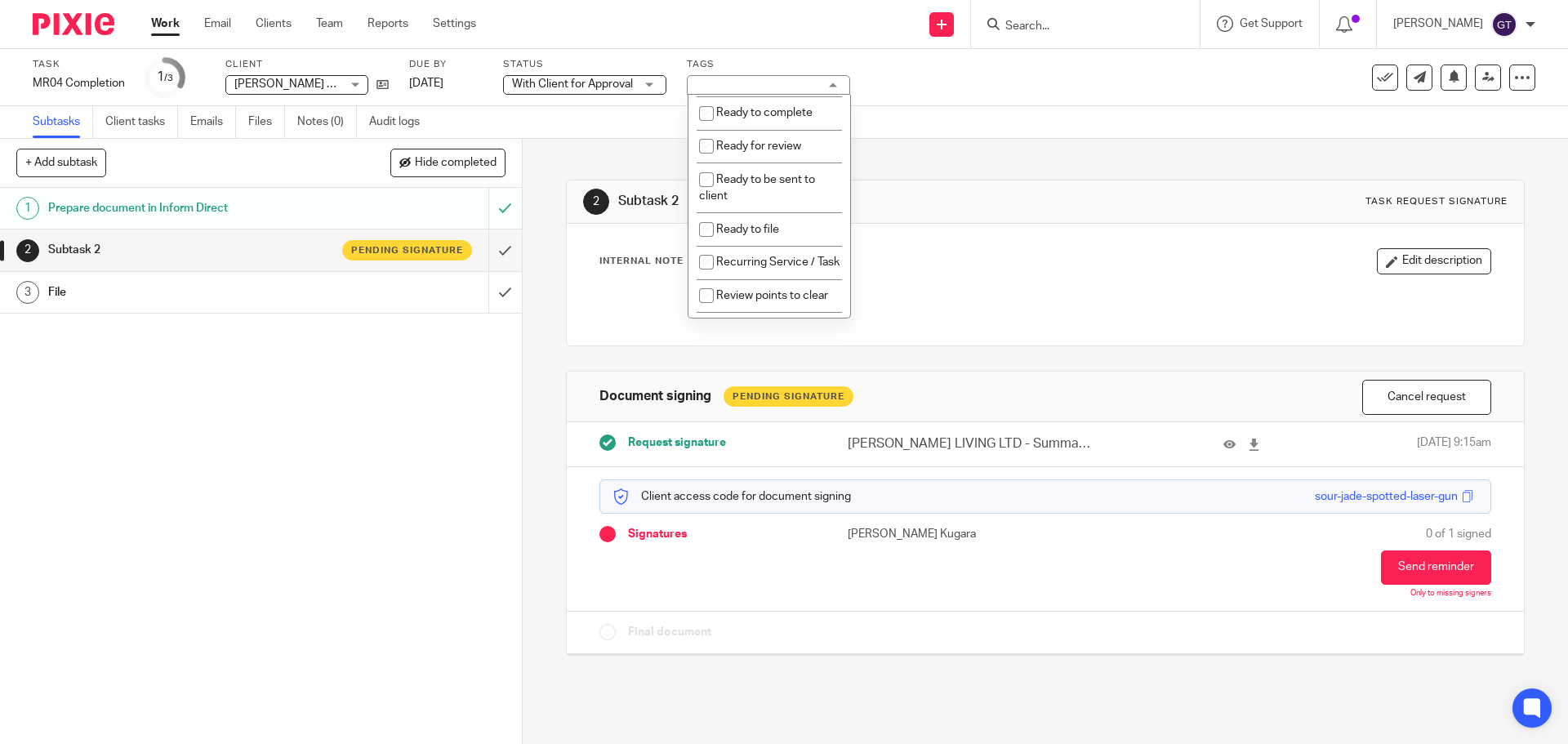
checkbox input "false"
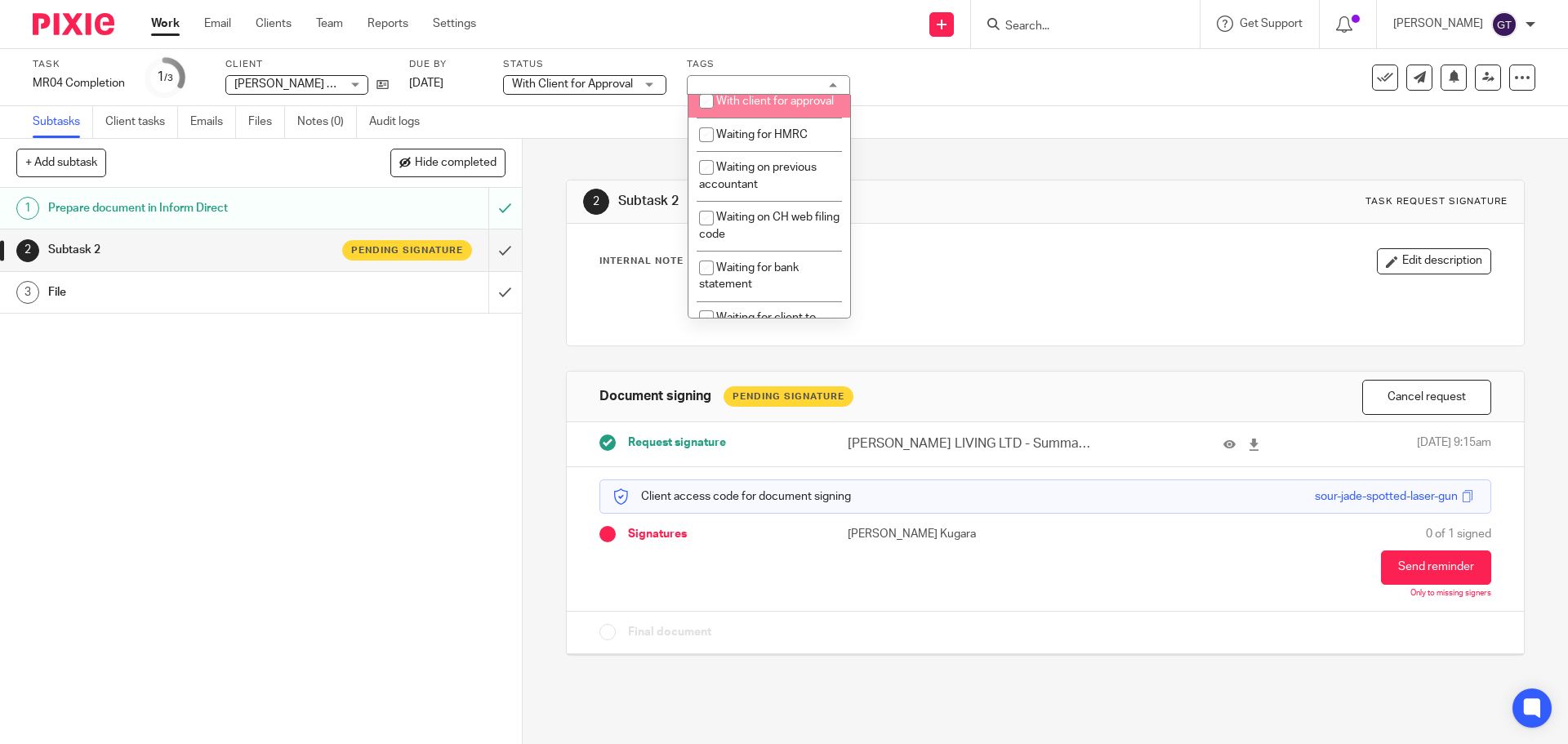
click at [752, 119] on li "With client for approval" at bounding box center [769, 101] width 162 height 33
checkbox input "true"
click at [998, 144] on div "2 Subtask 2 Task request signature Internal Note Edit description Document sign…" at bounding box center [1045, 405] width 958 height 533
